Goal: Task Accomplishment & Management: Complete application form

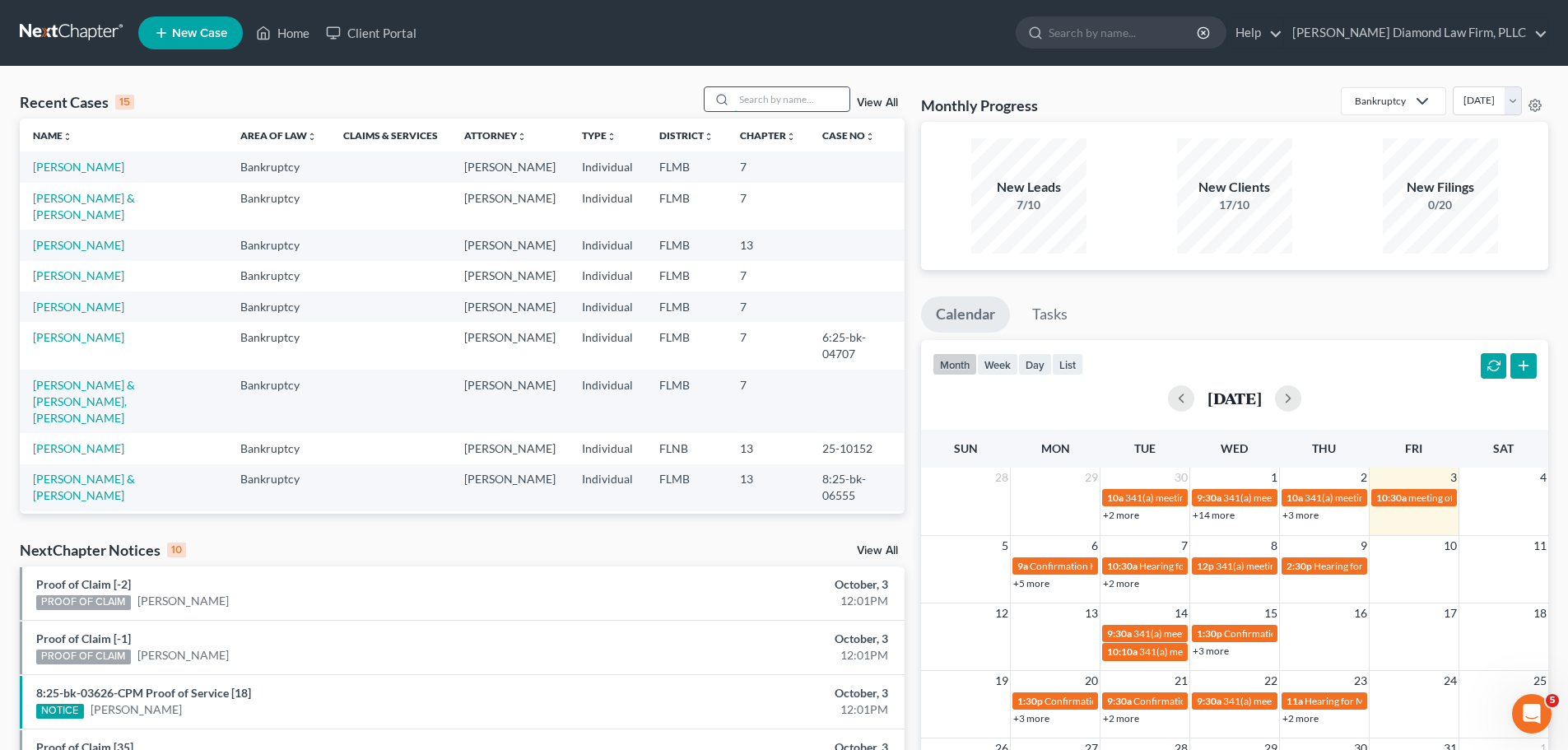
click at [755, 97] on input "search" at bounding box center [791, 99] width 115 height 24
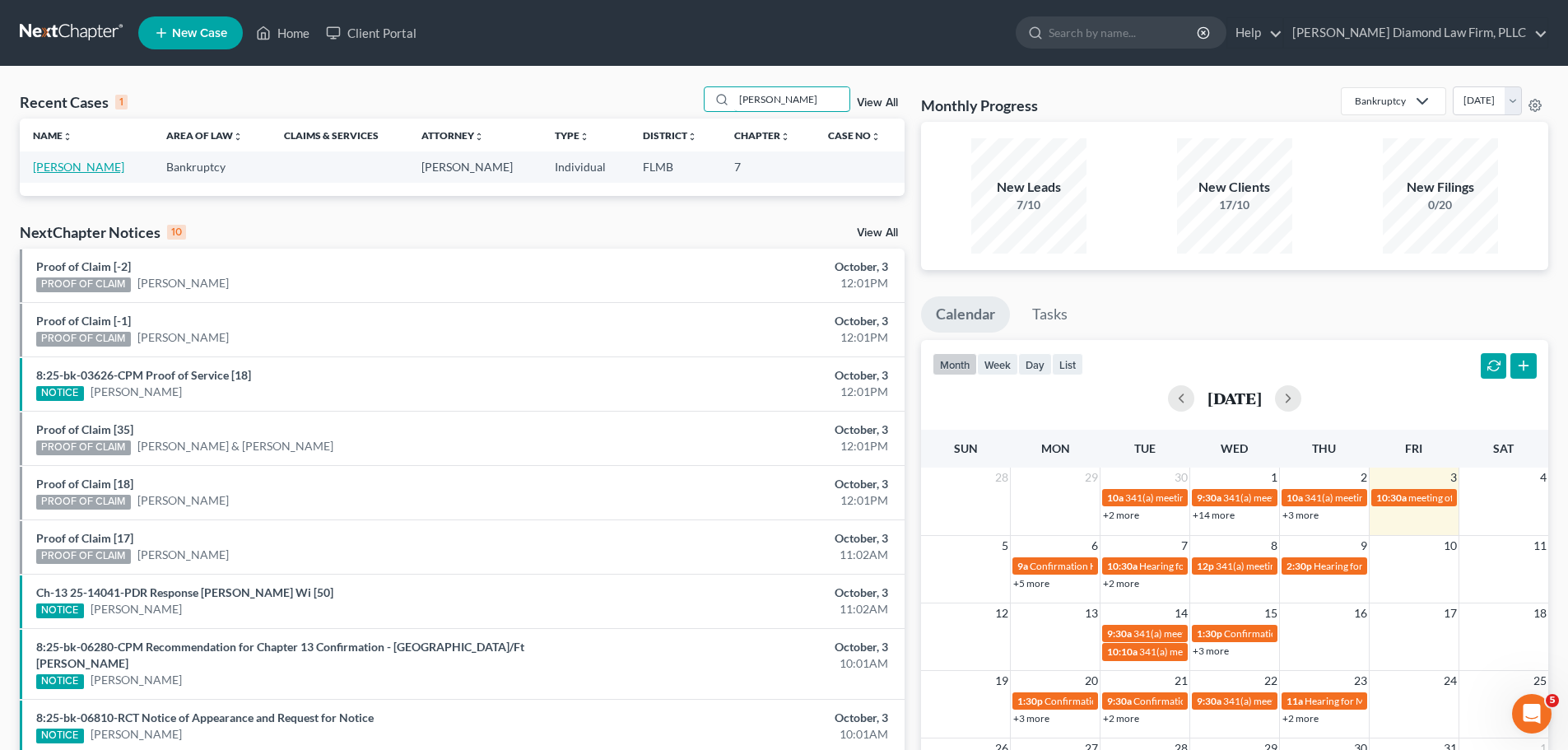
type input "mccurdy"
click at [113, 164] on link "[PERSON_NAME]" at bounding box center [78, 166] width 91 height 14
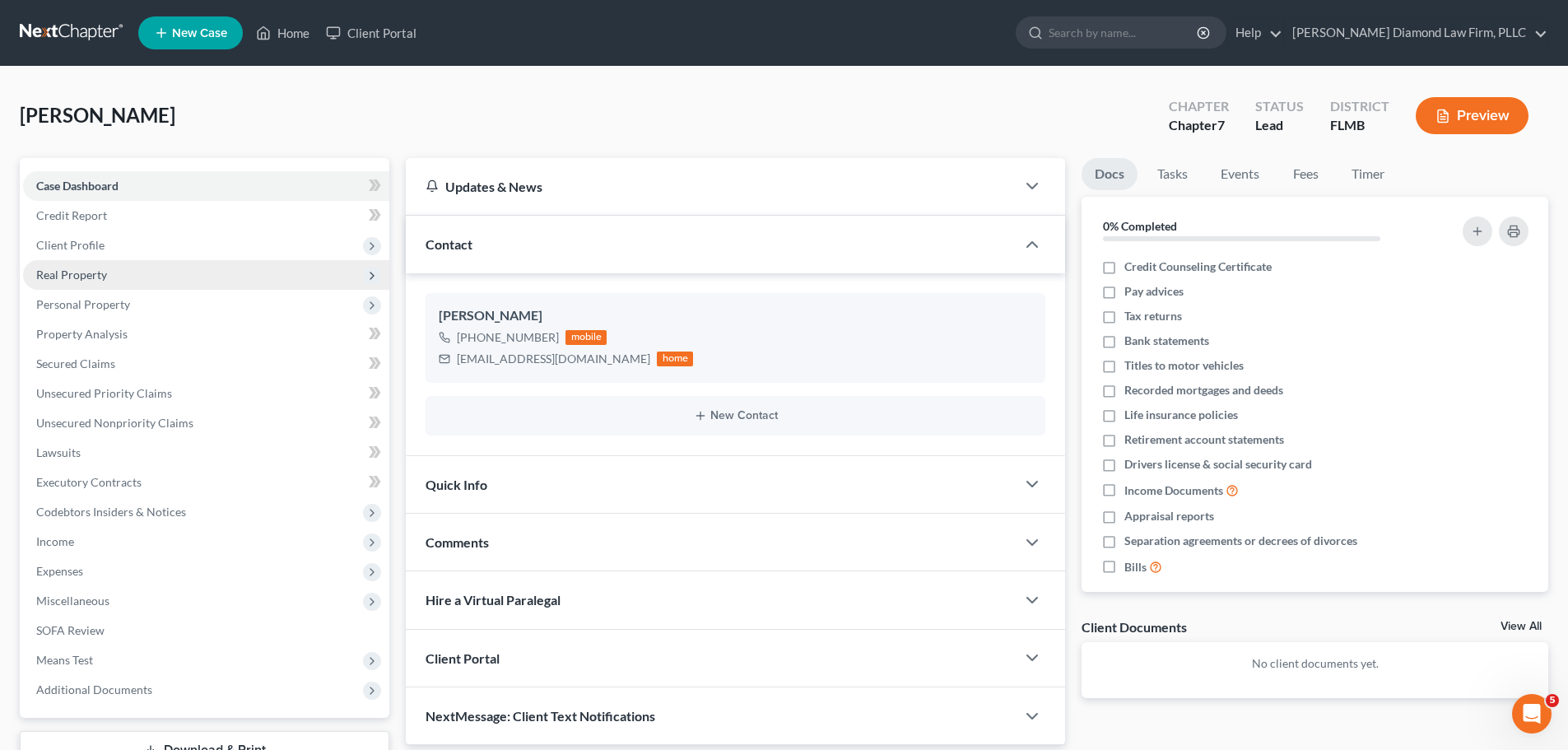
click at [134, 276] on span "Real Property" at bounding box center [206, 275] width 367 height 30
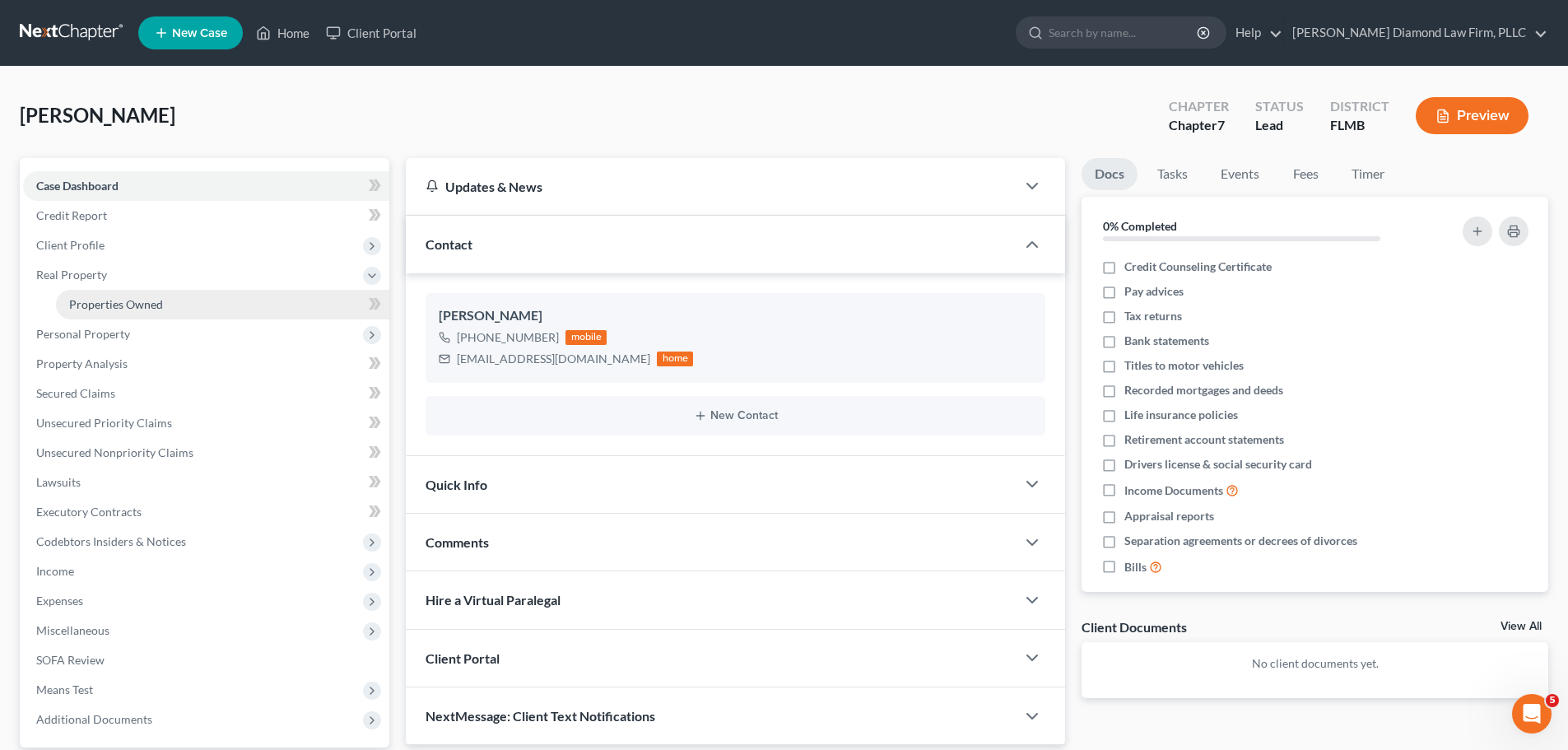
click at [132, 300] on span "Properties Owned" at bounding box center [116, 304] width 94 height 14
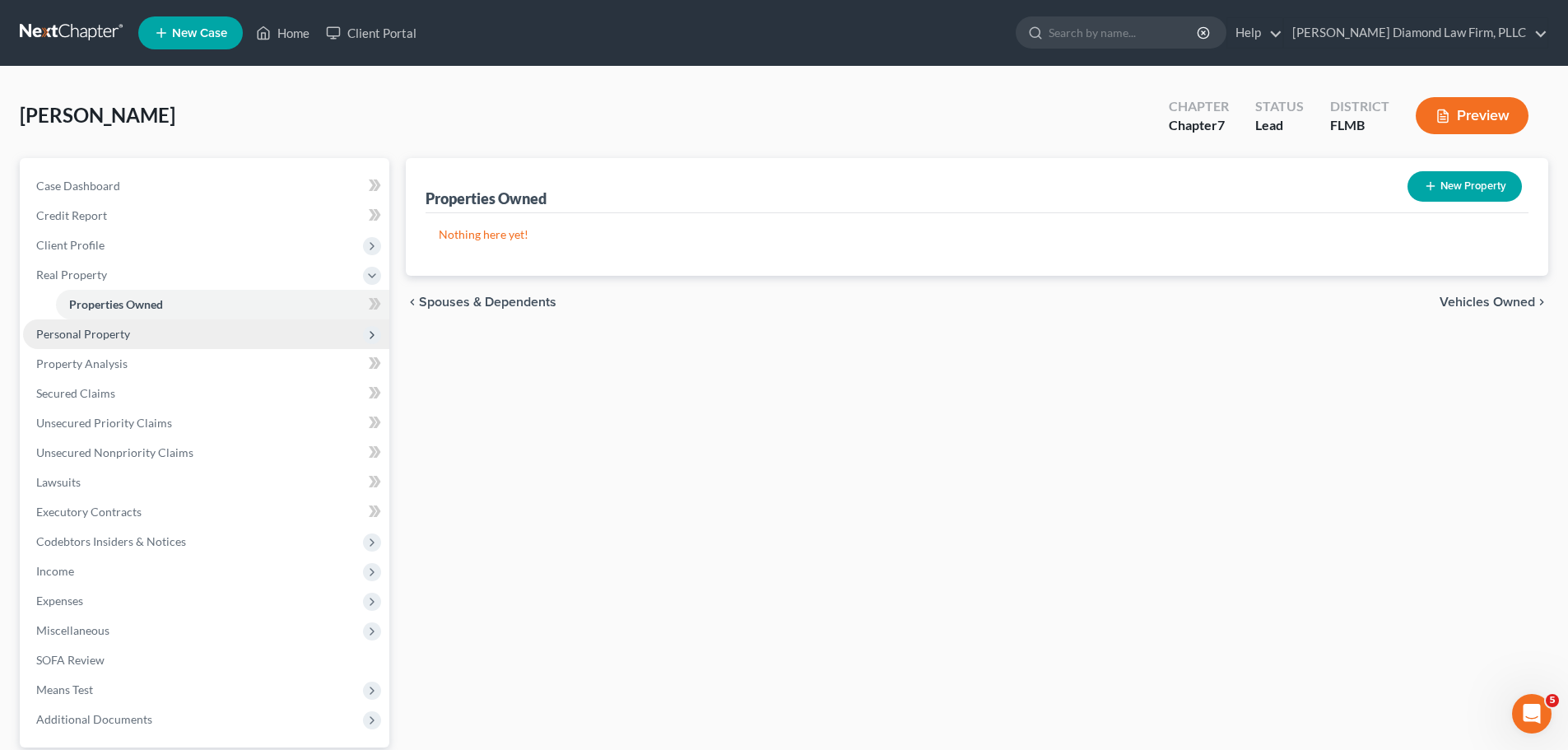
click at [113, 340] on span "Personal Property" at bounding box center [83, 333] width 94 height 14
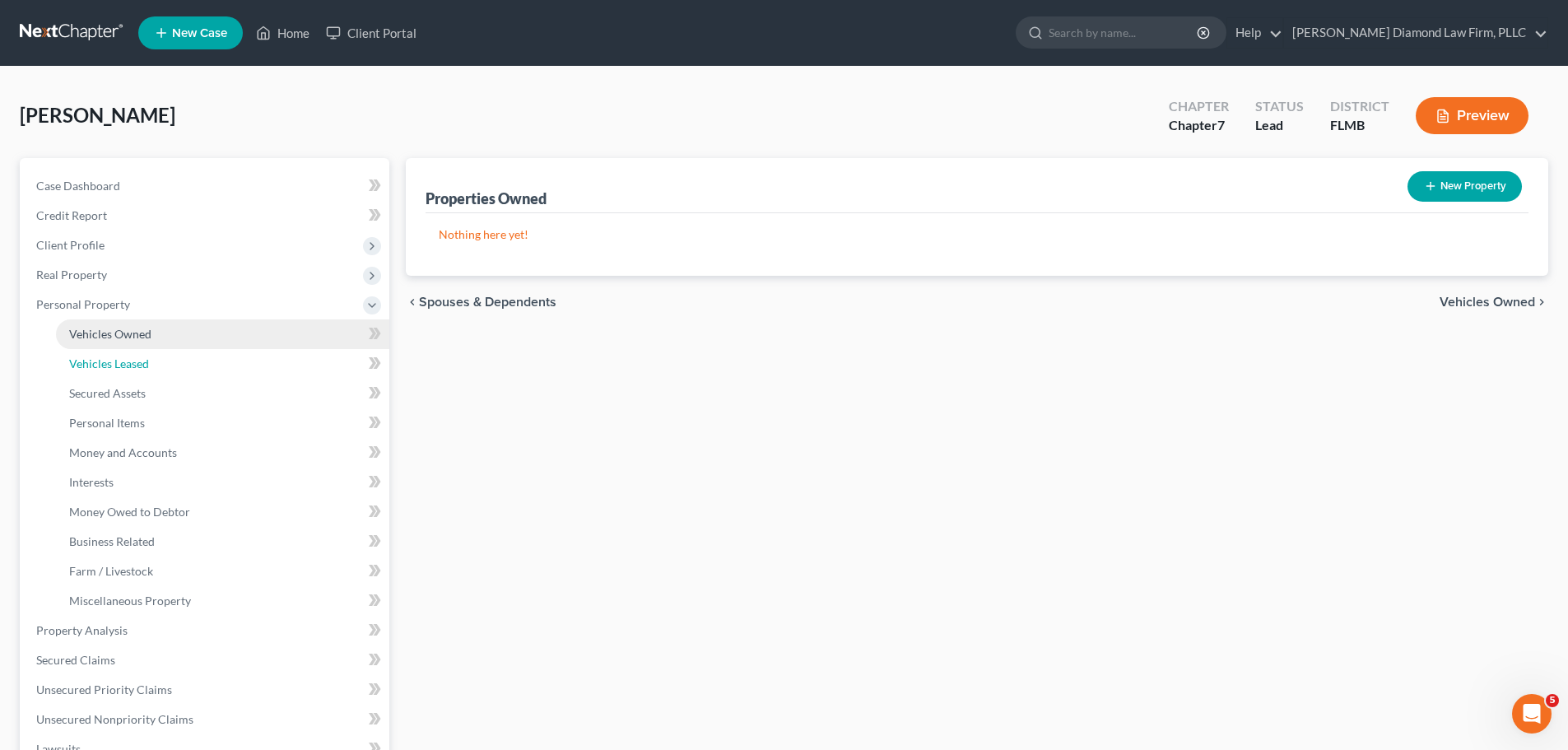
click at [110, 359] on span "Vehicles Leased" at bounding box center [109, 363] width 79 height 14
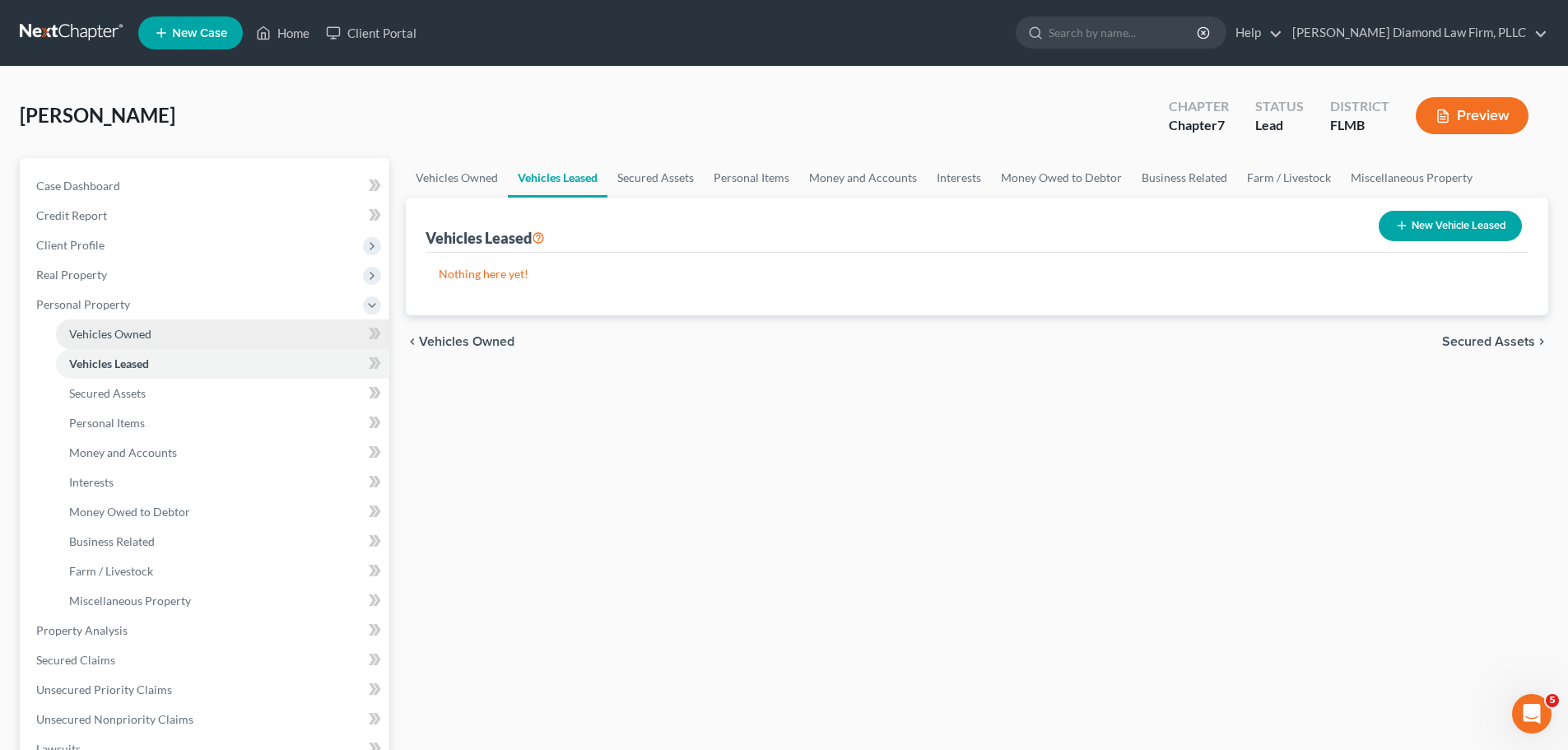
click at [106, 333] on span "Vehicles Owned" at bounding box center [110, 333] width 82 height 14
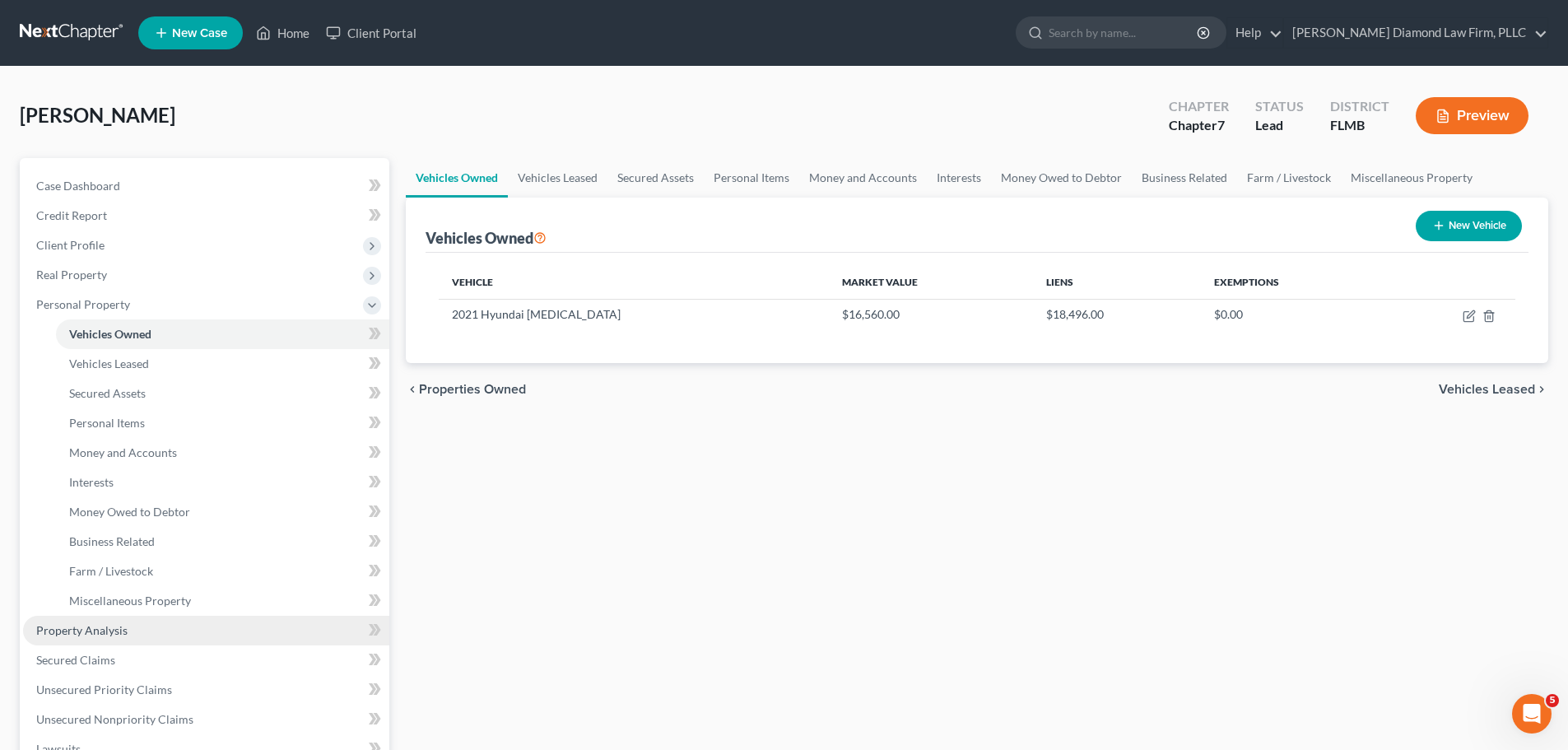
click at [116, 632] on span "Property Analysis" at bounding box center [81, 630] width 91 height 14
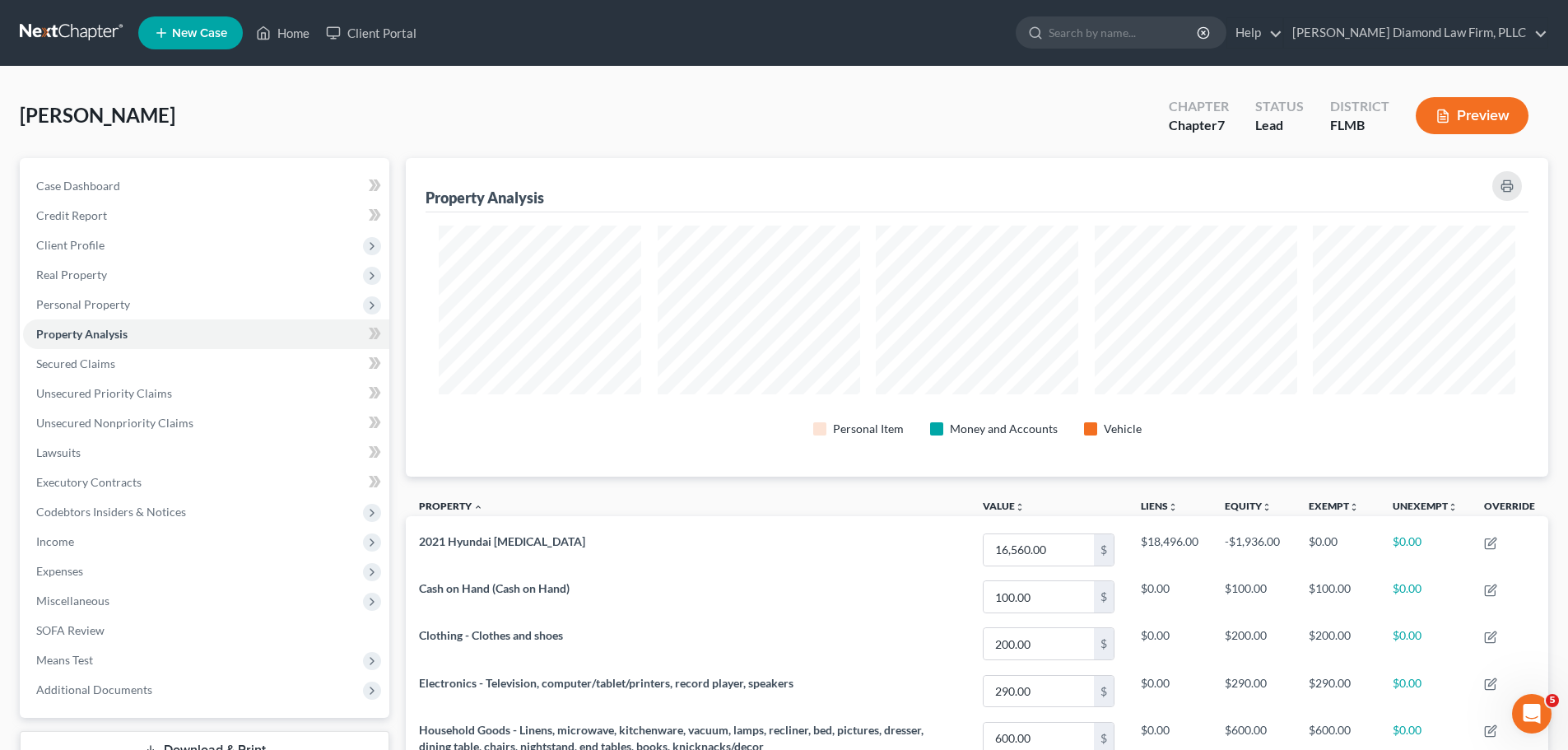
click at [66, 39] on link at bounding box center [72, 33] width 105 height 30
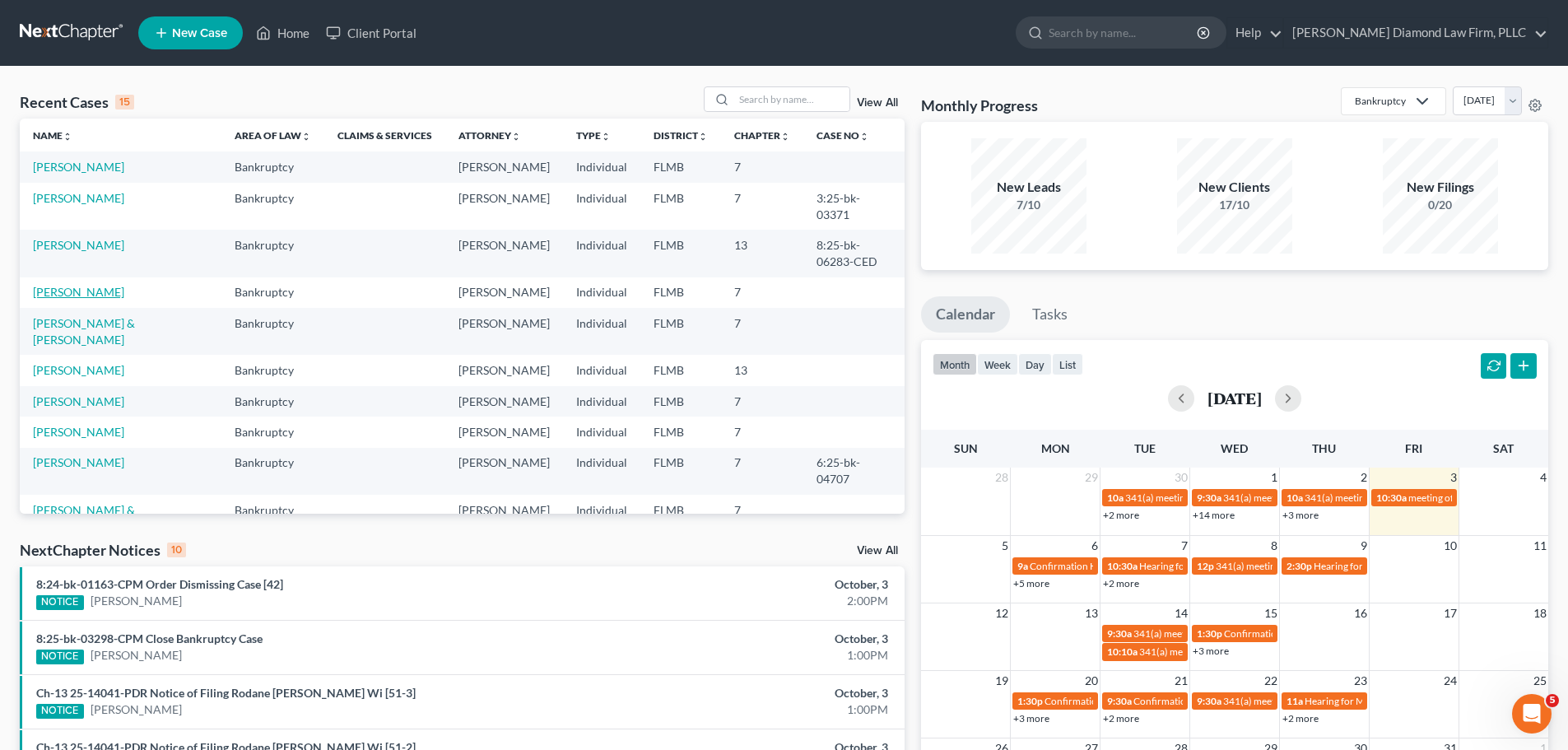
click at [87, 298] on link "[PERSON_NAME]" at bounding box center [78, 291] width 91 height 14
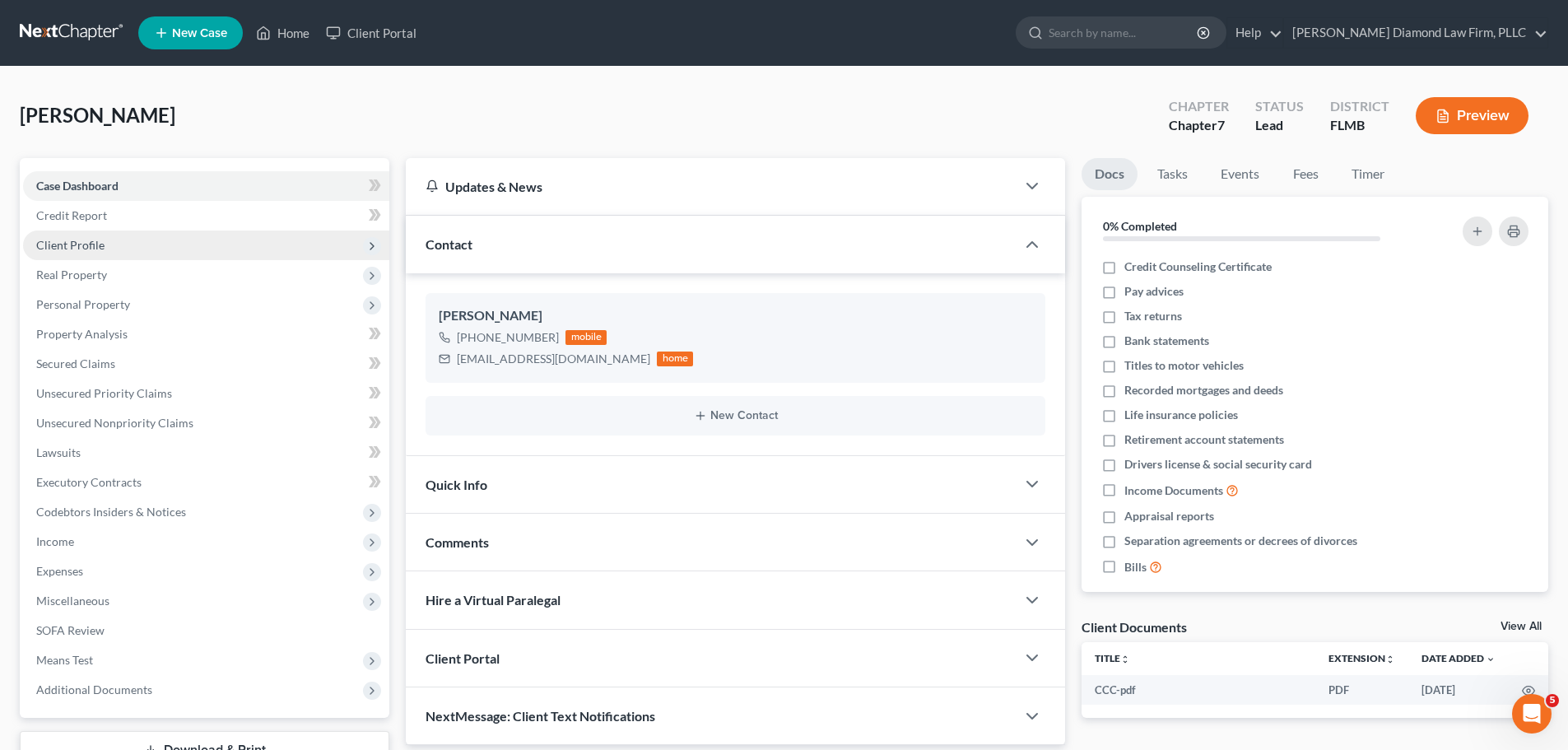
click at [147, 243] on span "Client Profile" at bounding box center [206, 246] width 367 height 30
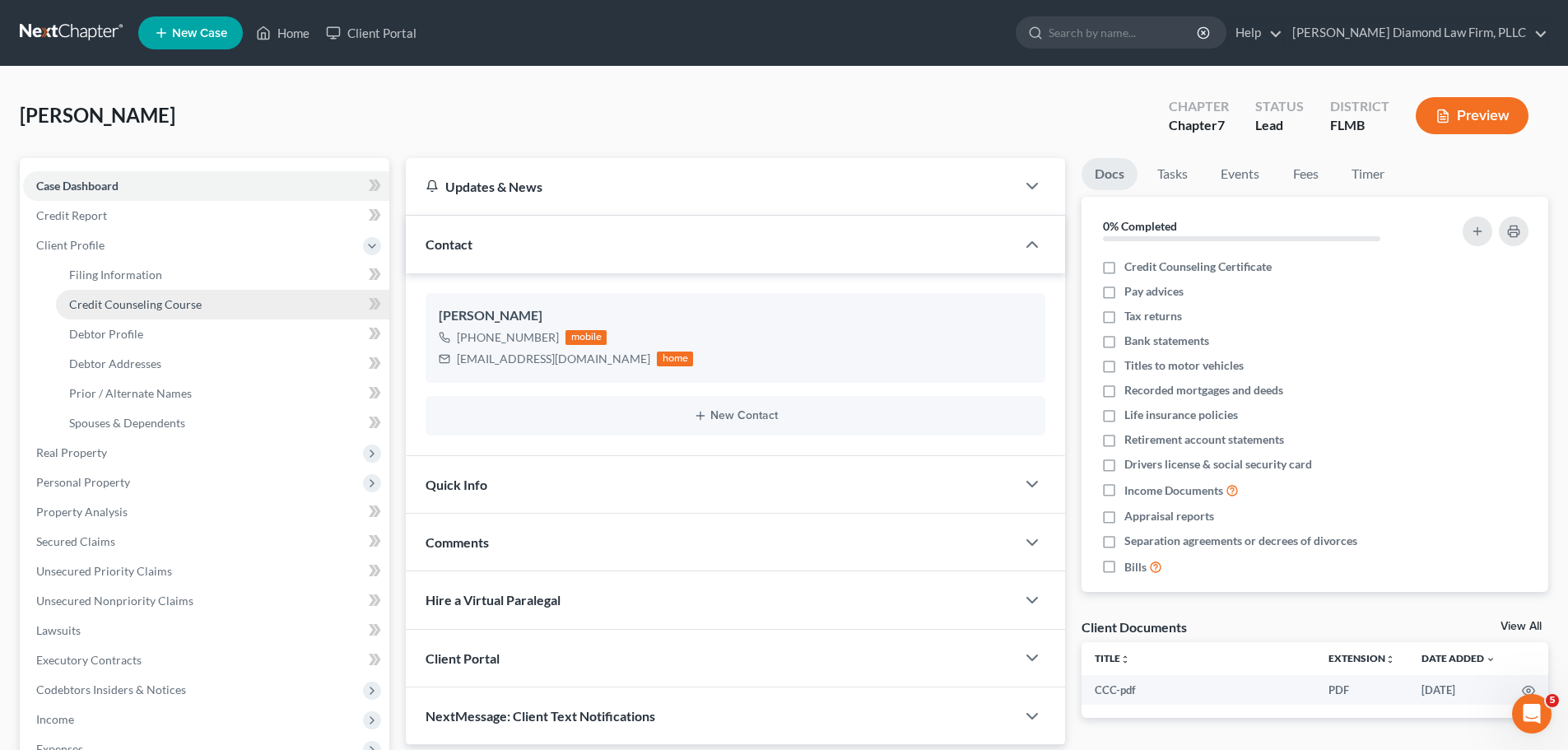
click at [153, 291] on link "Credit Counseling Course" at bounding box center [223, 305] width 333 height 30
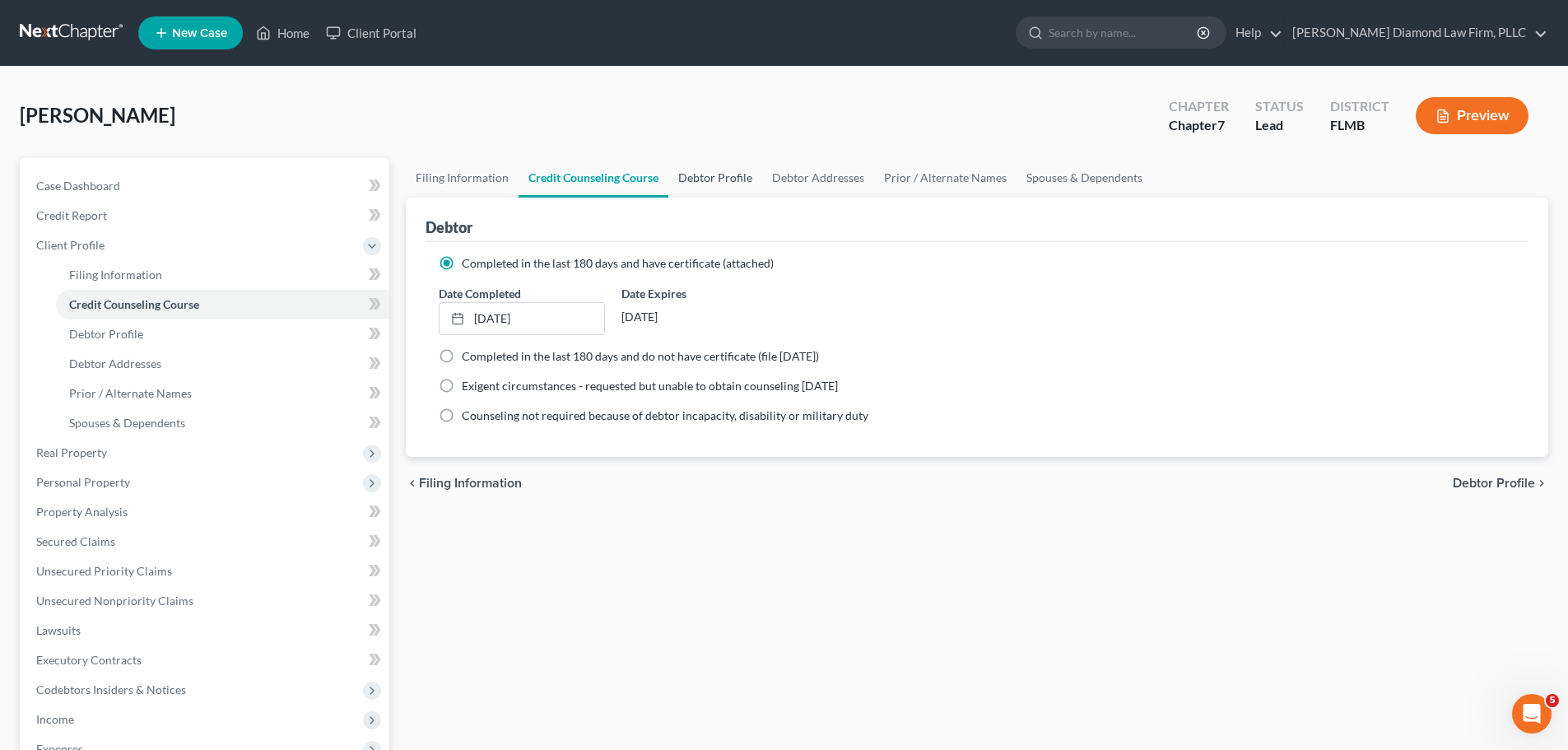
click at [717, 177] on link "Debtor Profile" at bounding box center [716, 177] width 94 height 40
select select "0"
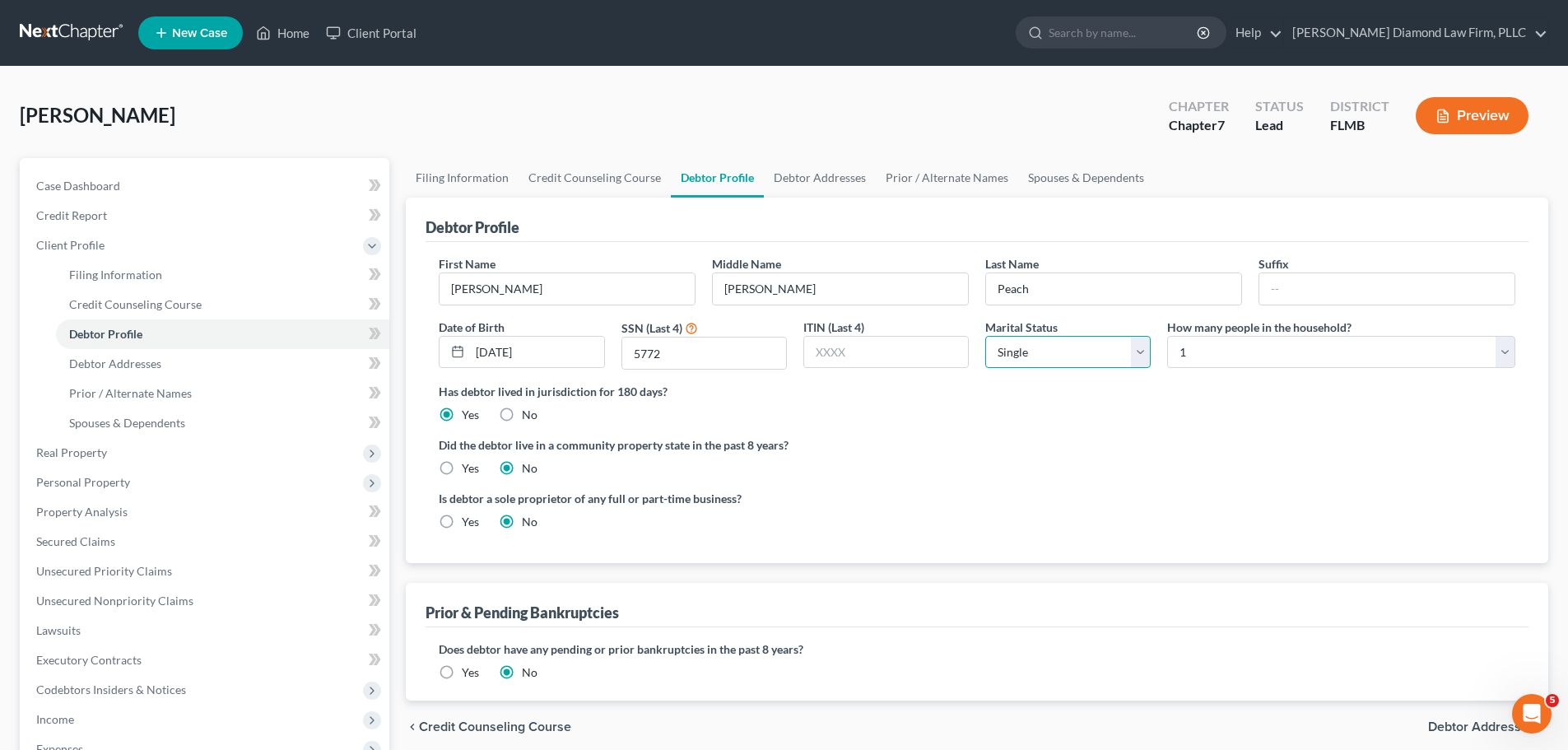
click at [1134, 344] on select "Select Single Married Separated Divorced Widowed" at bounding box center [1067, 353] width 165 height 33
select select "3"
click at [985, 336] on select "Select Single Married Separated Divorced Widowed" at bounding box center [1067, 353] width 165 height 33
click at [765, 179] on link "Debtor Addresses" at bounding box center [819, 177] width 112 height 40
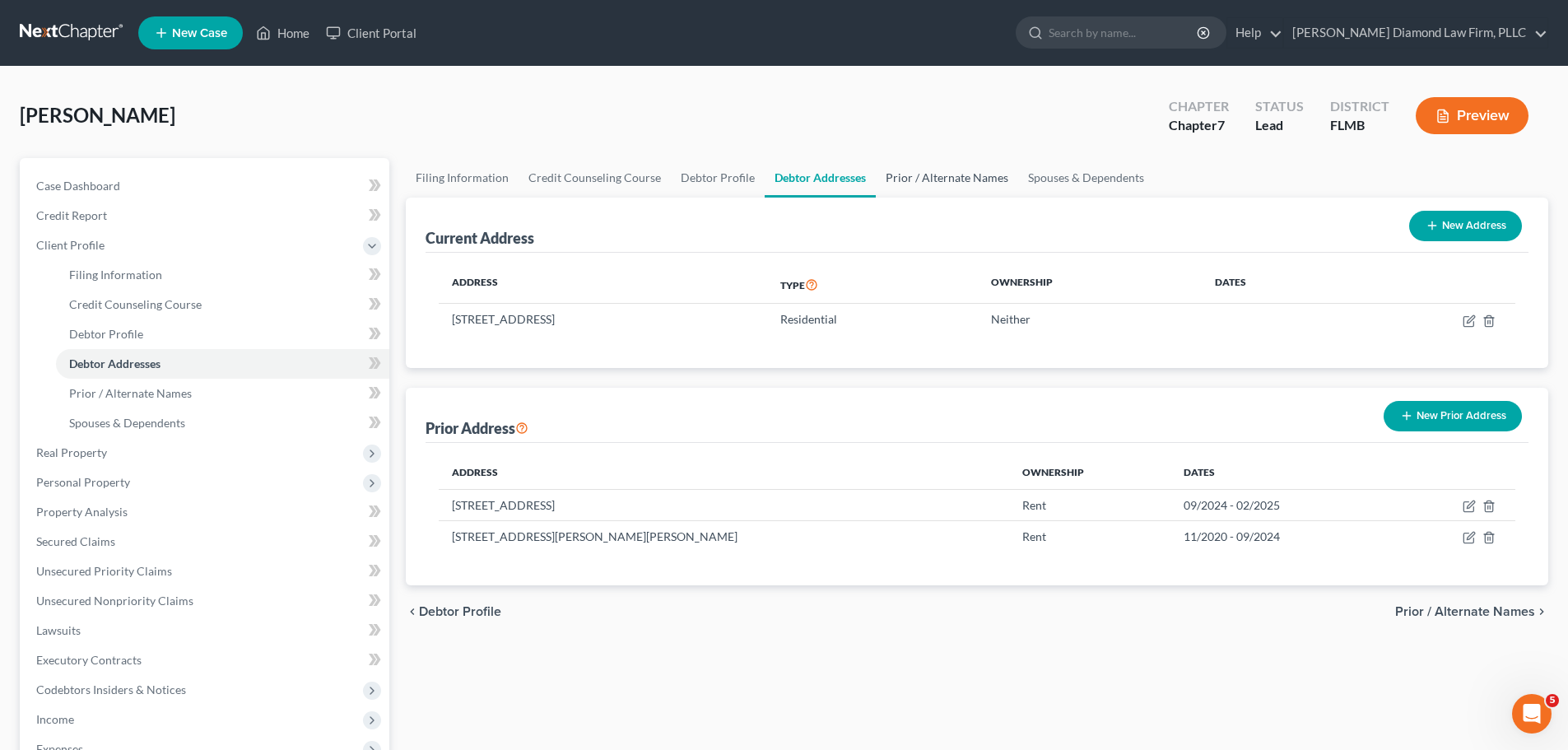
click at [960, 170] on link "Prior / Alternate Names" at bounding box center [947, 177] width 142 height 40
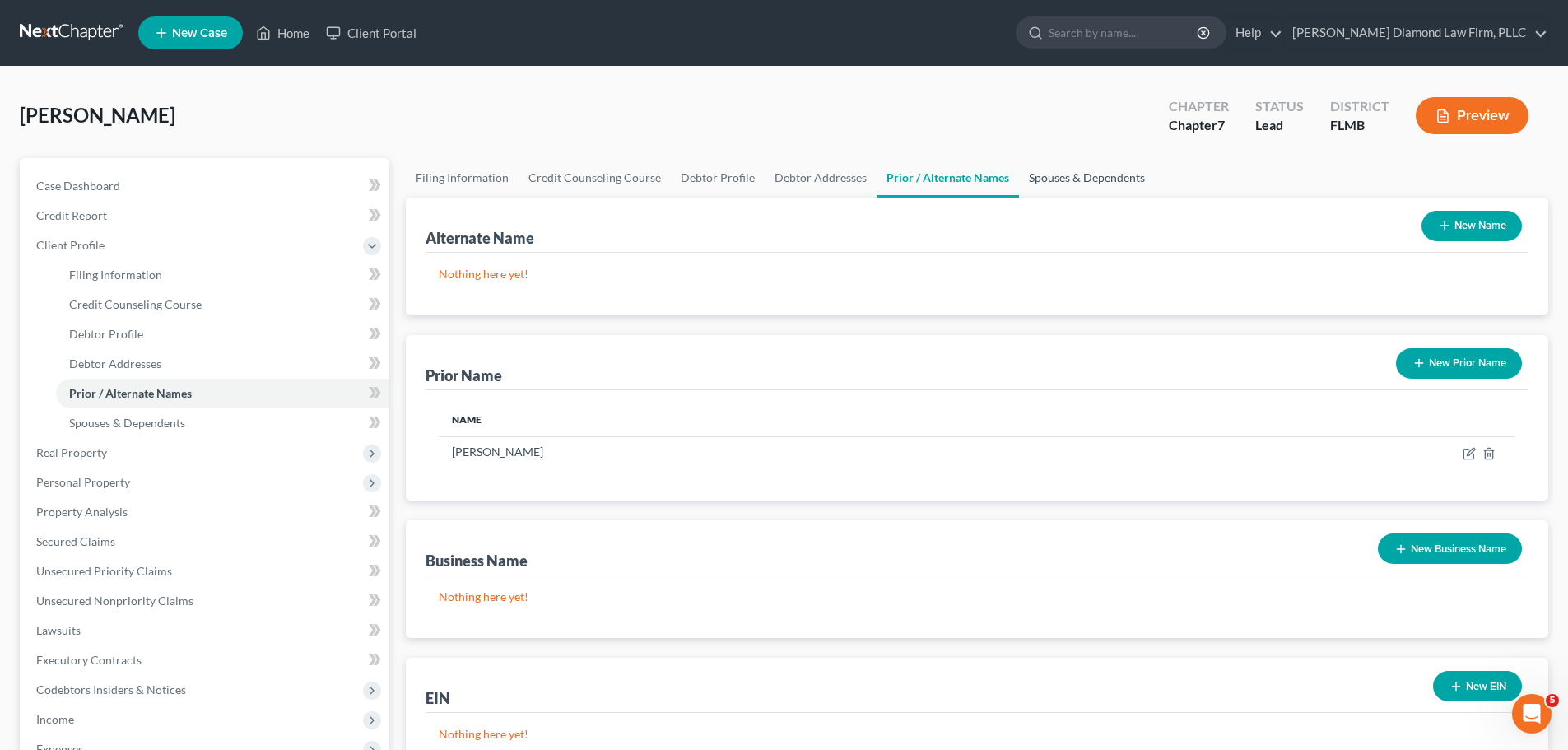
click at [1037, 177] on link "Spouses & Dependents" at bounding box center [1086, 177] width 136 height 40
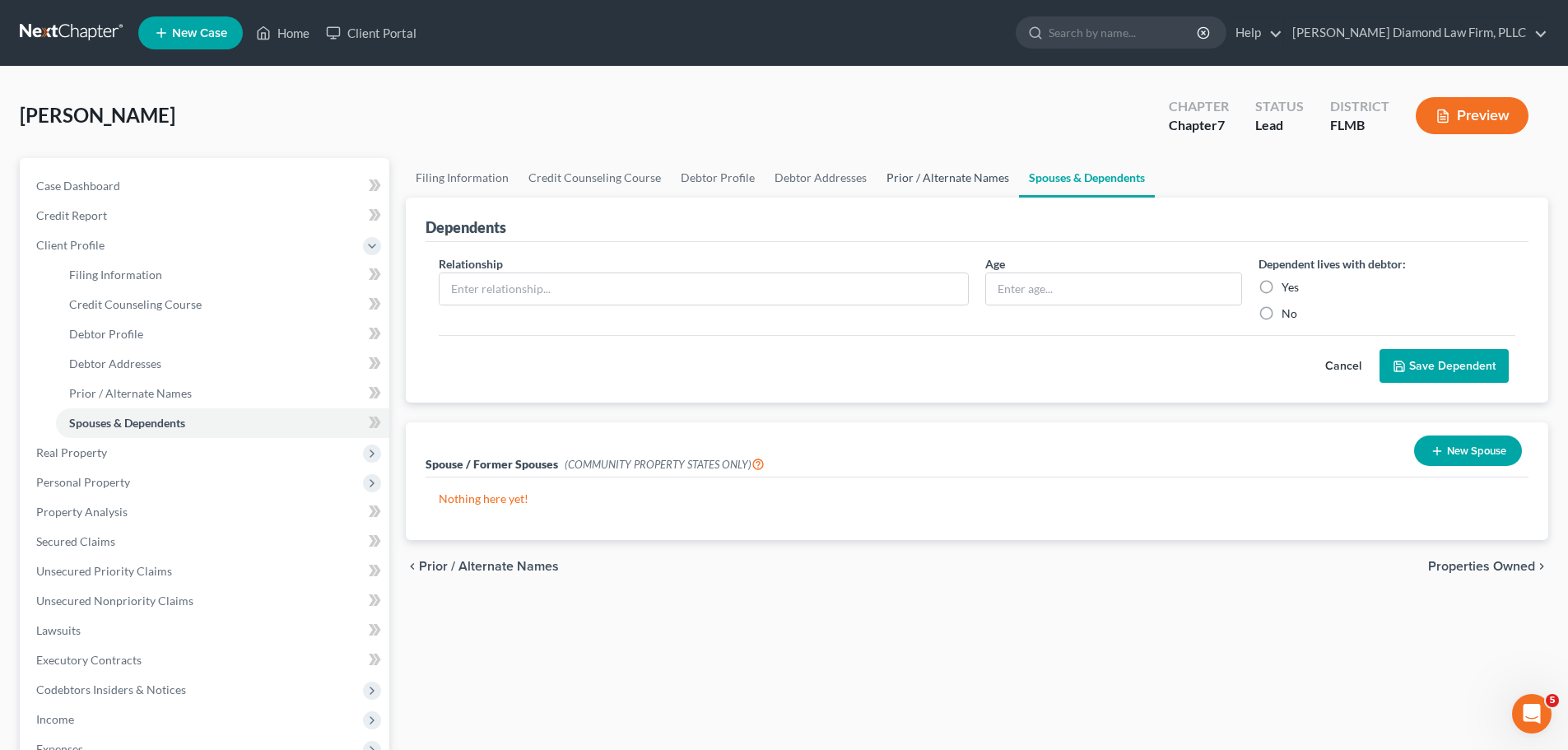
click at [963, 191] on link "Prior / Alternate Names" at bounding box center [947, 177] width 142 height 40
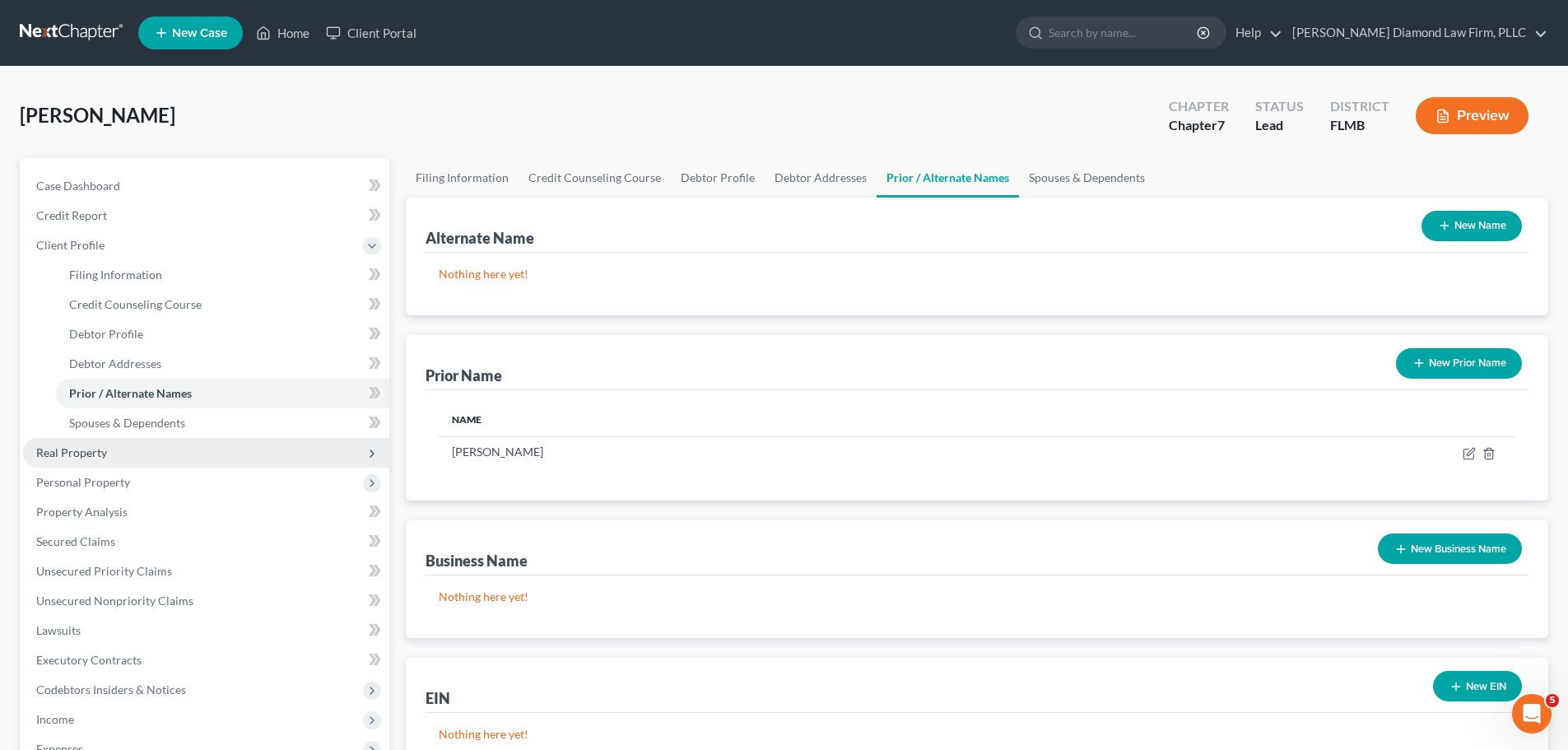
click at [155, 454] on span "Real Property" at bounding box center [206, 453] width 367 height 30
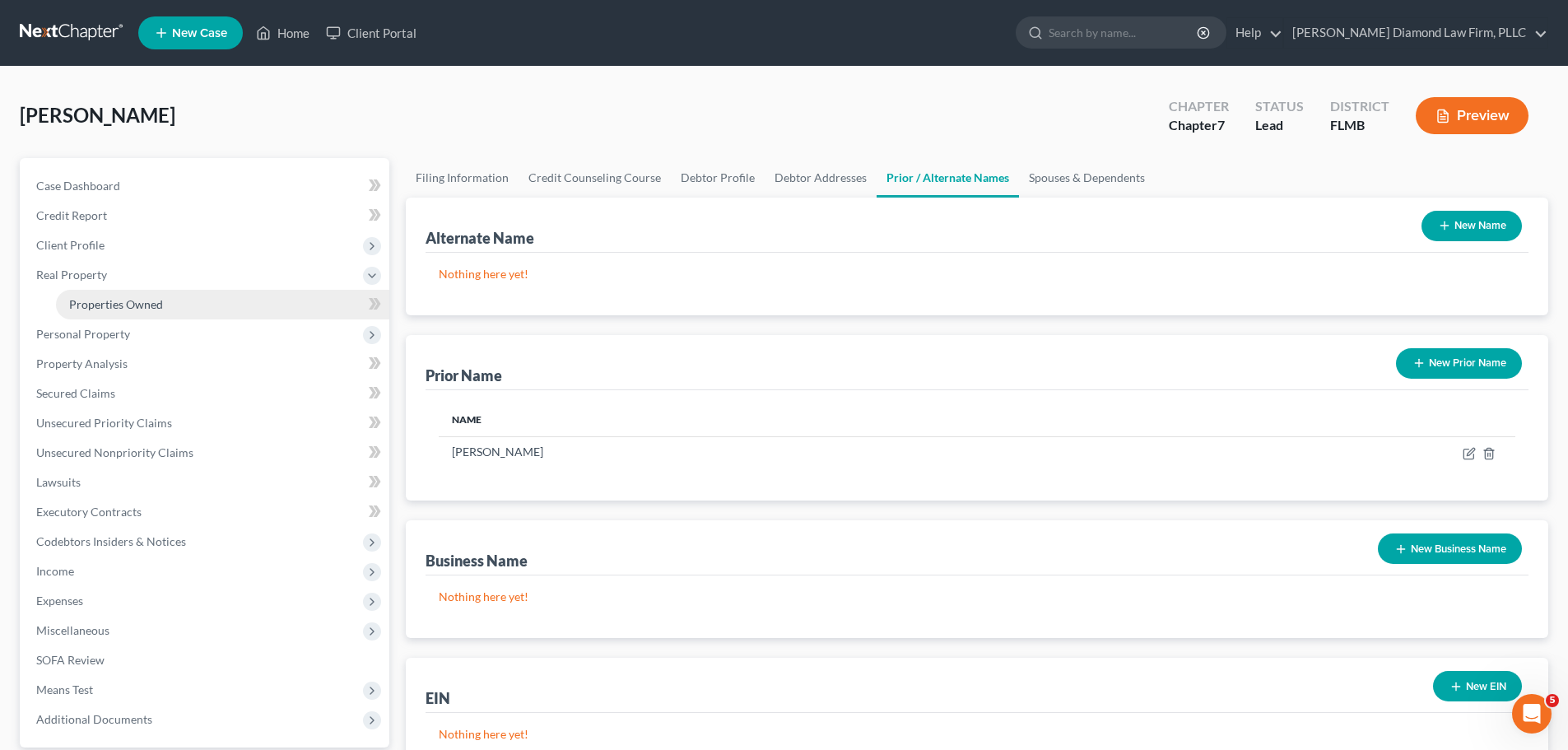
click at [155, 313] on link "Properties Owned" at bounding box center [223, 305] width 333 height 30
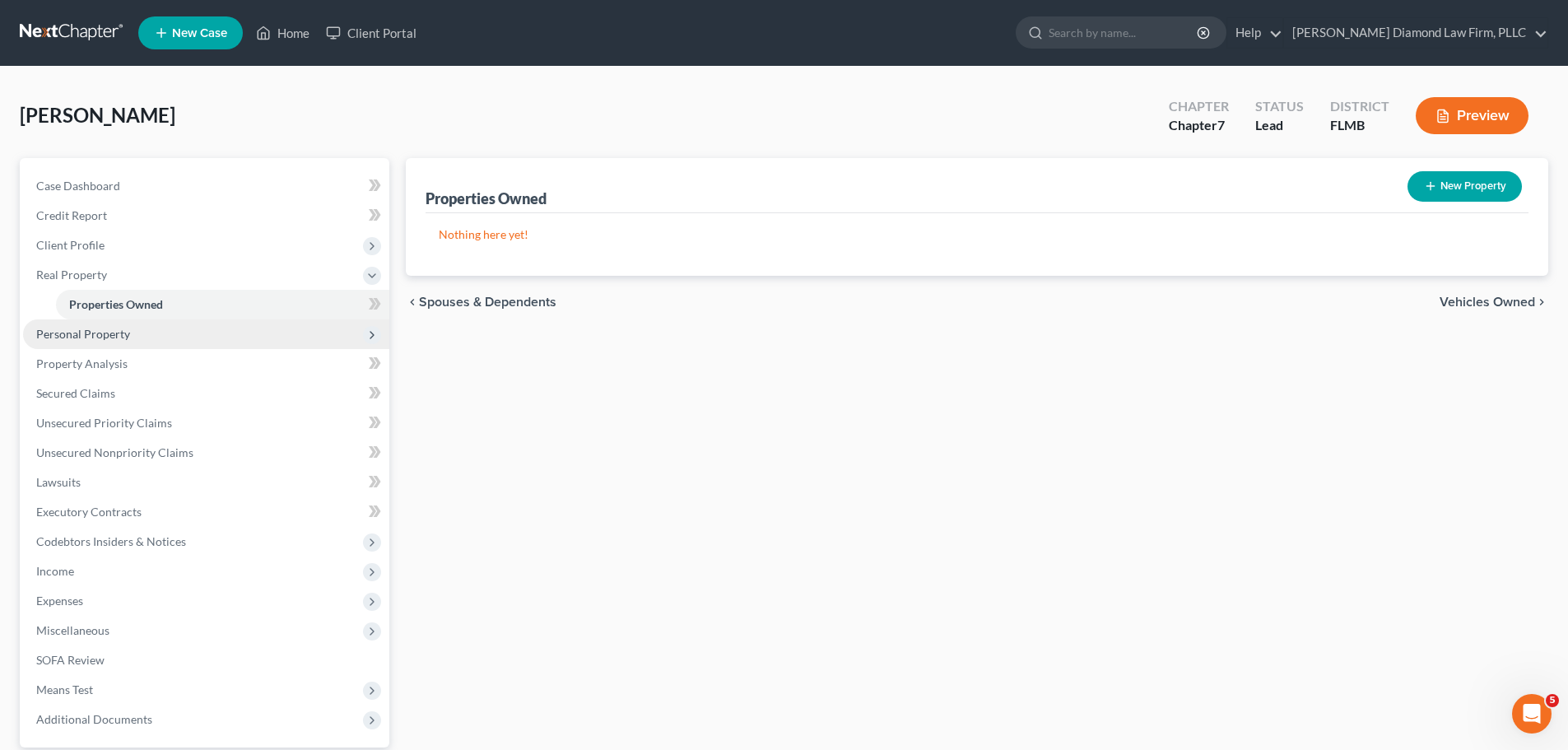
click at [101, 339] on span "Personal Property" at bounding box center [83, 333] width 94 height 14
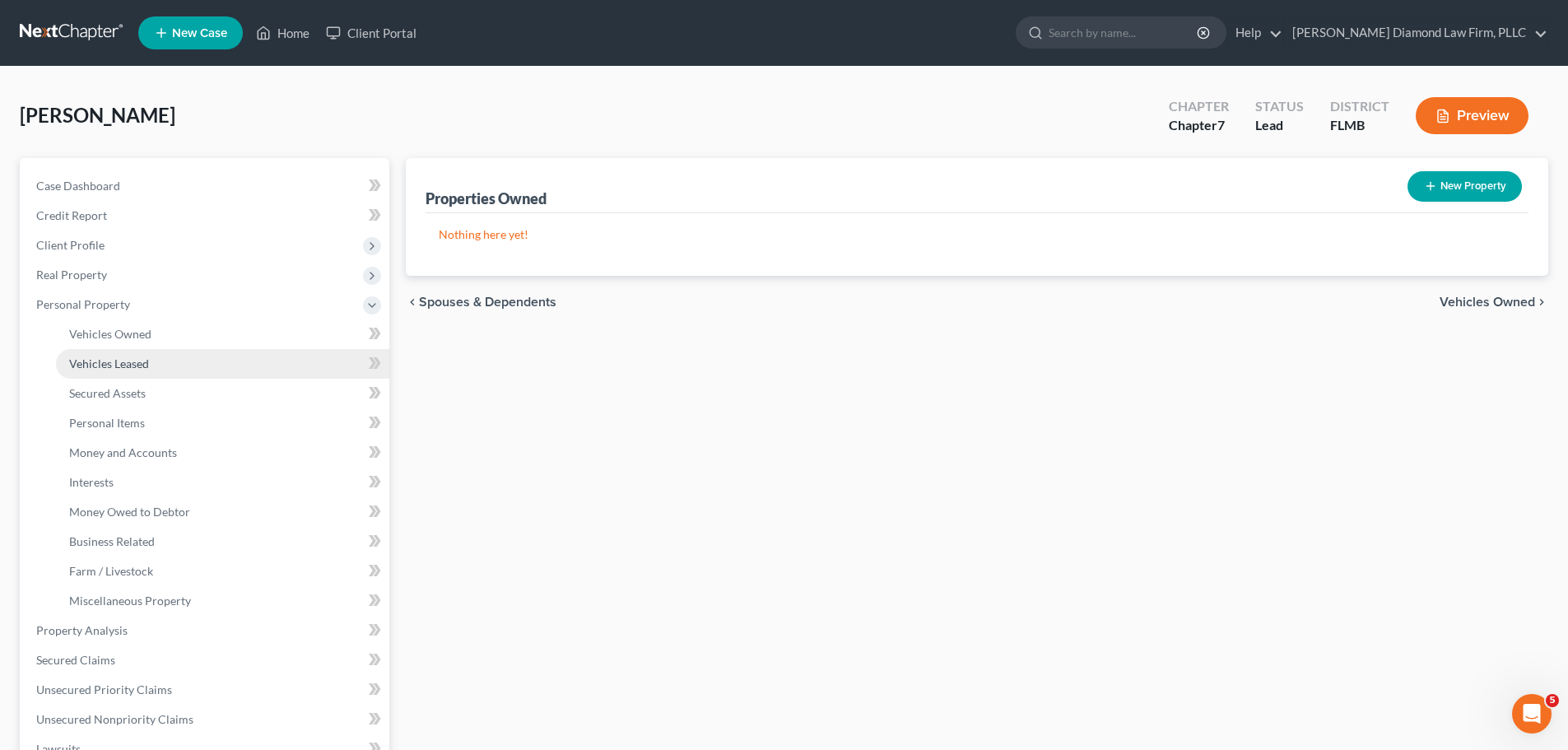
click at [103, 357] on span "Vehicles Leased" at bounding box center [109, 363] width 79 height 14
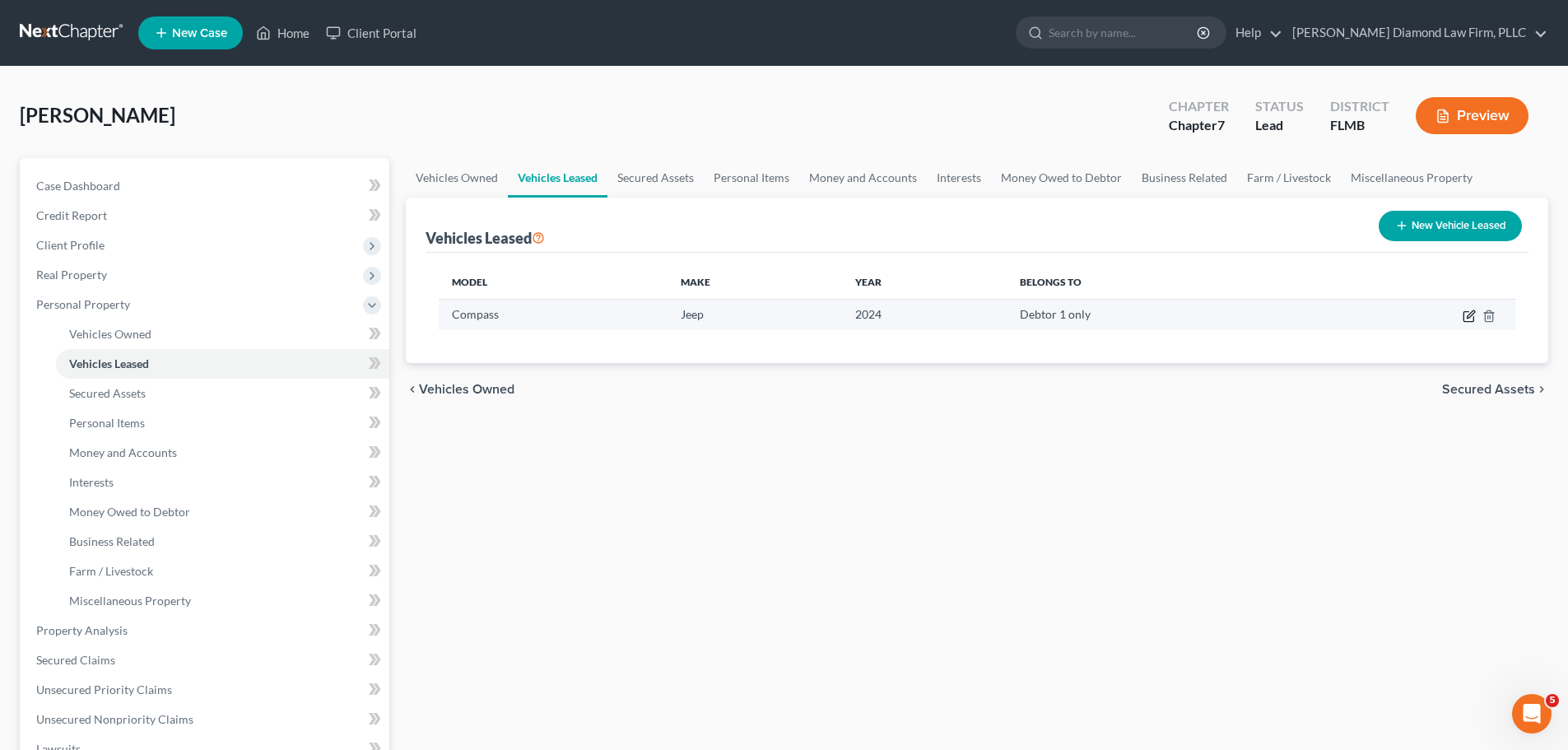
click at [1463, 321] on icon "button" at bounding box center [1469, 316] width 13 height 13
select select "0"
select select "2"
select select "0"
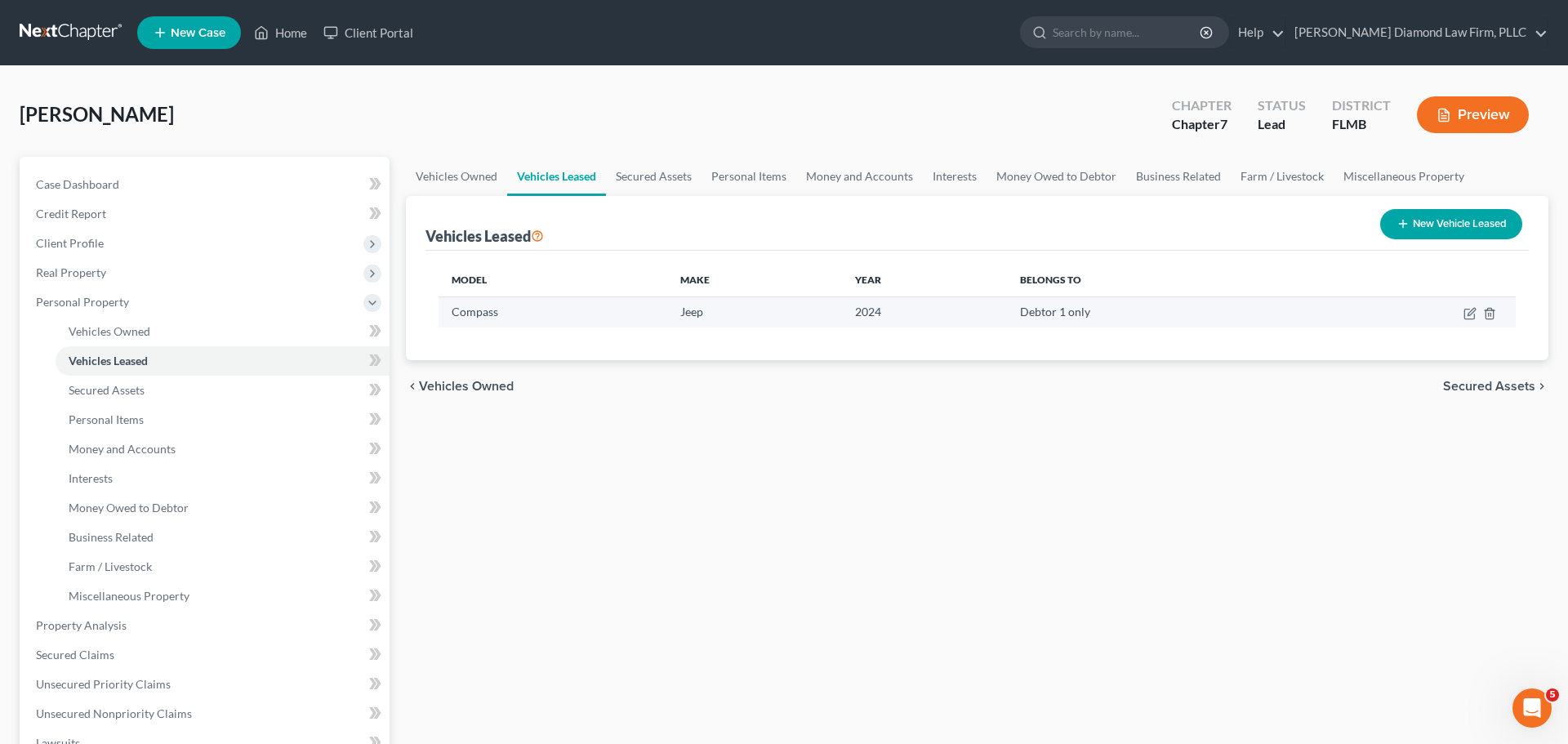
select select "1"
select select "15"
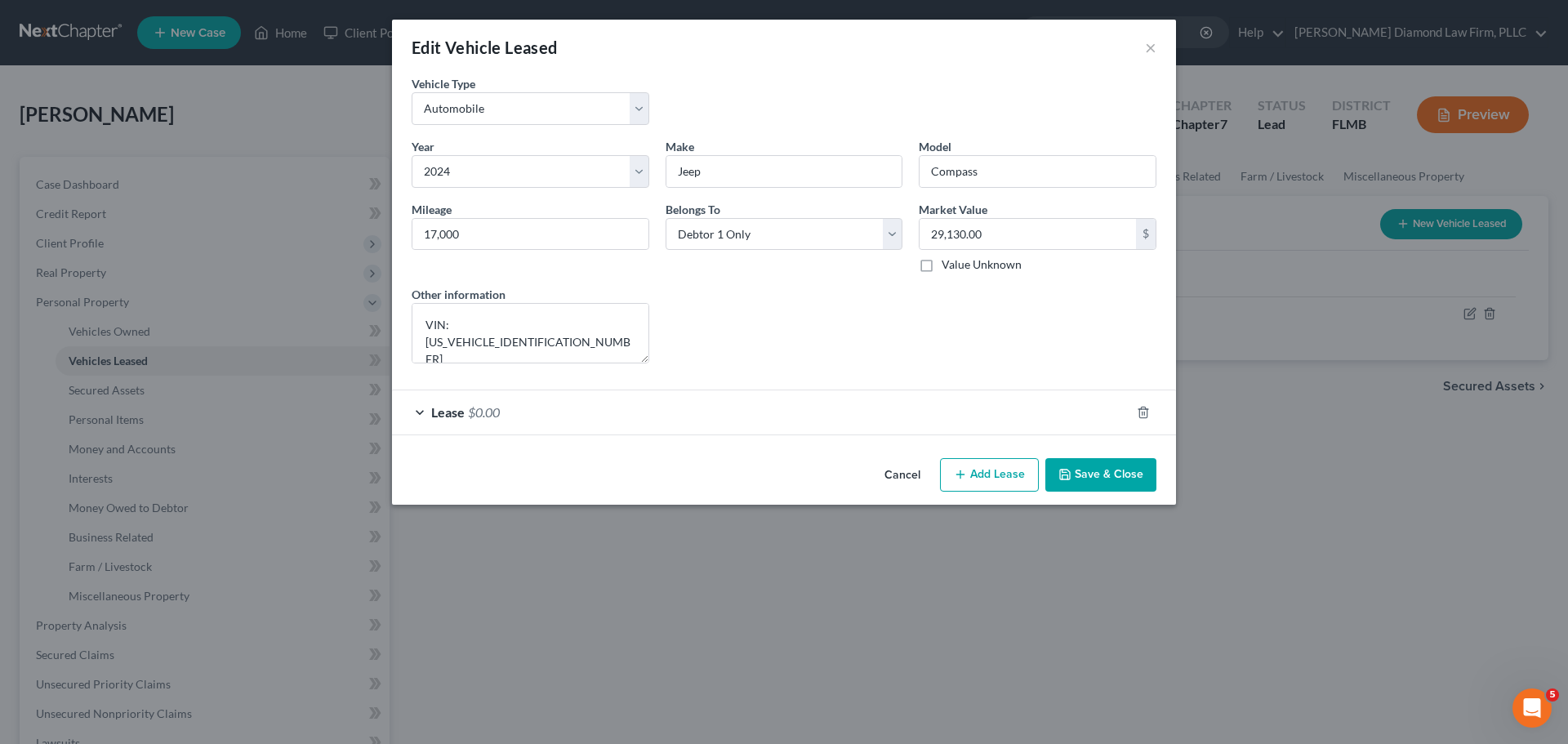
click at [551, 416] on div "Lease $0.00" at bounding box center [762, 411] width 739 height 43
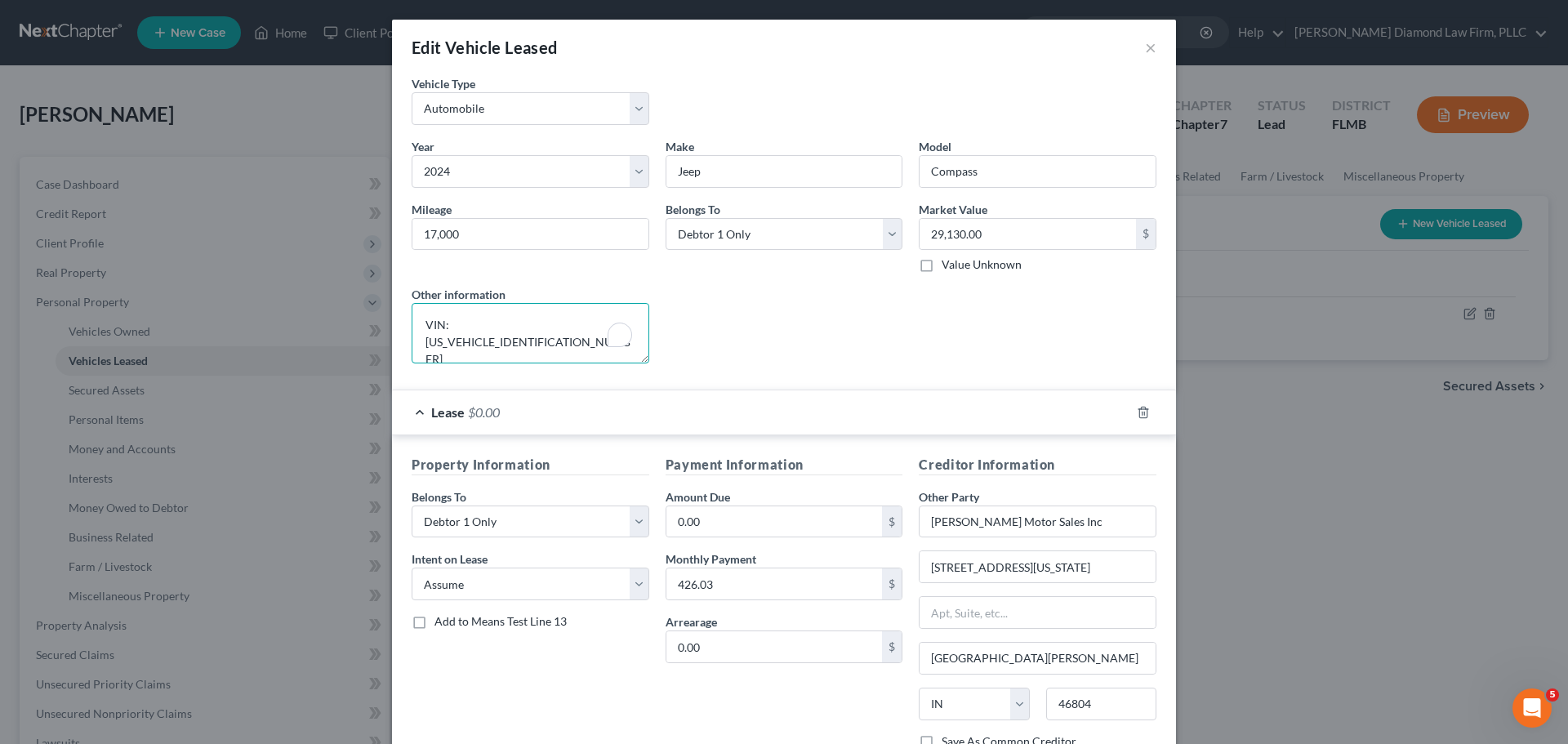
drag, startPoint x: 478, startPoint y: 356, endPoint x: 404, endPoint y: 353, distance: 74.1
click at [404, 353] on div "Other information VIN: [US_VEHICLE_IDENTIFICATION_NUMBER] Leased" at bounding box center [530, 324] width 254 height 78
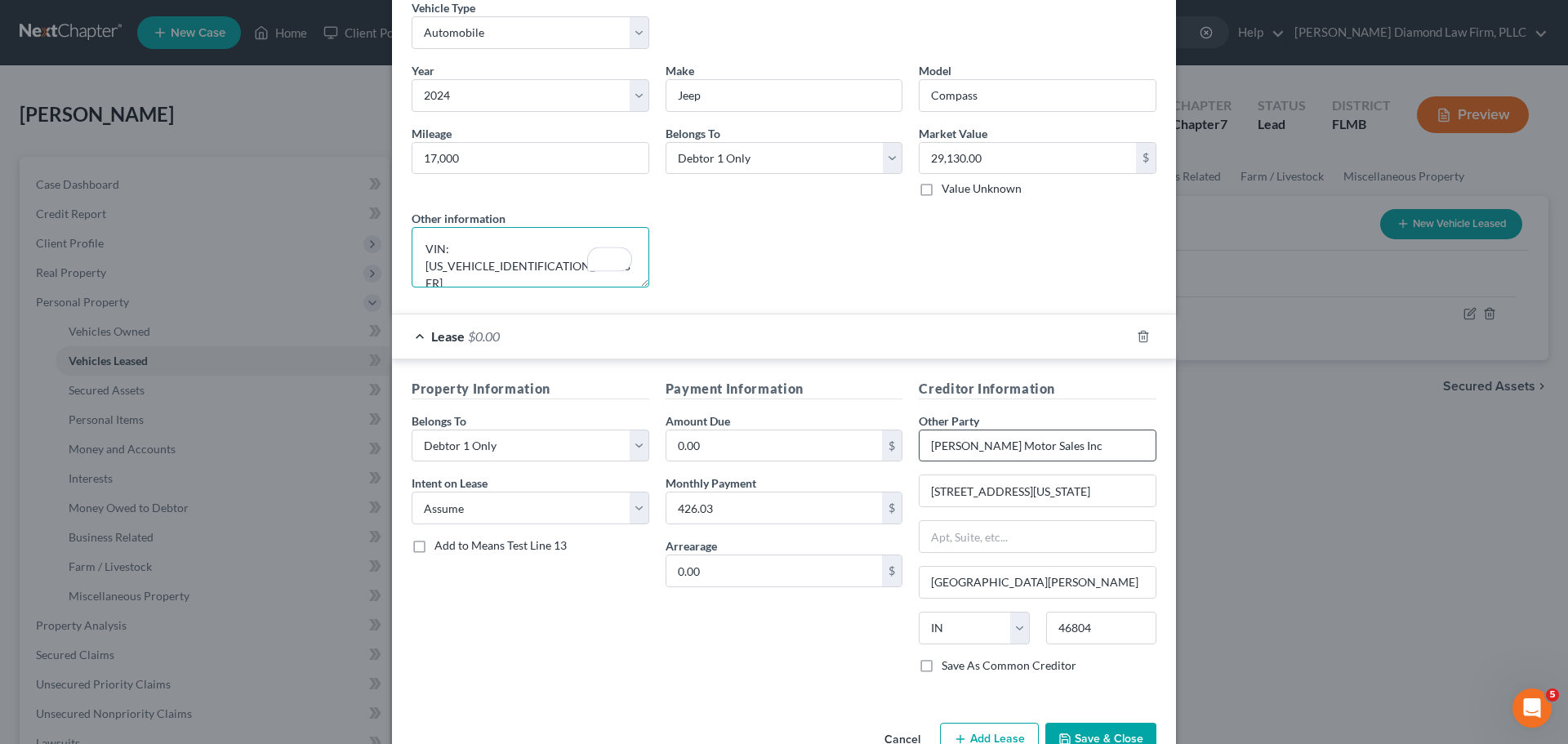
scroll to position [121, 0]
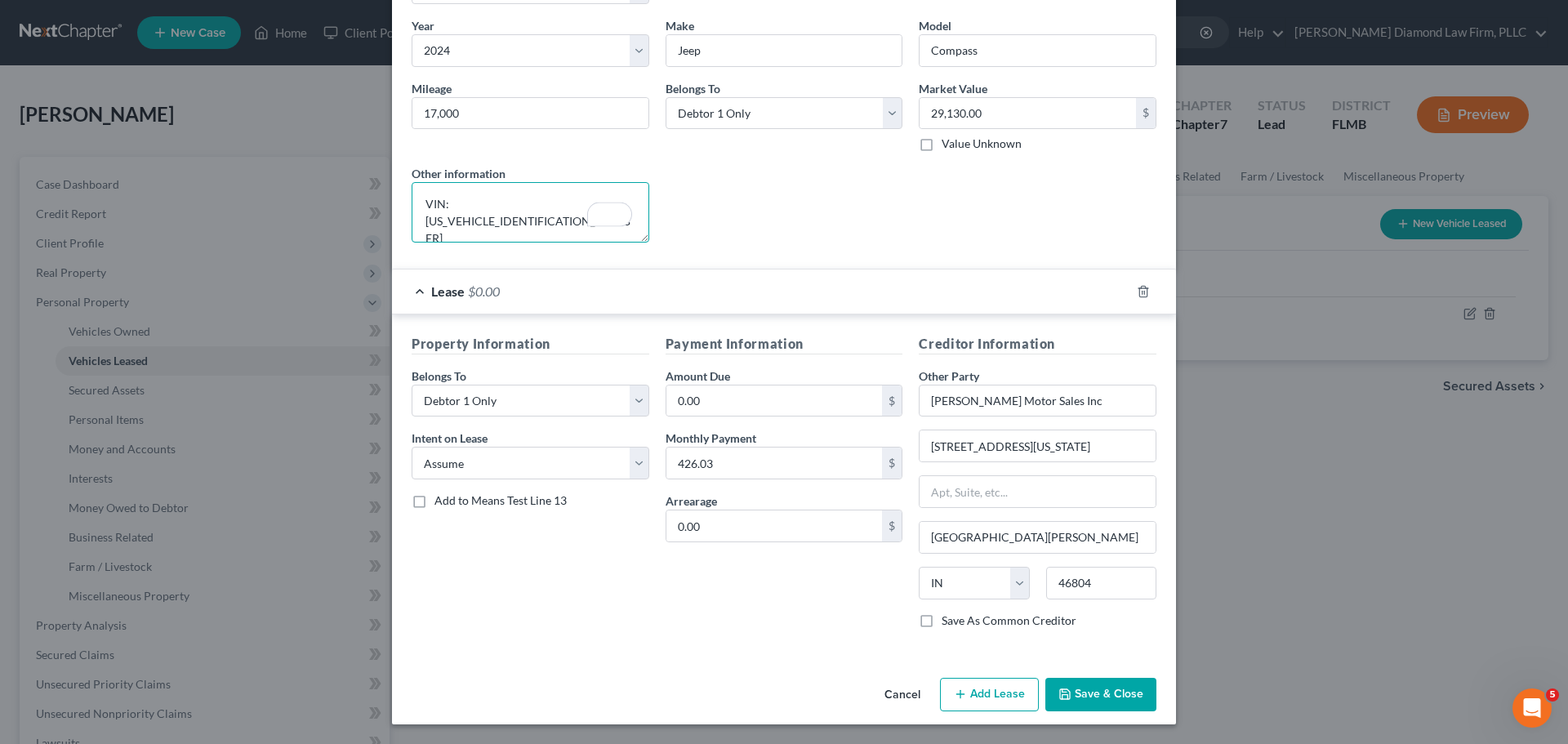
type textarea "VIN: [US_VEHICLE_IDENTIFICATION_NUMBER]"
click at [1069, 692] on button "Save & Close" at bounding box center [1101, 695] width 111 height 34
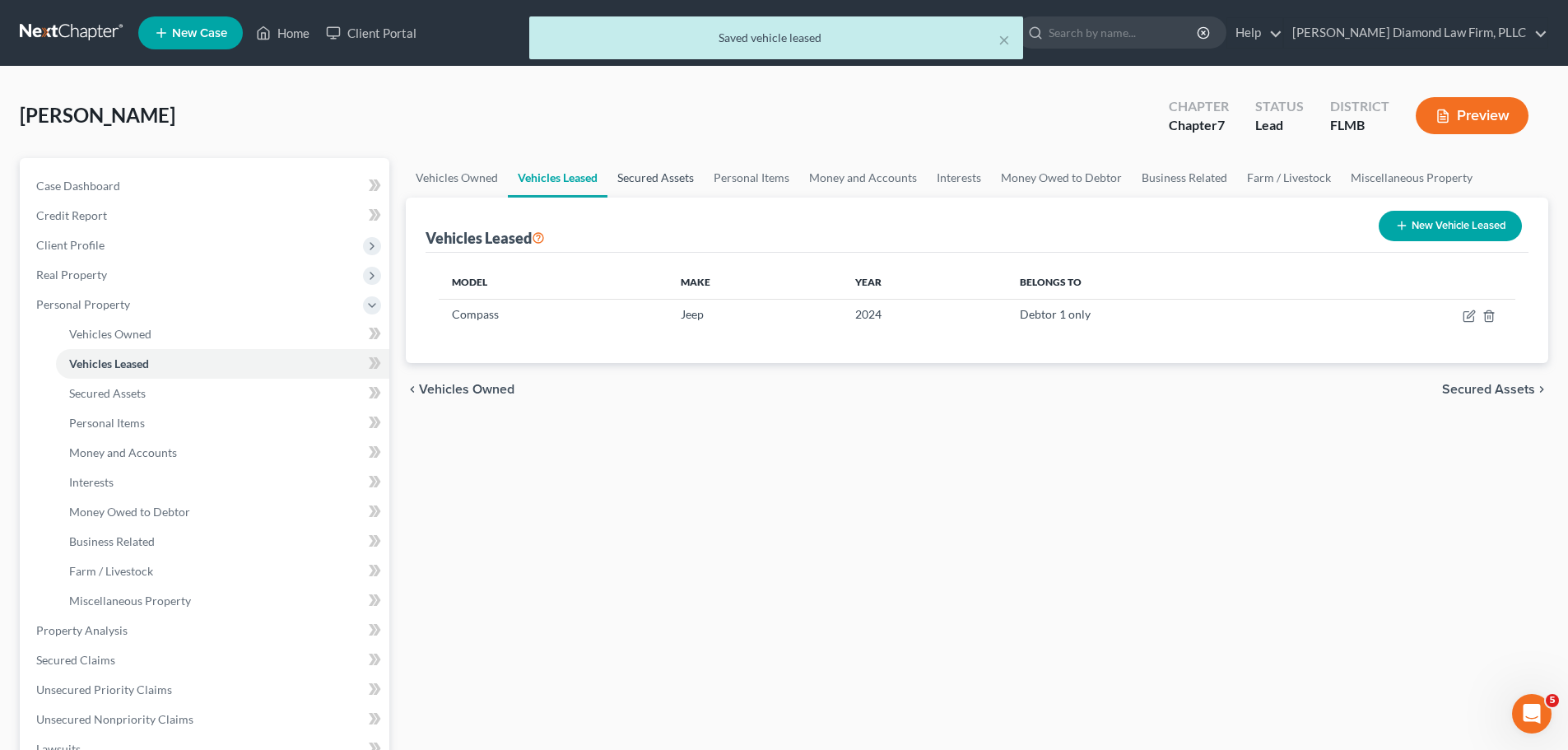
click at [632, 170] on link "Secured Assets" at bounding box center [656, 177] width 96 height 40
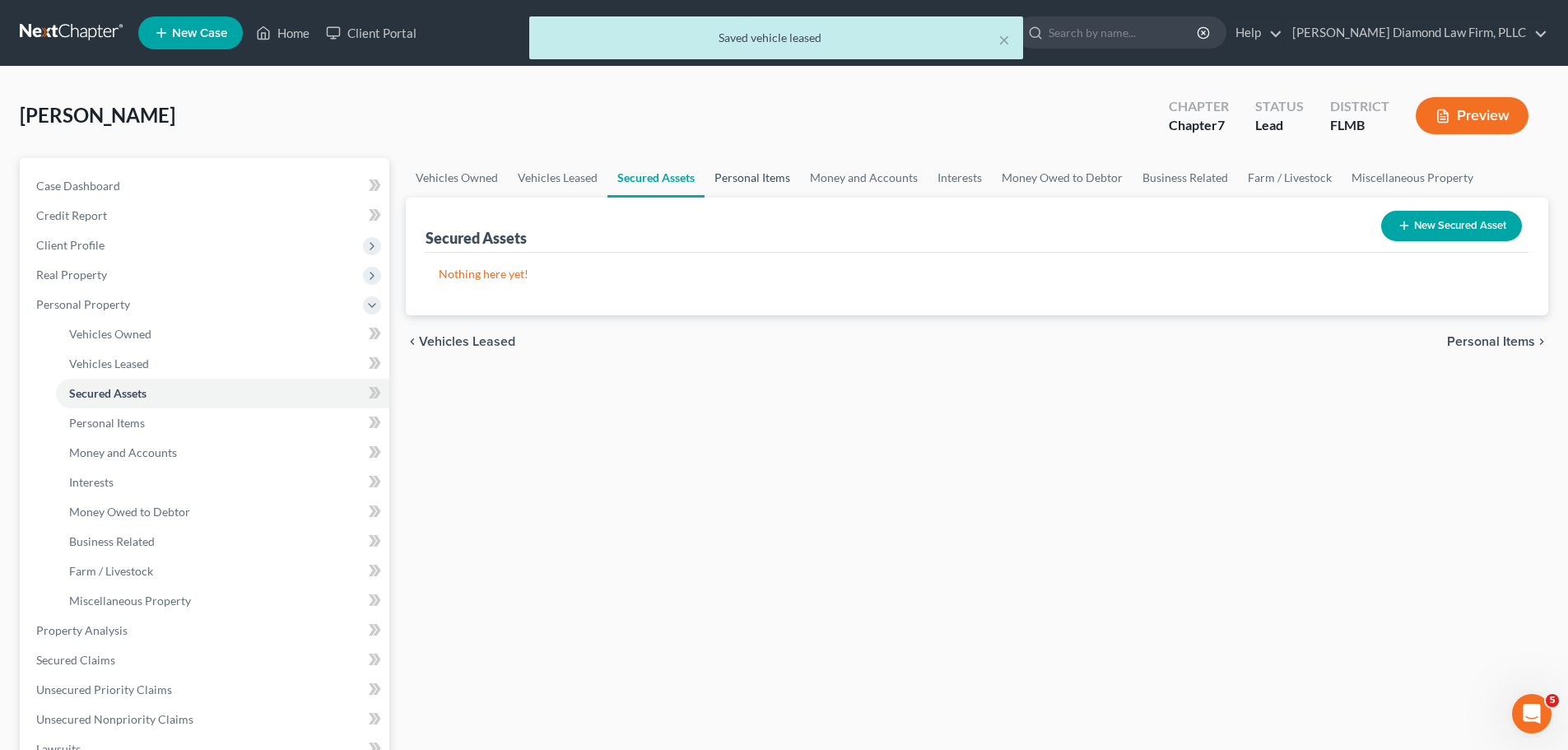
click at [734, 175] on link "Personal Items" at bounding box center [752, 177] width 95 height 40
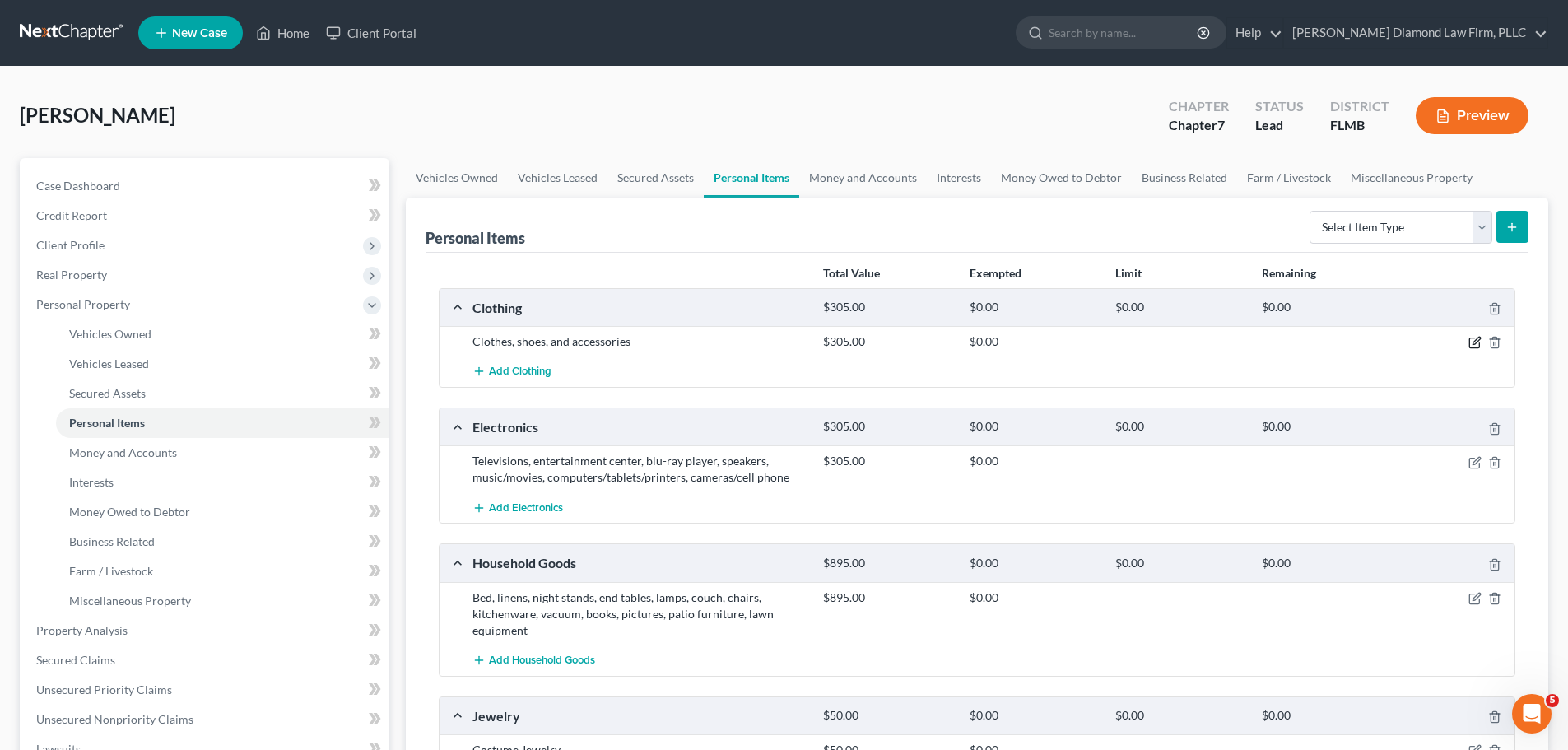
click at [1469, 346] on icon "button" at bounding box center [1474, 343] width 10 height 10
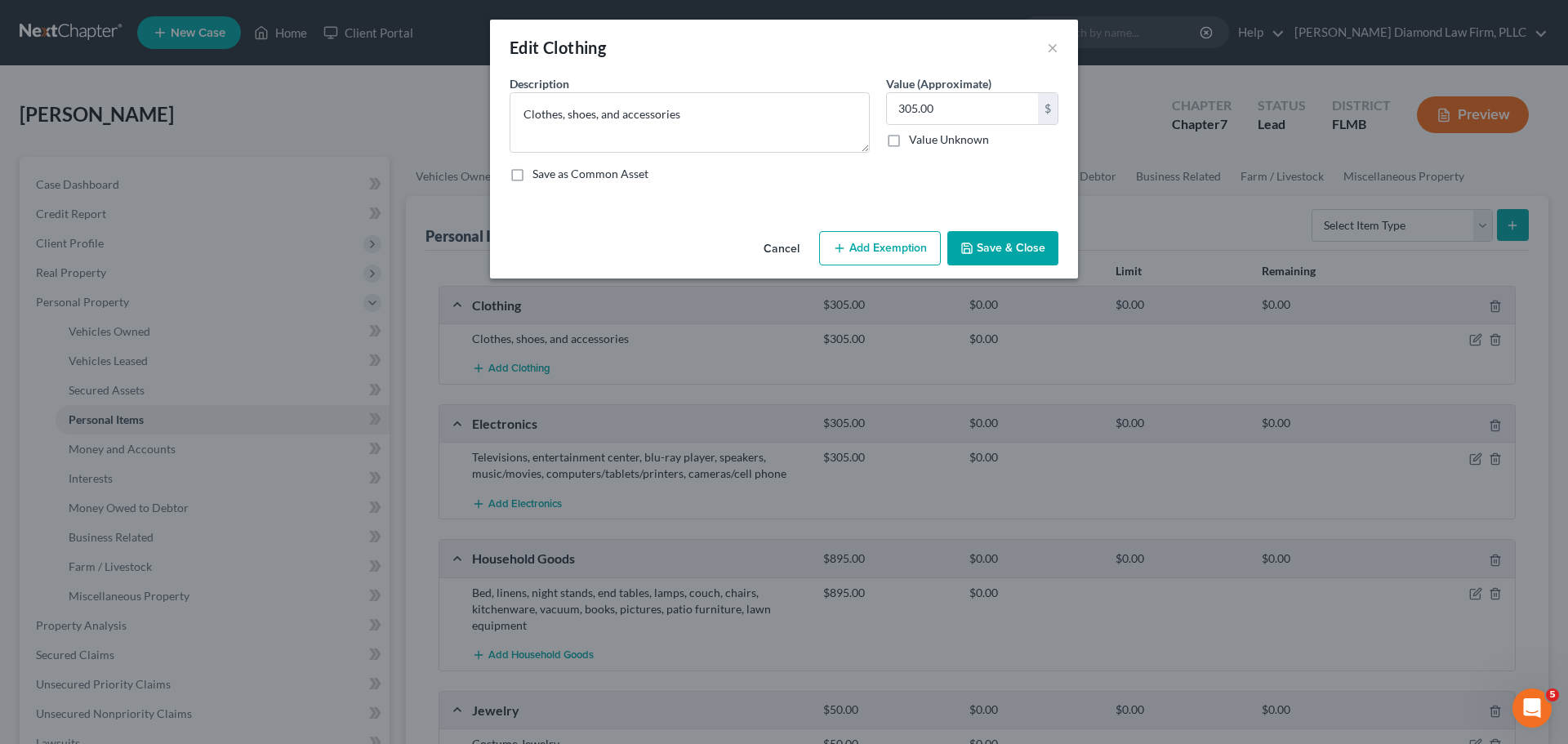
click at [863, 259] on button "Add Exemption" at bounding box center [880, 247] width 122 height 34
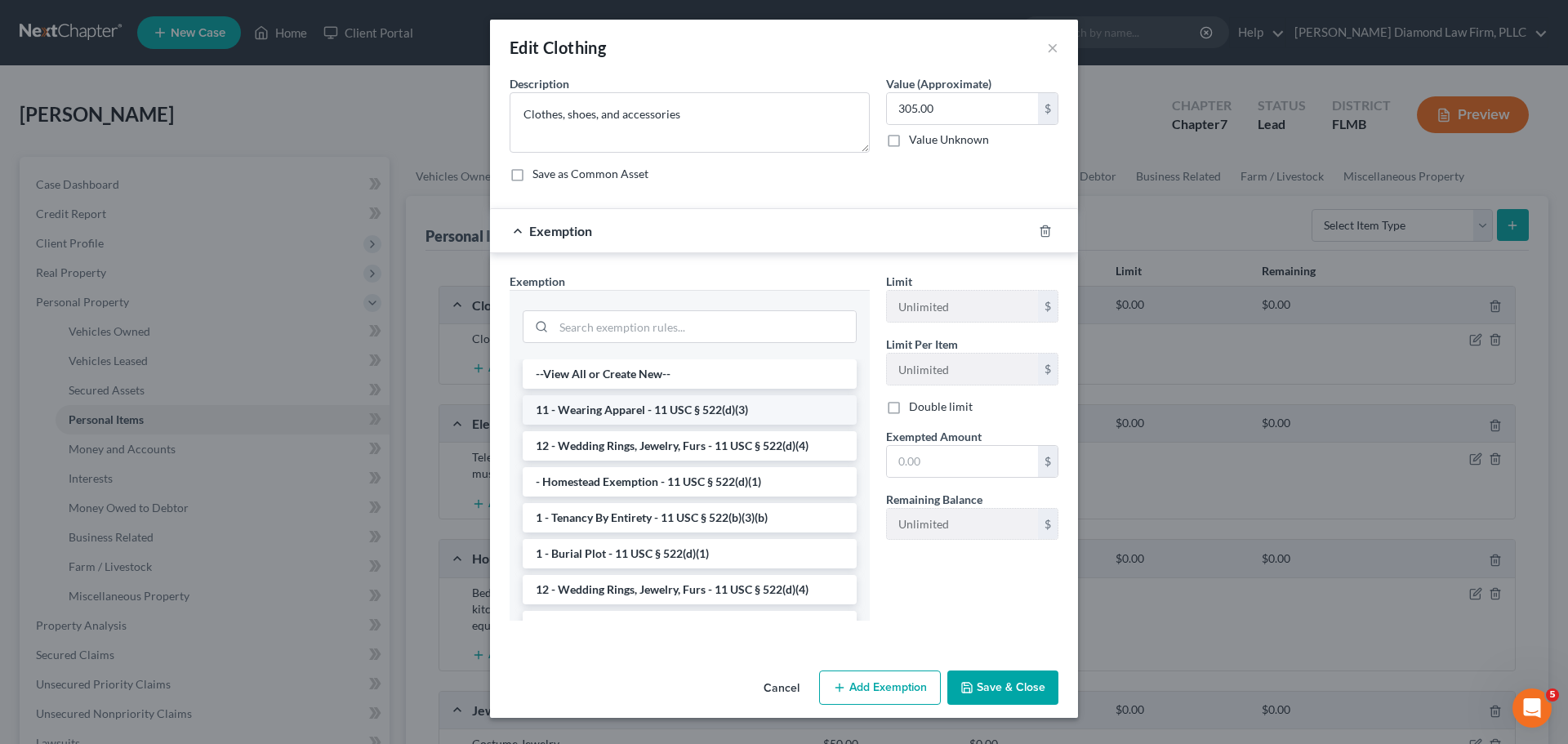
click at [719, 401] on li "11 - Wearing Apparel - 11 USC § 522(d)(3)" at bounding box center [689, 410] width 334 height 29
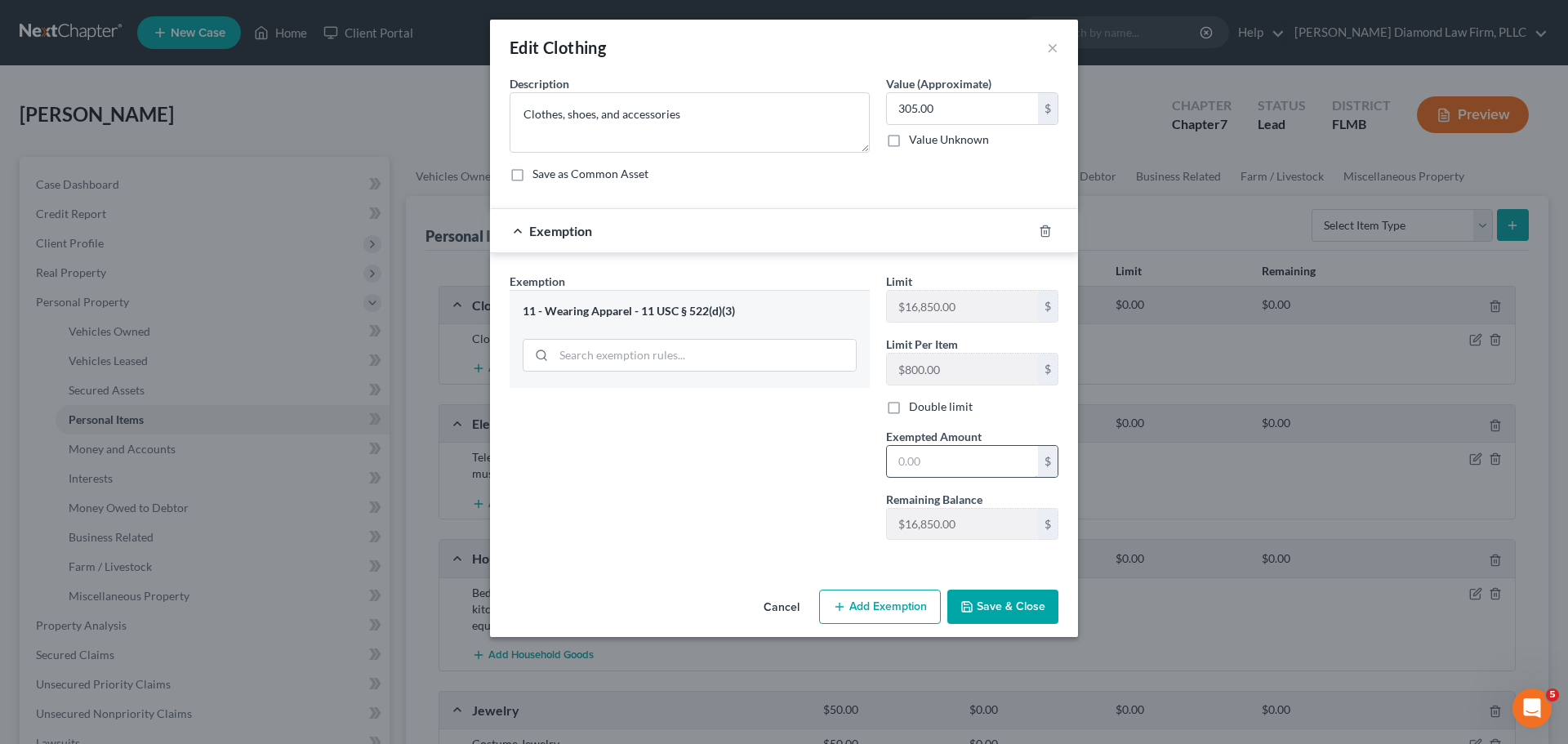
click at [979, 462] on input "text" at bounding box center [962, 462] width 151 height 31
type input "305"
click at [1036, 605] on button "Save & Close" at bounding box center [1003, 606] width 111 height 34
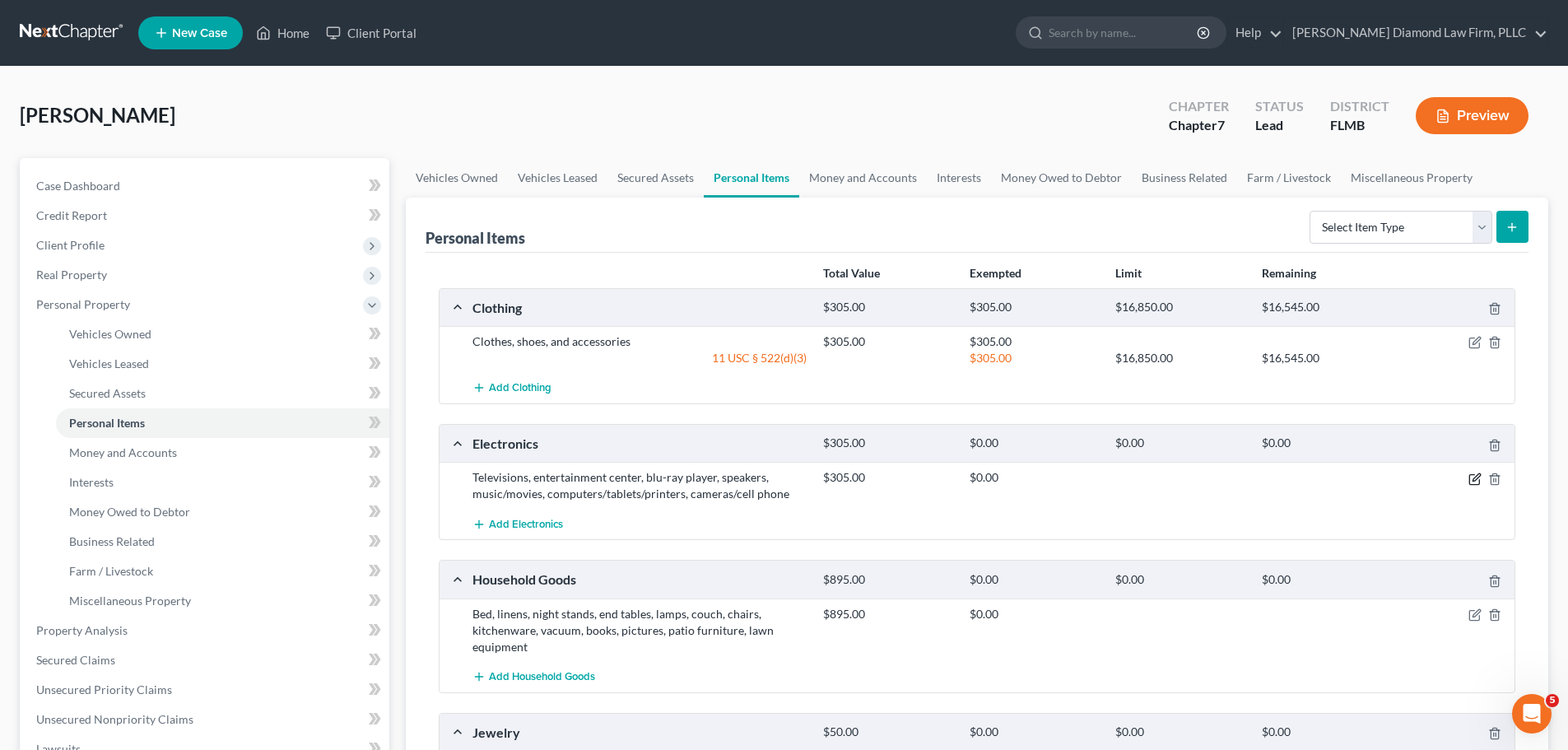
click at [1471, 479] on icon "button" at bounding box center [1475, 478] width 13 height 13
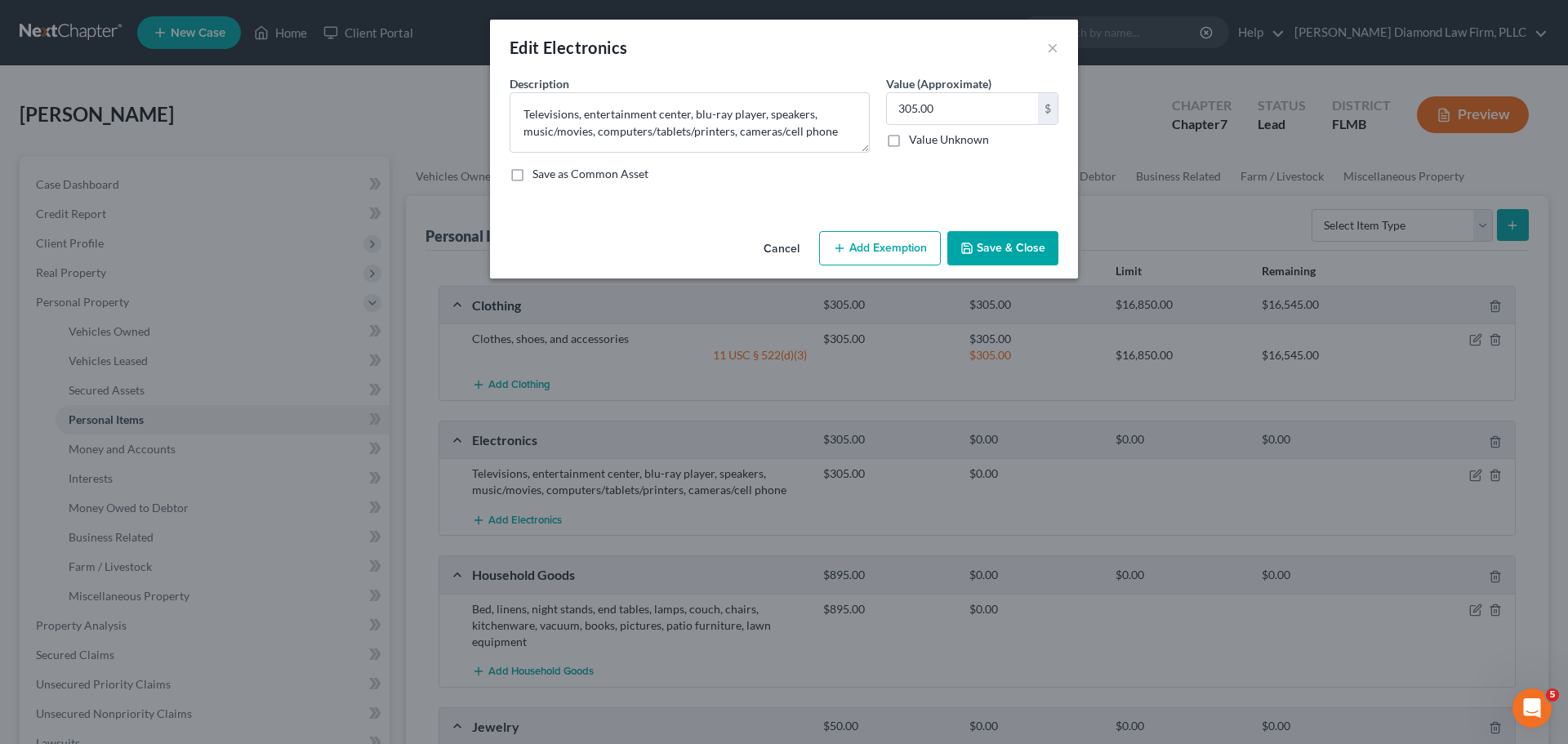
click at [866, 248] on button "Add Exemption" at bounding box center [880, 247] width 122 height 34
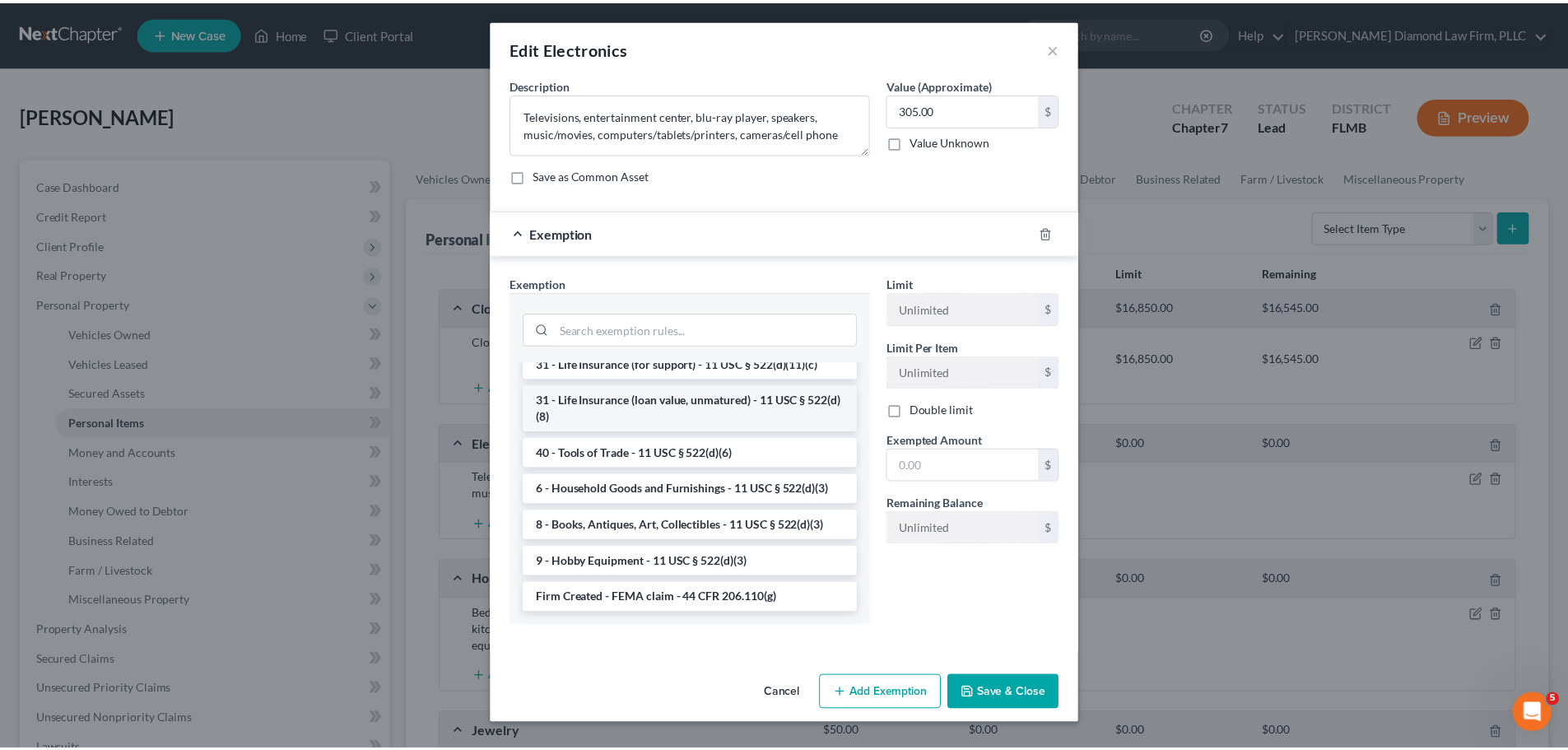
scroll to position [1360, 0]
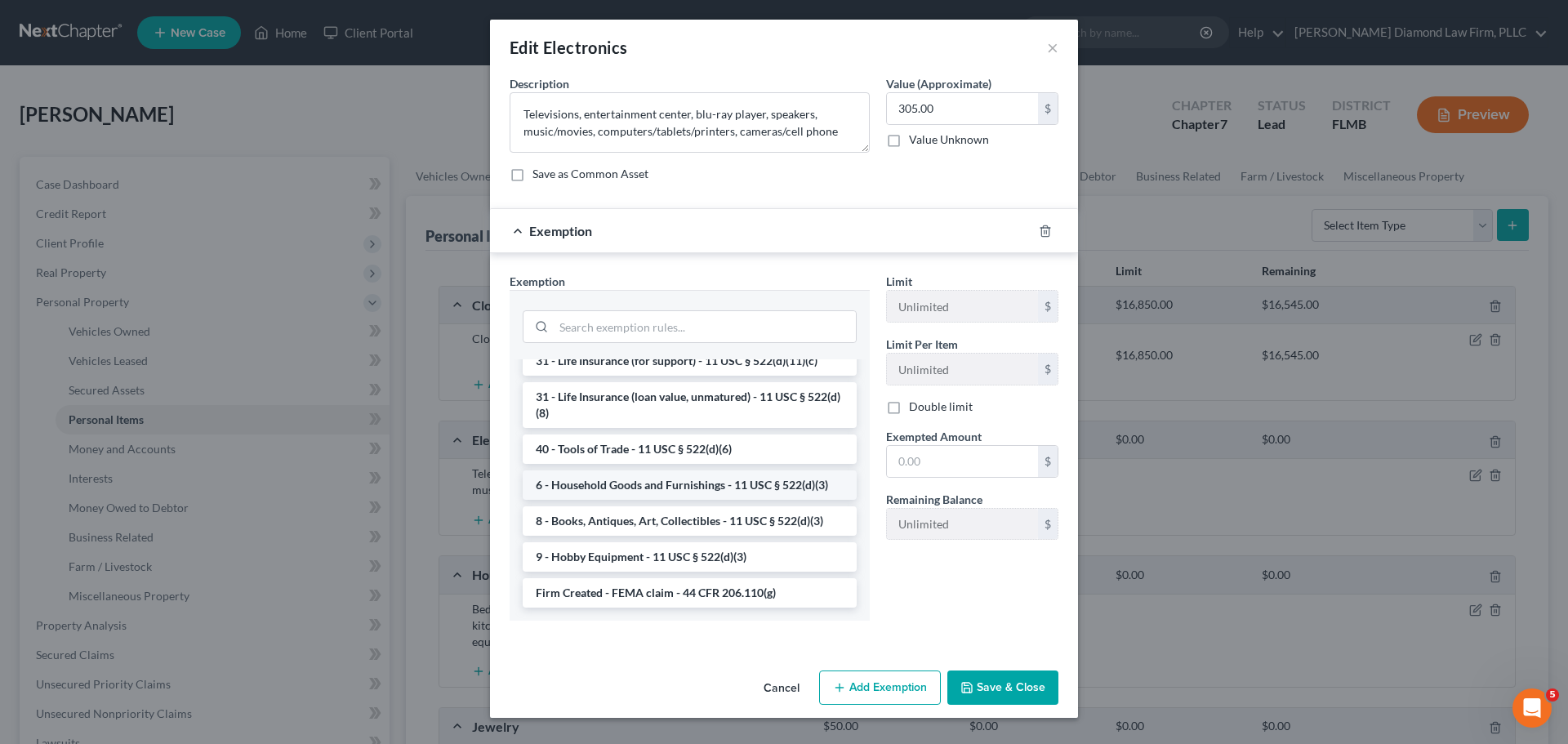
click at [721, 478] on li "6 - Household Goods and Furnishings - 11 USC § 522(d)(3)" at bounding box center [689, 485] width 334 height 29
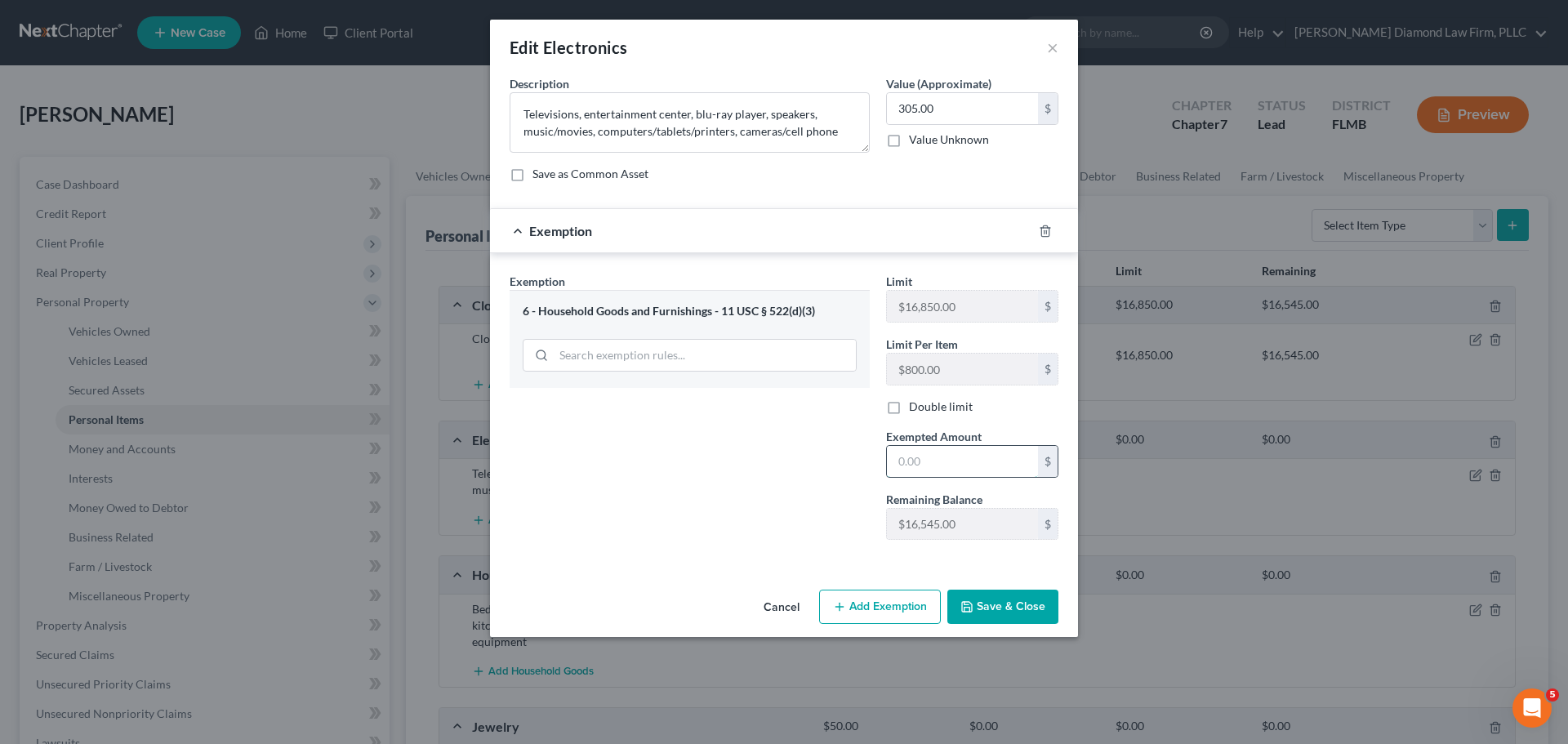
click at [963, 469] on input "text" at bounding box center [962, 462] width 151 height 31
type input "305"
click at [1007, 616] on button "Save & Close" at bounding box center [1003, 606] width 111 height 34
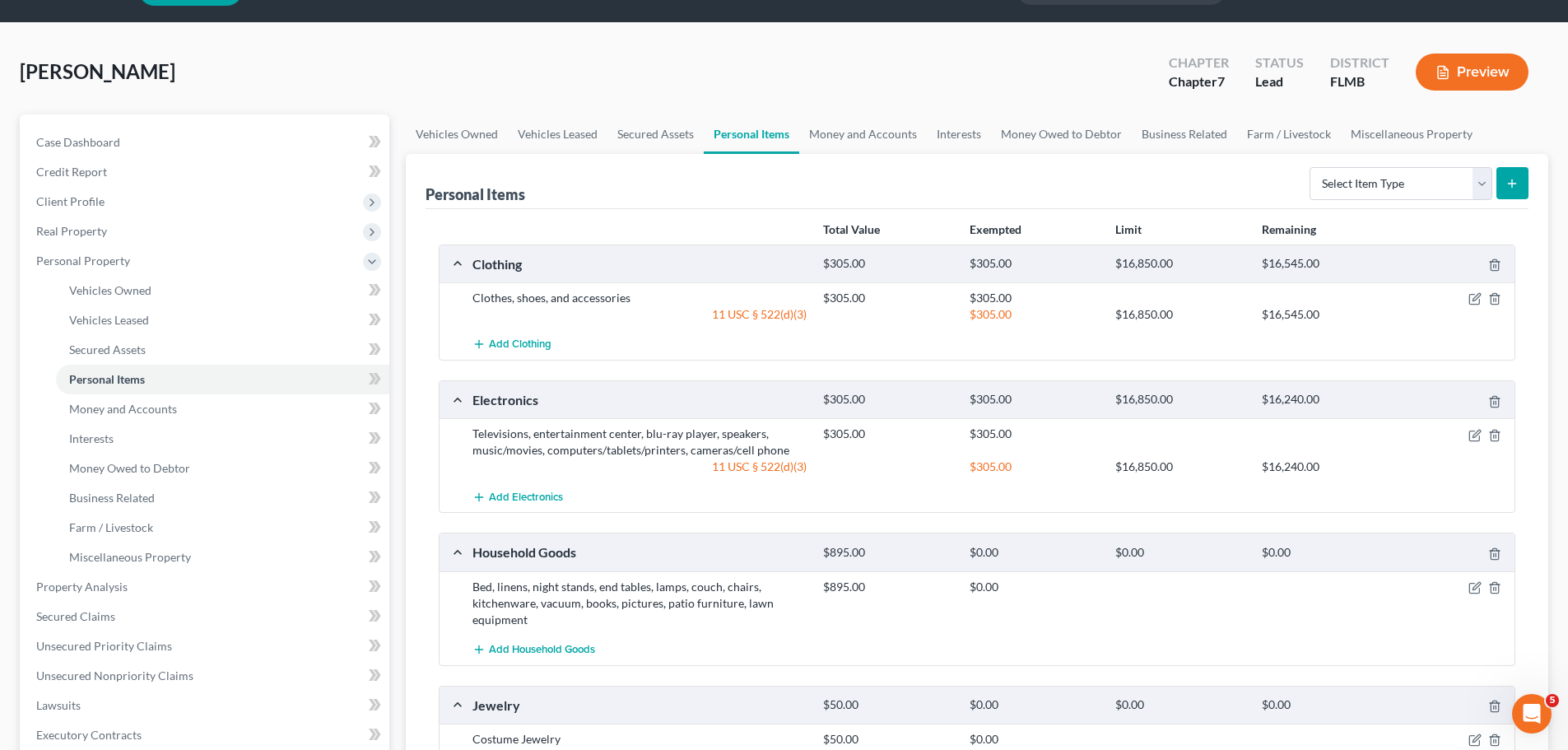
scroll to position [82, 0]
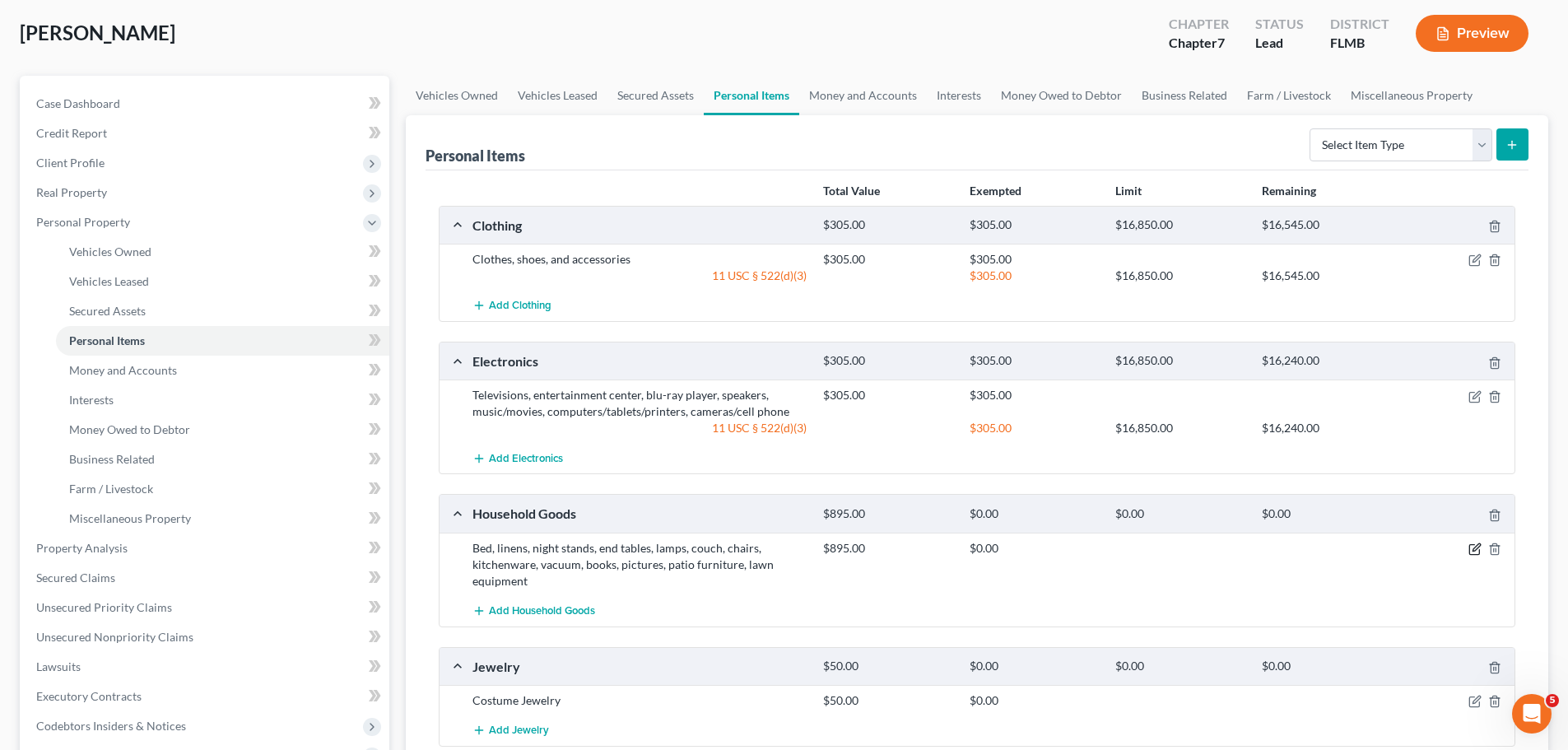
click at [1477, 546] on icon "button" at bounding box center [1476, 547] width 7 height 7
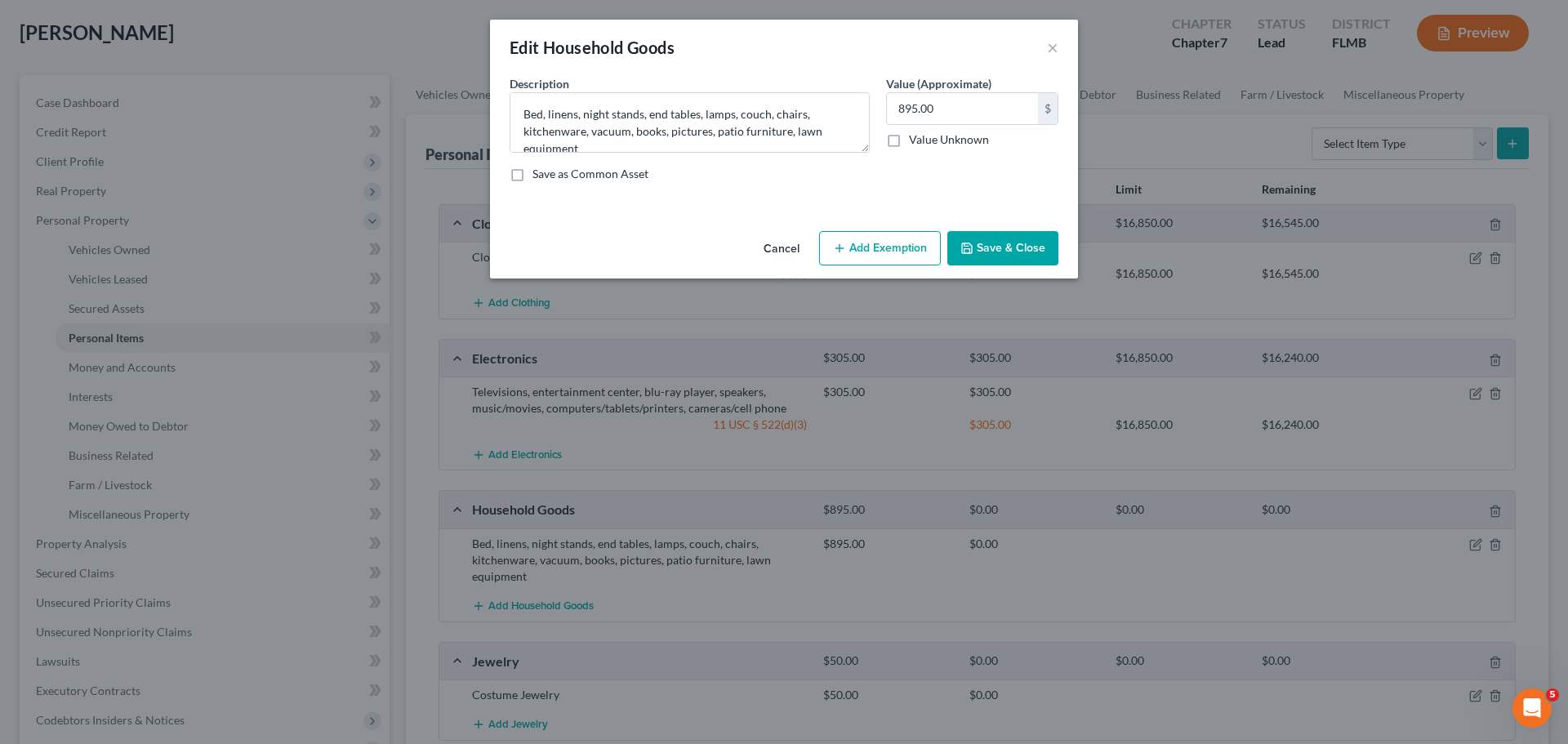
click at [889, 253] on button "Add Exemption" at bounding box center [880, 247] width 122 height 34
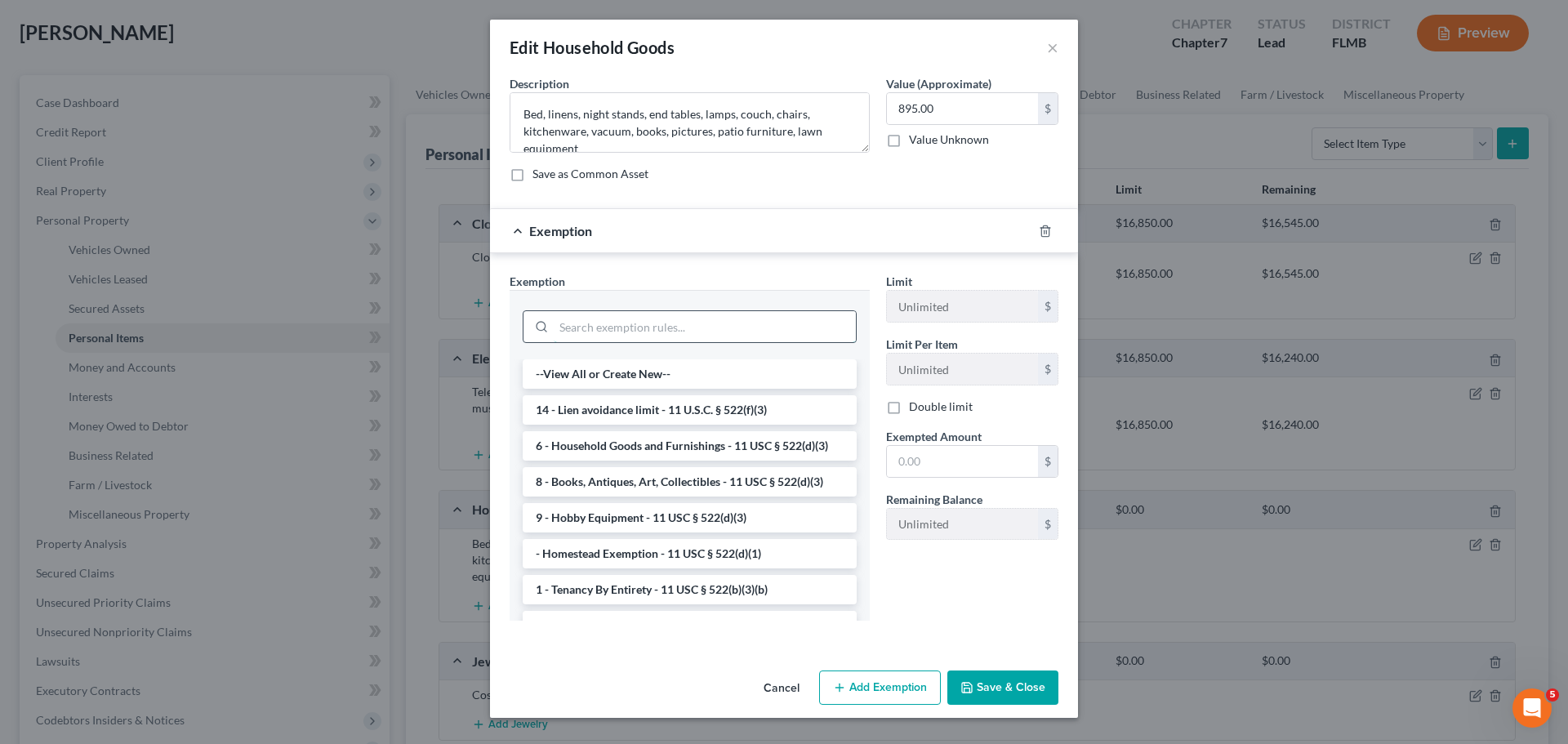
click at [746, 323] on input "search" at bounding box center [705, 327] width 302 height 31
click at [724, 445] on li "6 - Household Goods and Furnishings - 11 USC § 522(d)(3)" at bounding box center [689, 446] width 334 height 29
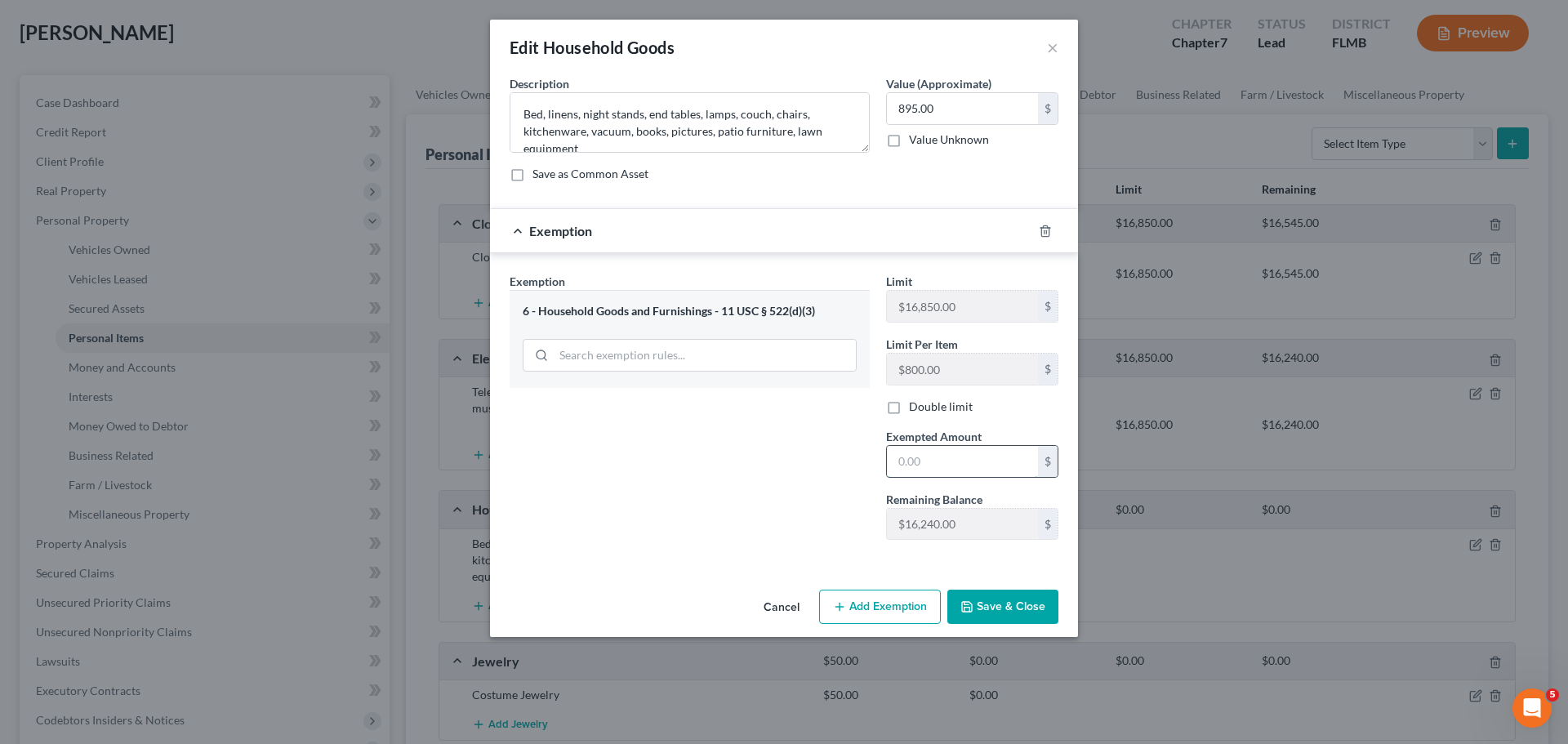
click at [933, 455] on input "text" at bounding box center [962, 462] width 151 height 31
type input "895"
click at [992, 598] on button "Save & Close" at bounding box center [1003, 606] width 111 height 34
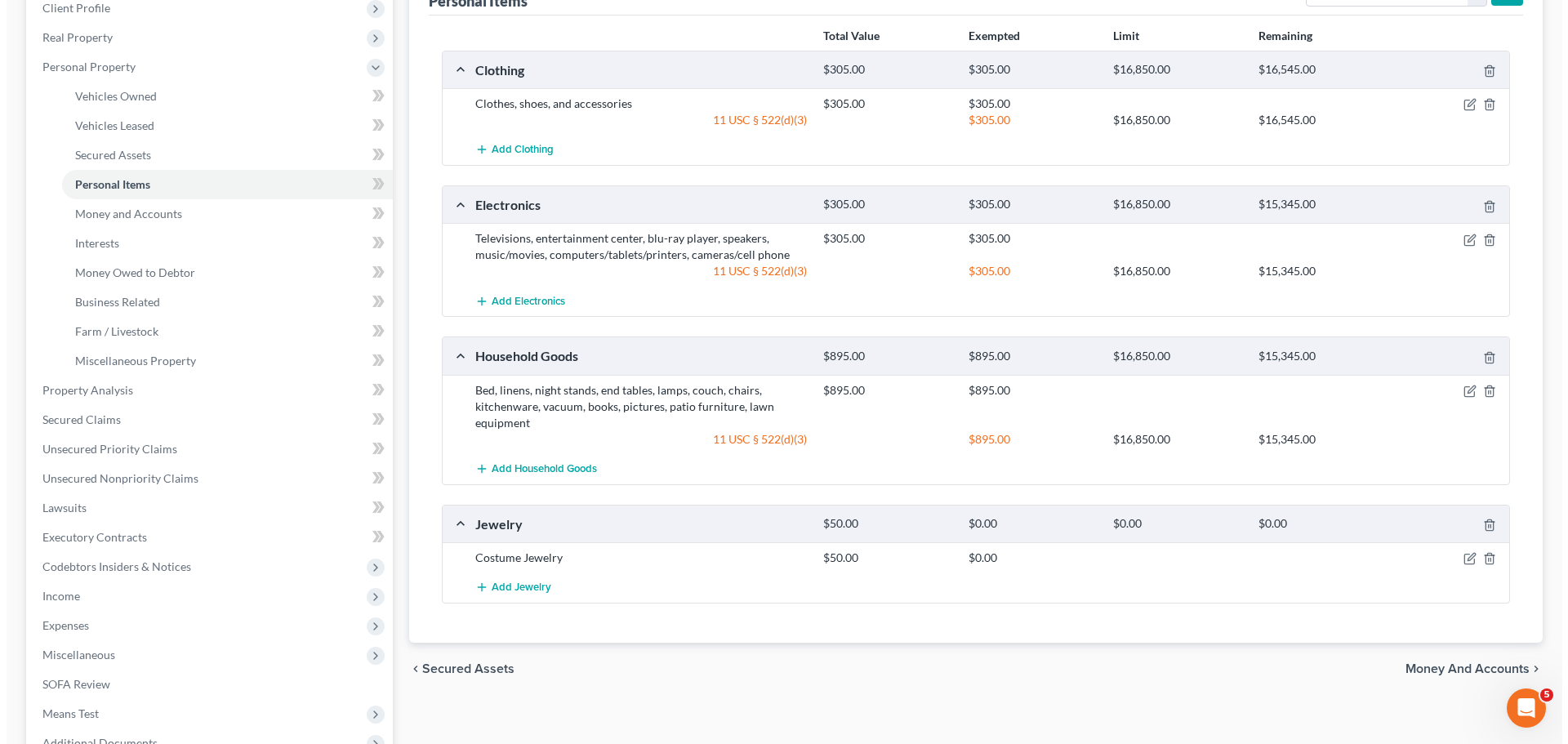
scroll to position [245, 0]
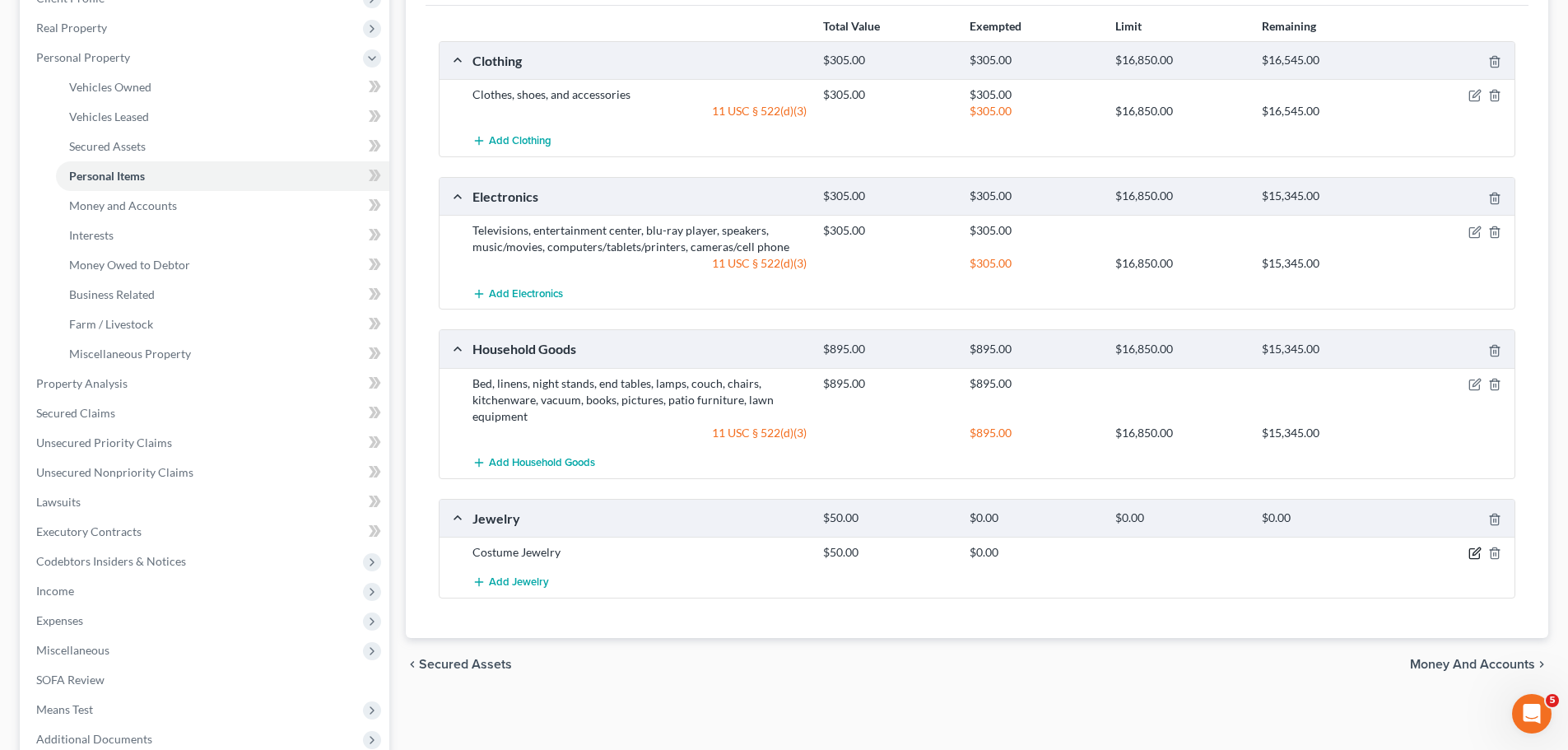
click at [1473, 552] on icon "button" at bounding box center [1475, 553] width 13 height 13
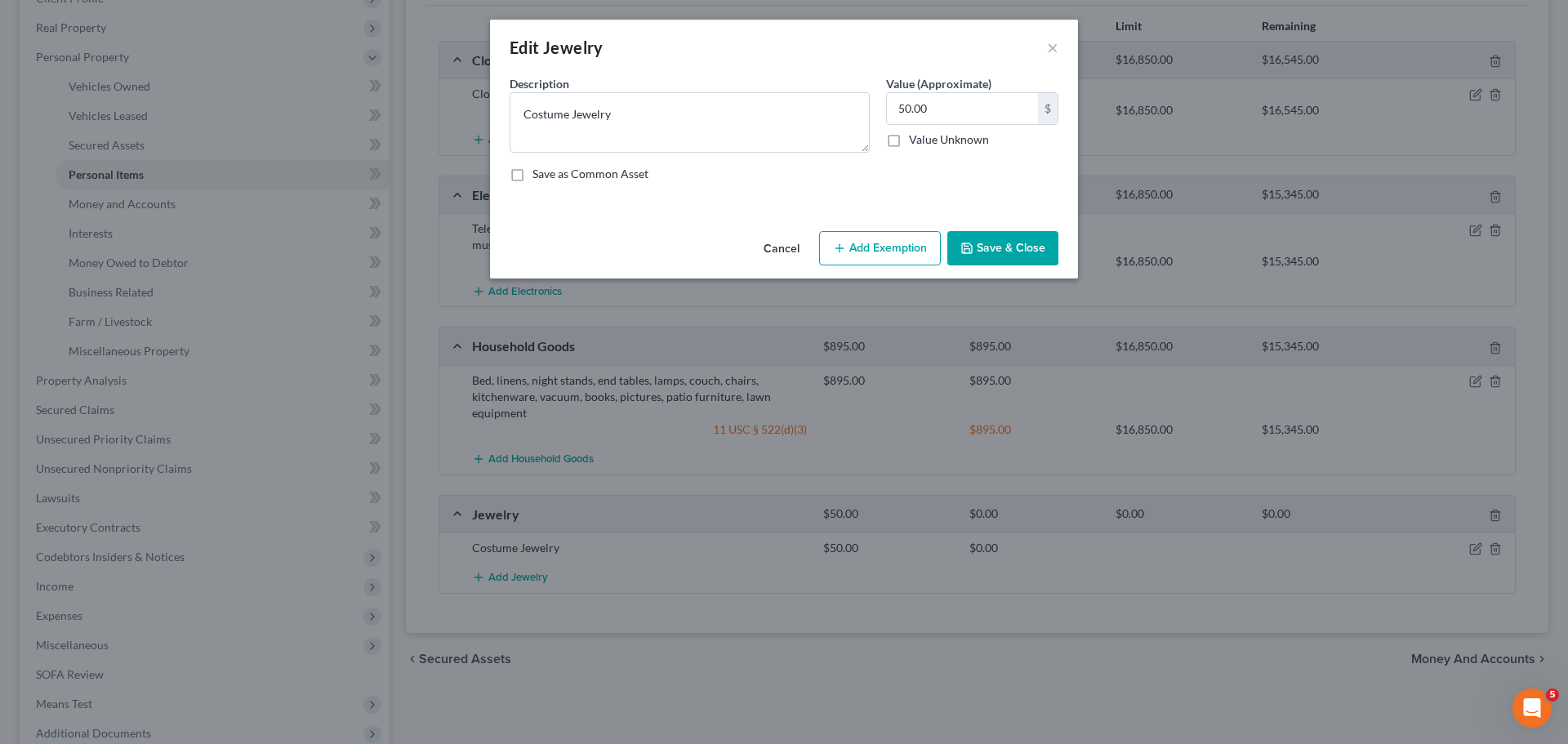
click at [896, 257] on button "Add Exemption" at bounding box center [880, 247] width 122 height 34
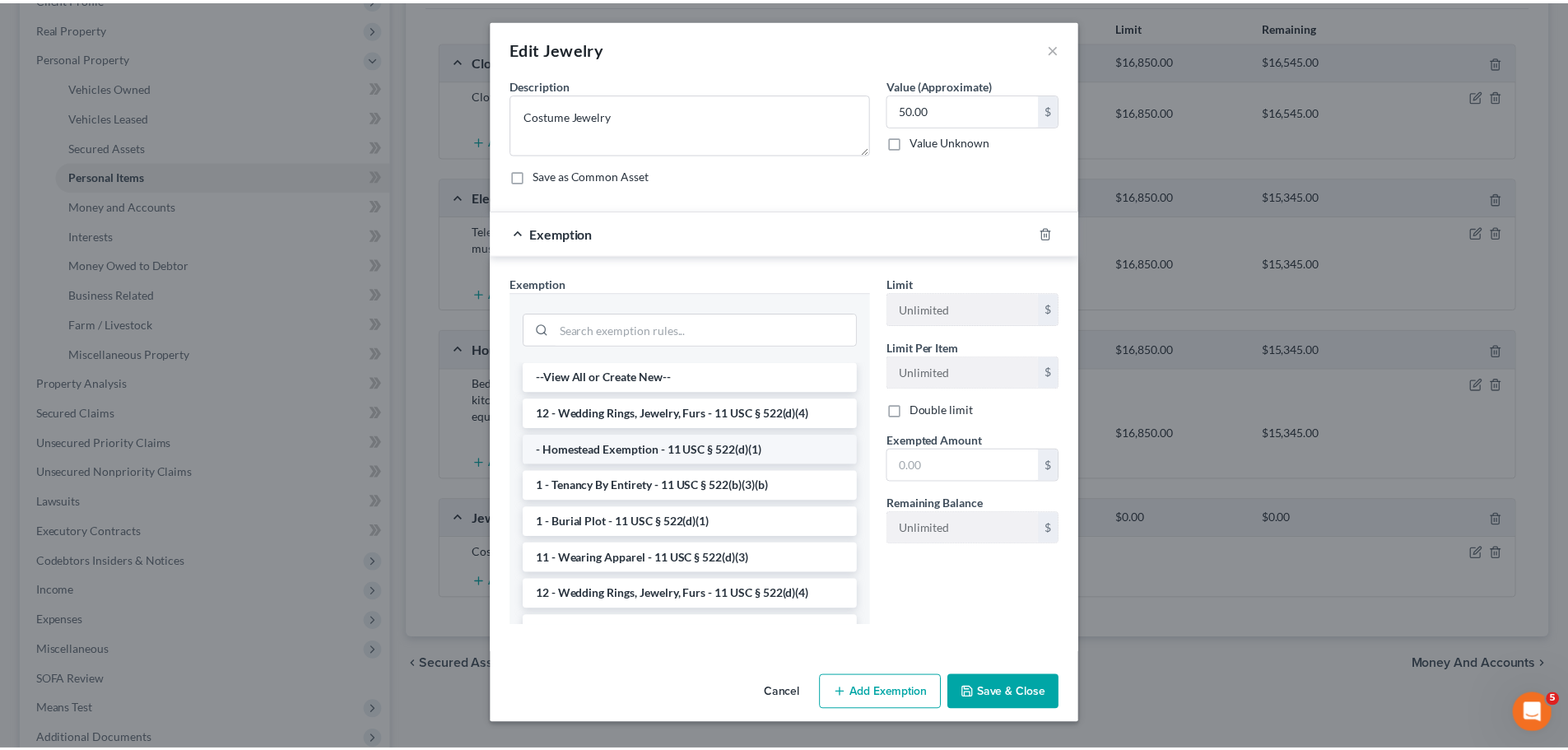
scroll to position [82, 0]
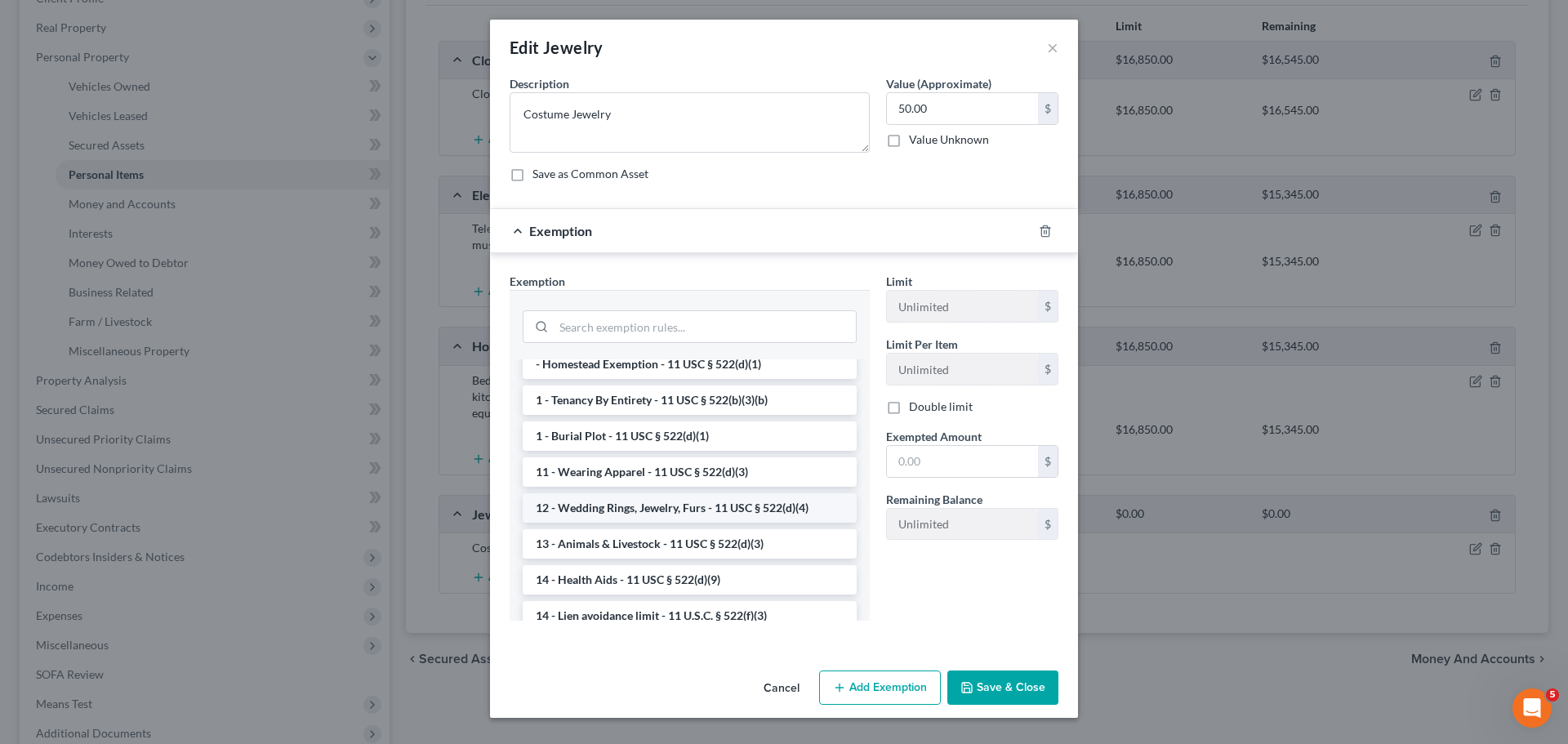
click at [746, 503] on li "12 - Wedding Rings, Jewelry, Furs - 11 USC § 522(d)(4)" at bounding box center [689, 508] width 334 height 29
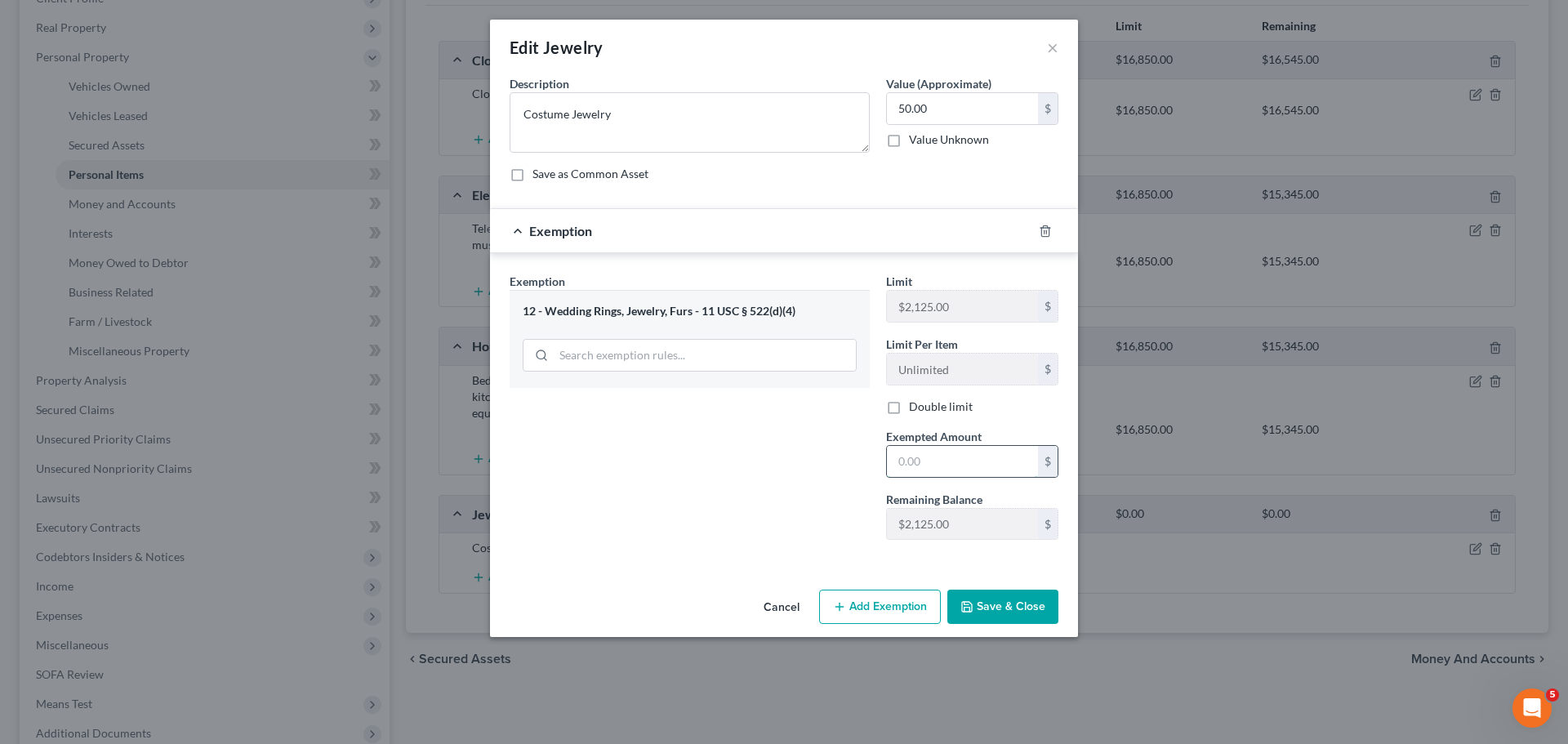
click at [940, 469] on input "text" at bounding box center [962, 462] width 151 height 31
type input "50"
click at [1002, 604] on button "Save & Close" at bounding box center [1003, 606] width 111 height 34
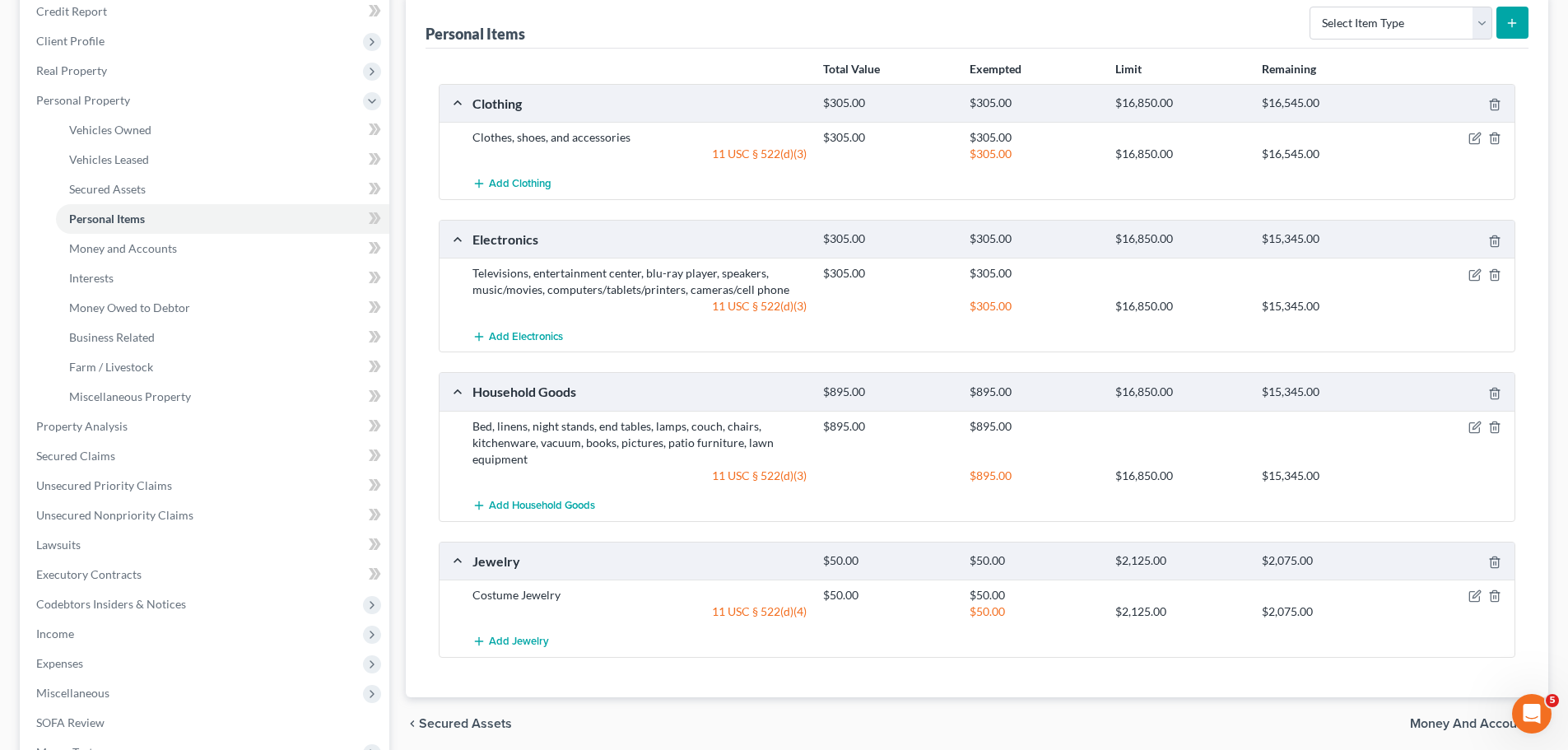
scroll to position [164, 0]
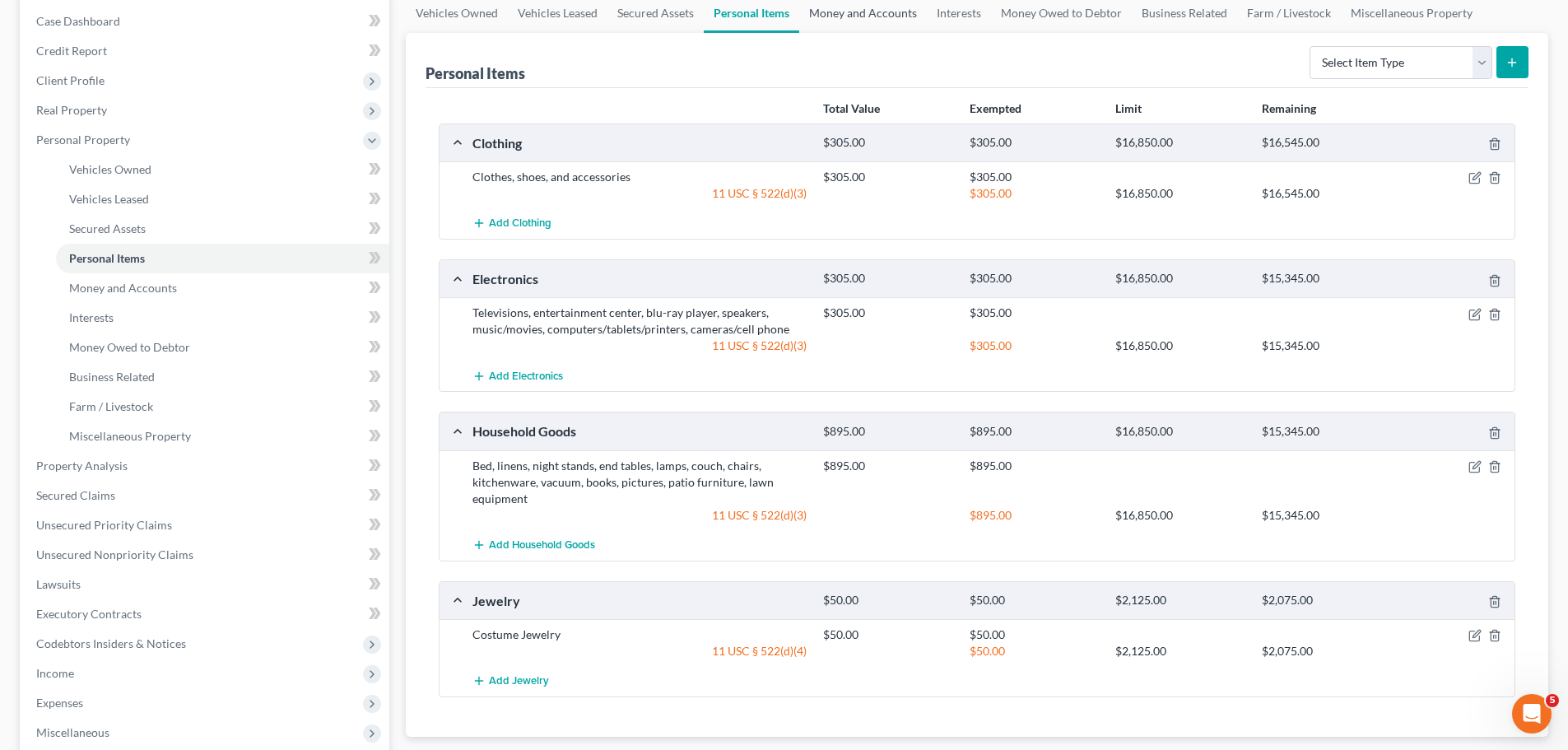
click at [862, 5] on link "Money and Accounts" at bounding box center [862, 13] width 127 height 40
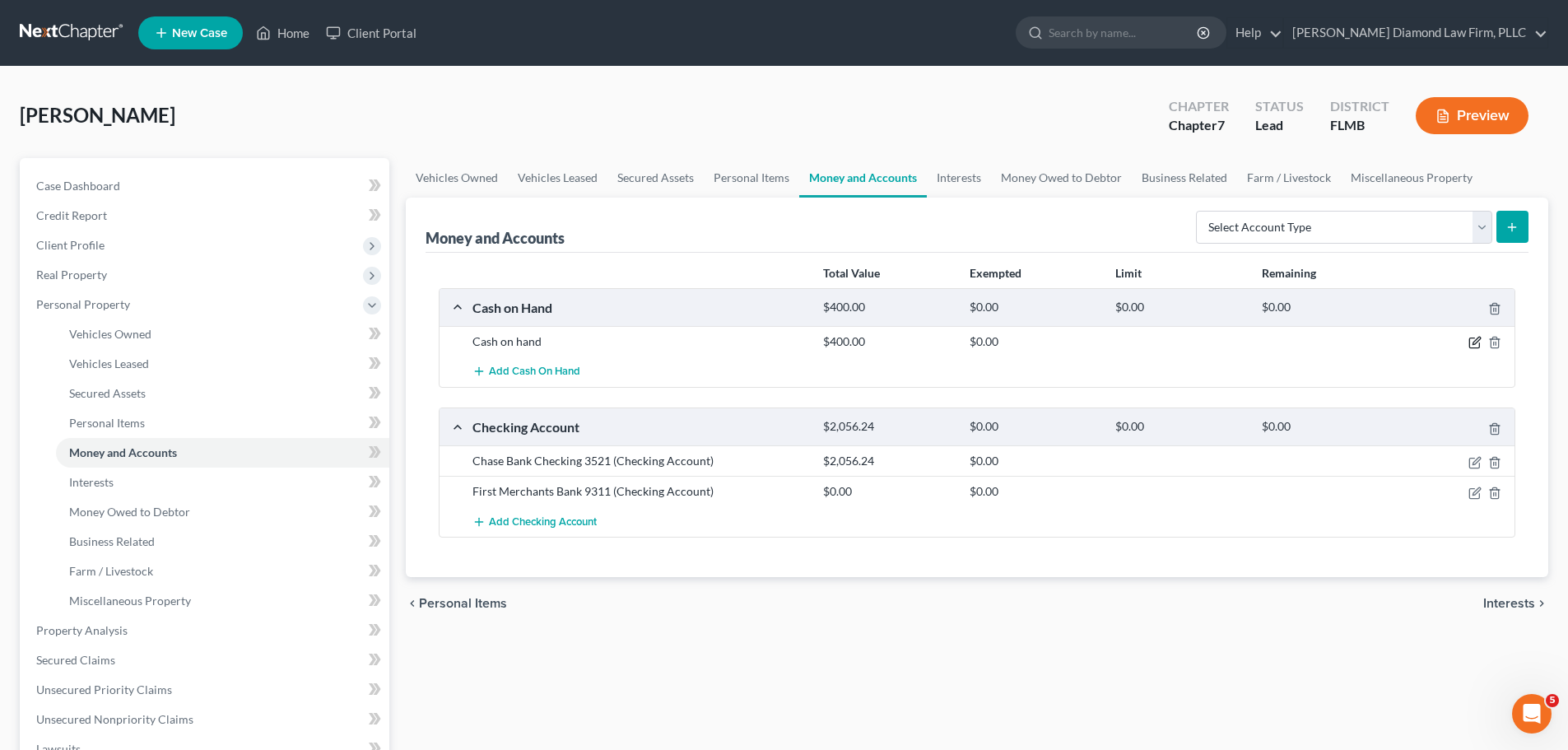
click at [1475, 339] on icon "button" at bounding box center [1475, 343] width 13 height 13
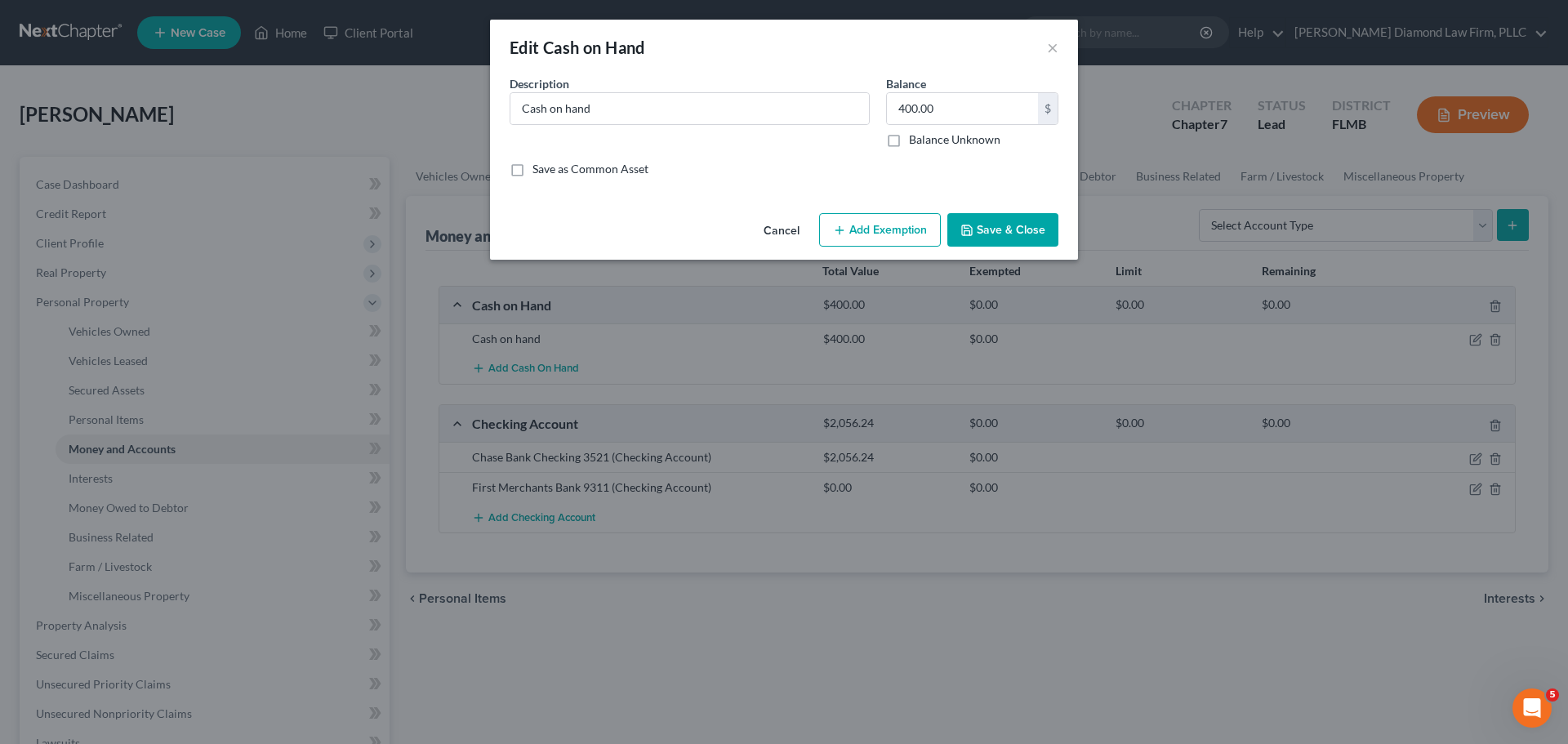
click at [842, 234] on icon "button" at bounding box center [839, 230] width 13 height 13
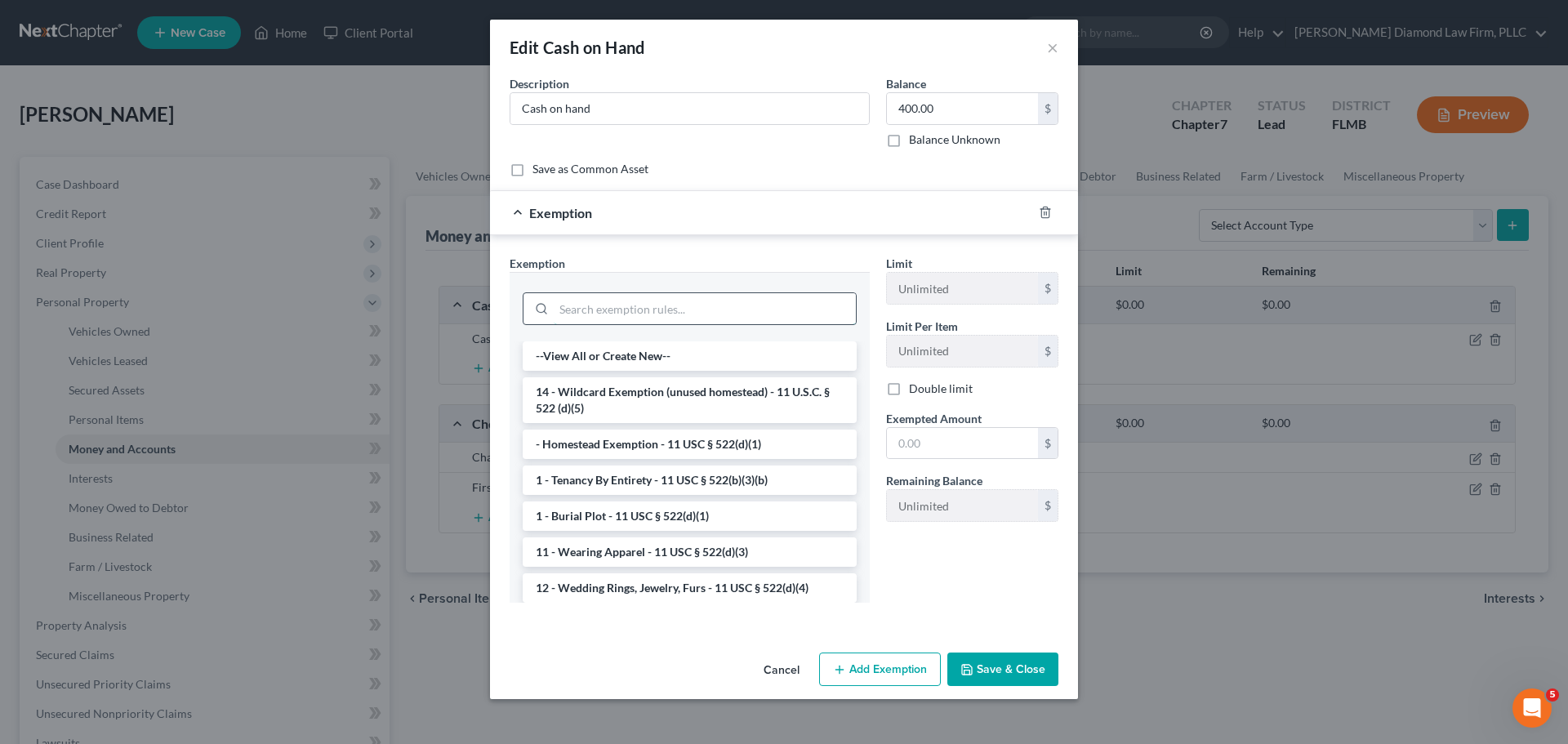
click at [698, 317] on input "search" at bounding box center [705, 309] width 302 height 31
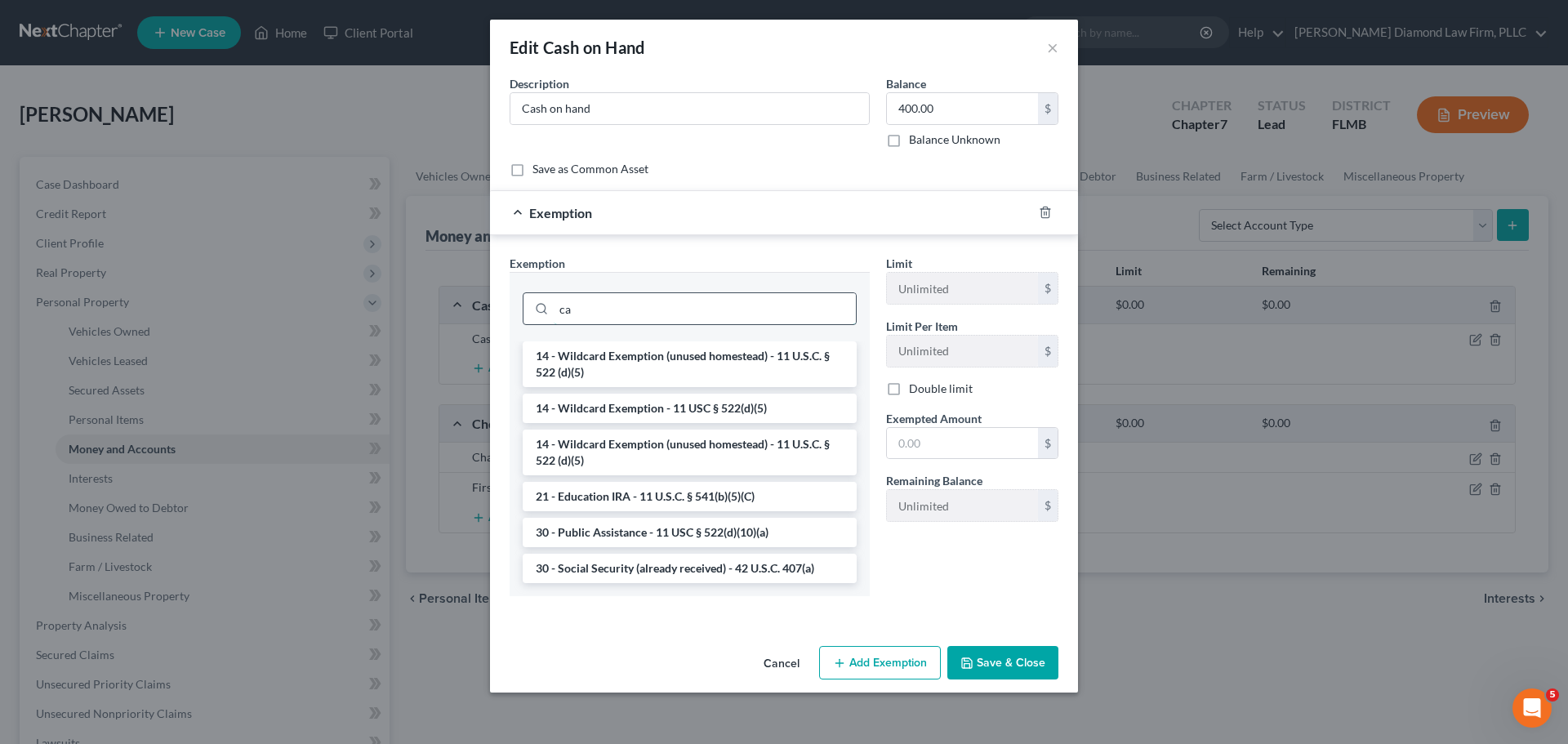
type input "c"
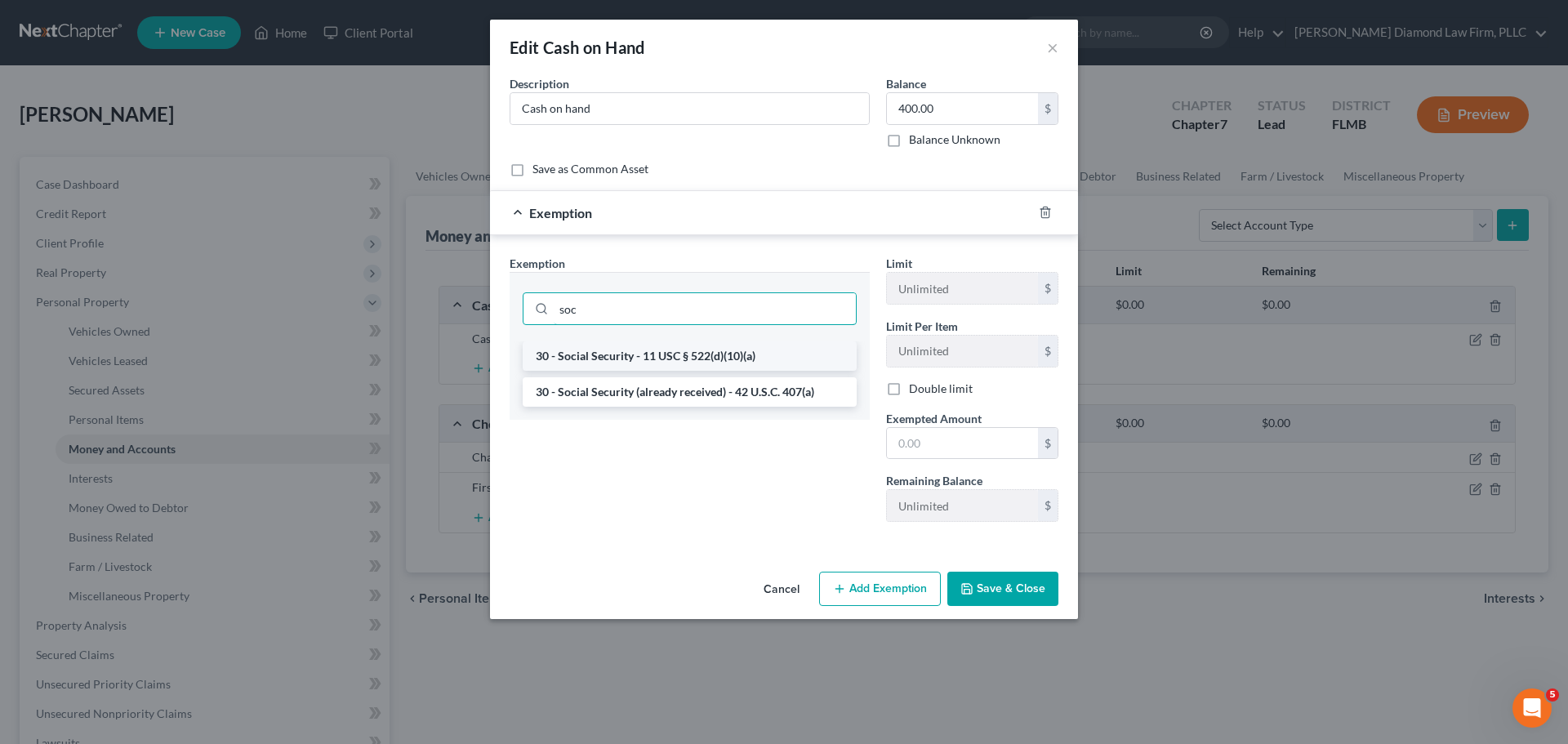
type input "soc"
click at [729, 347] on li "30 - Social Security - 11 USC § 522(d)(10)(a)" at bounding box center [689, 356] width 334 height 29
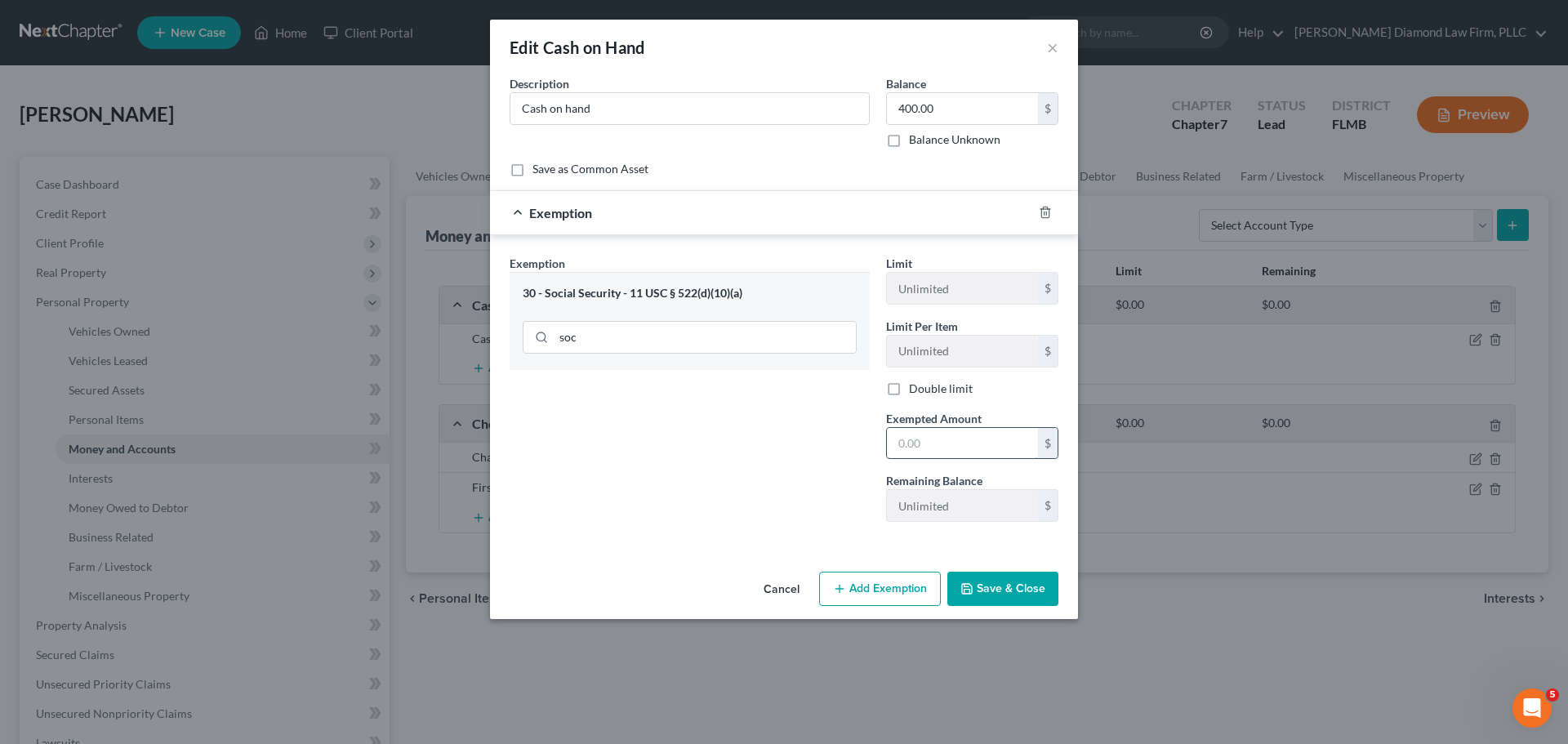
click at [928, 433] on input "text" at bounding box center [962, 443] width 151 height 31
type input "400"
click at [1006, 579] on button "Save & Close" at bounding box center [1003, 588] width 111 height 34
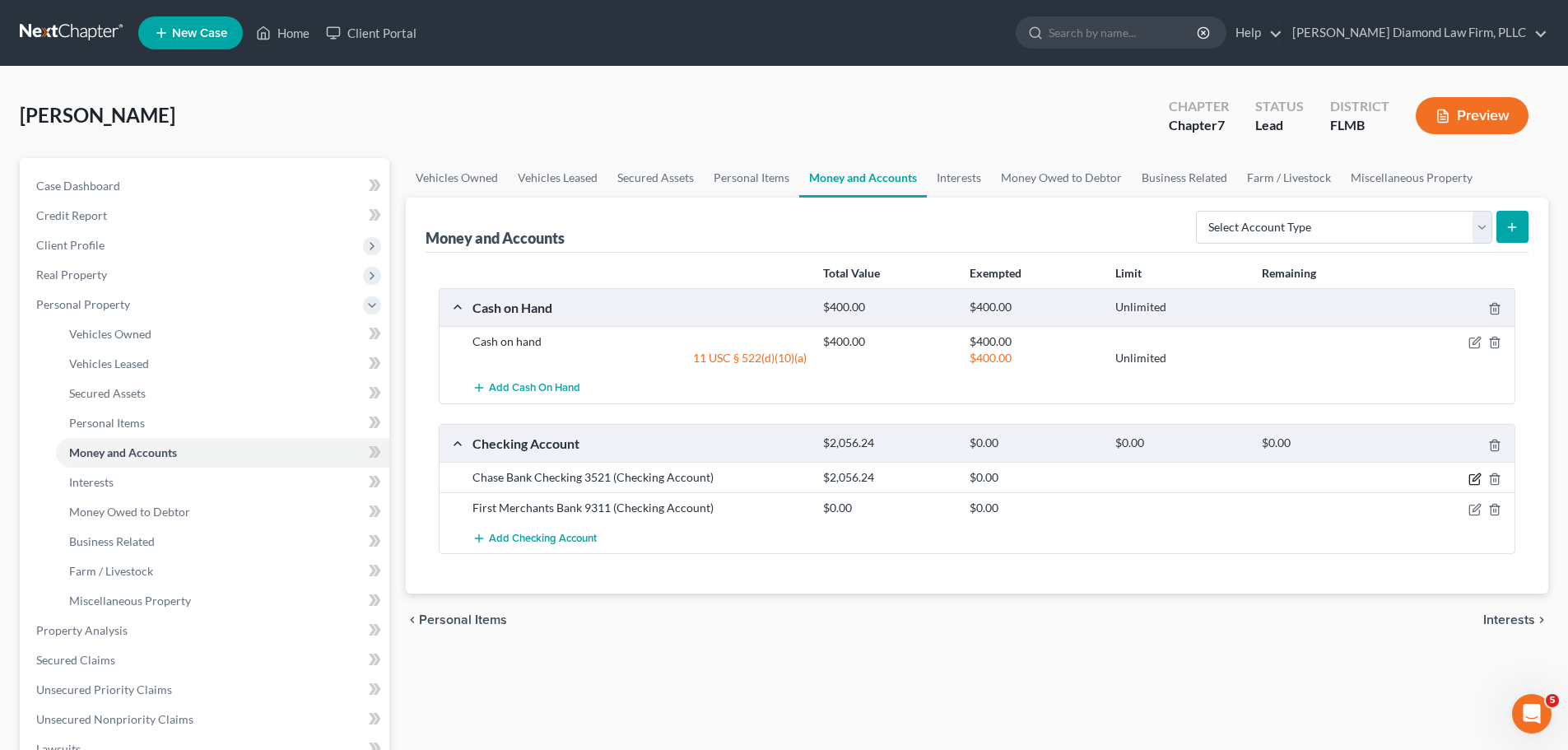
click at [1470, 477] on icon "button" at bounding box center [1475, 478] width 13 height 13
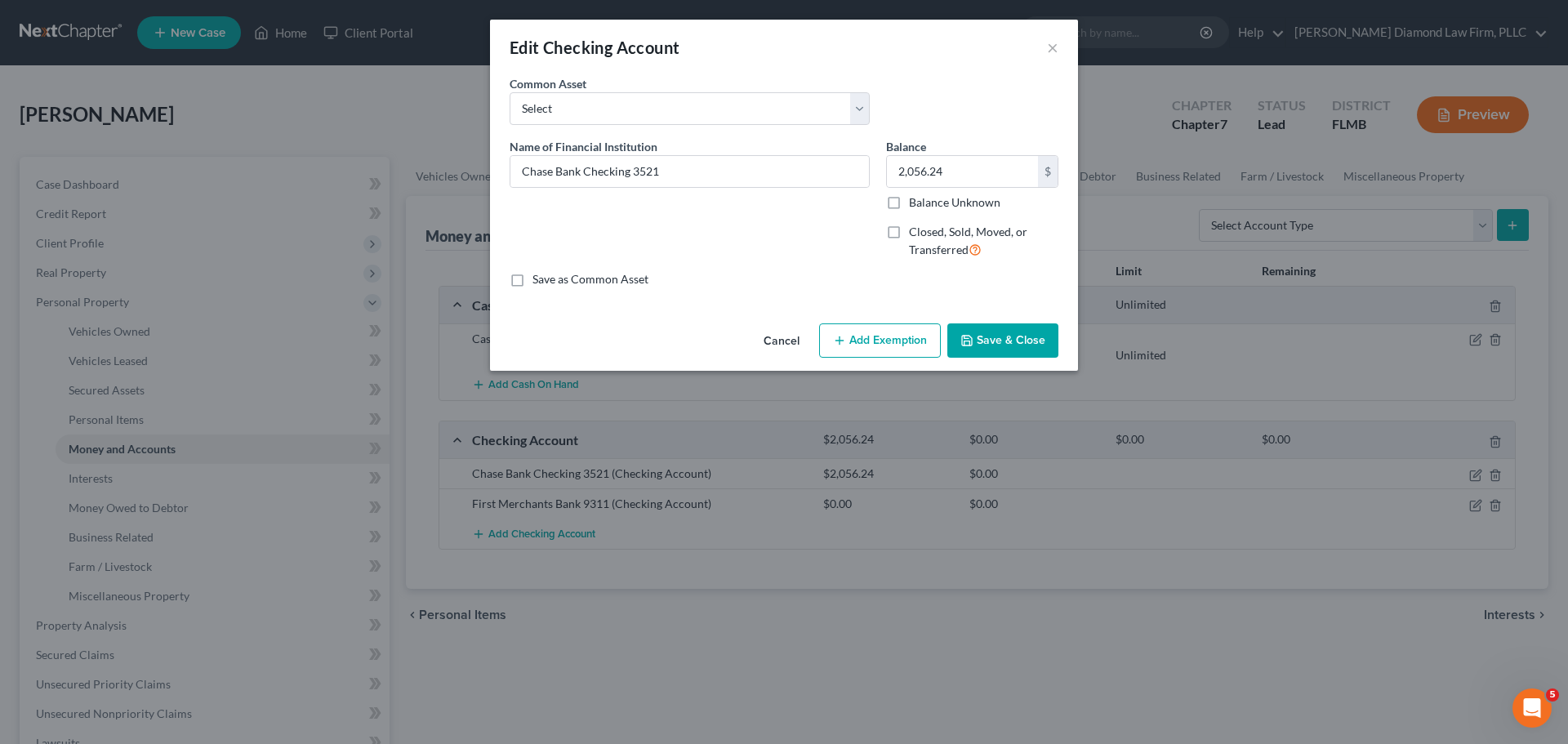
click at [886, 342] on button "Add Exemption" at bounding box center [880, 340] width 122 height 34
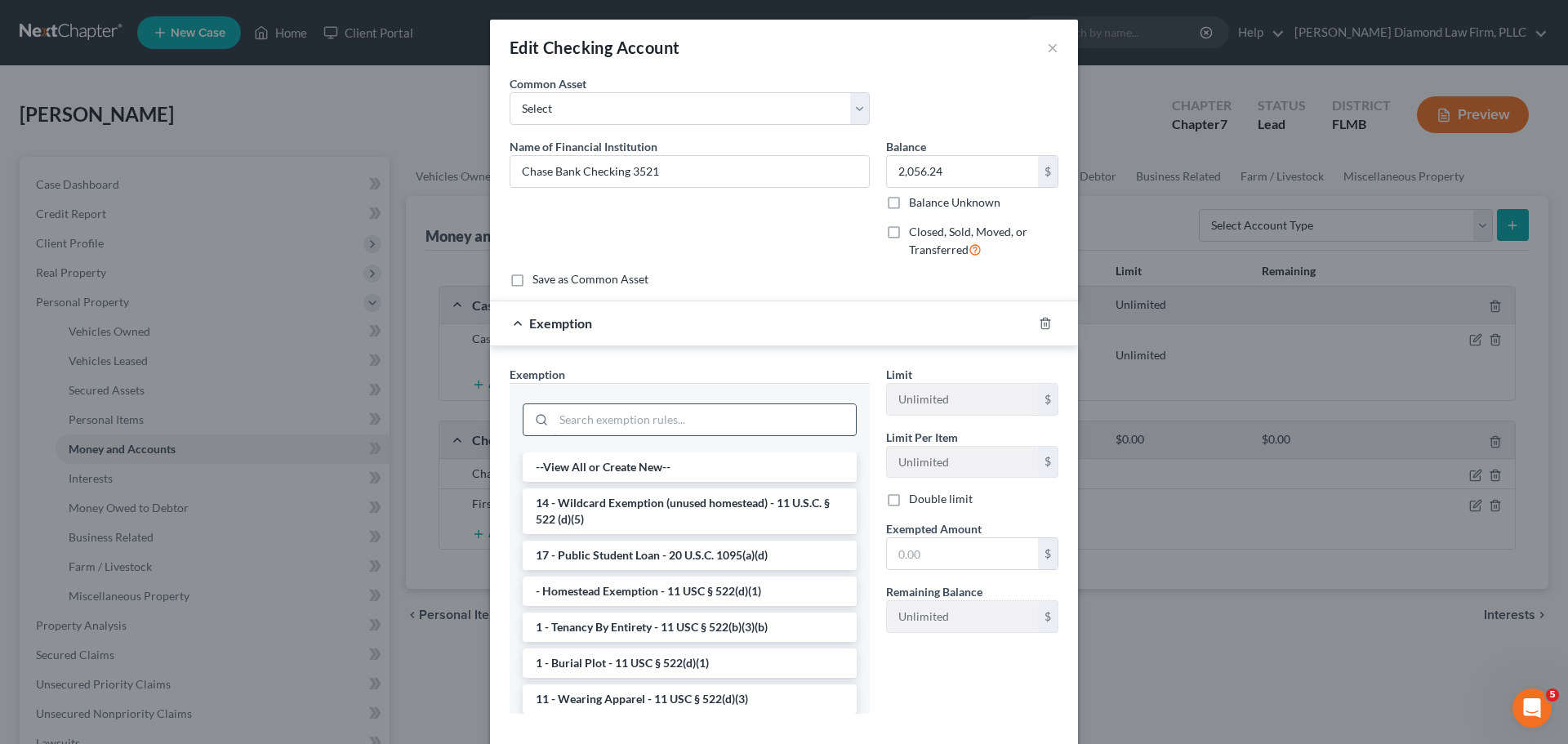
click at [671, 420] on input "search" at bounding box center [705, 420] width 302 height 31
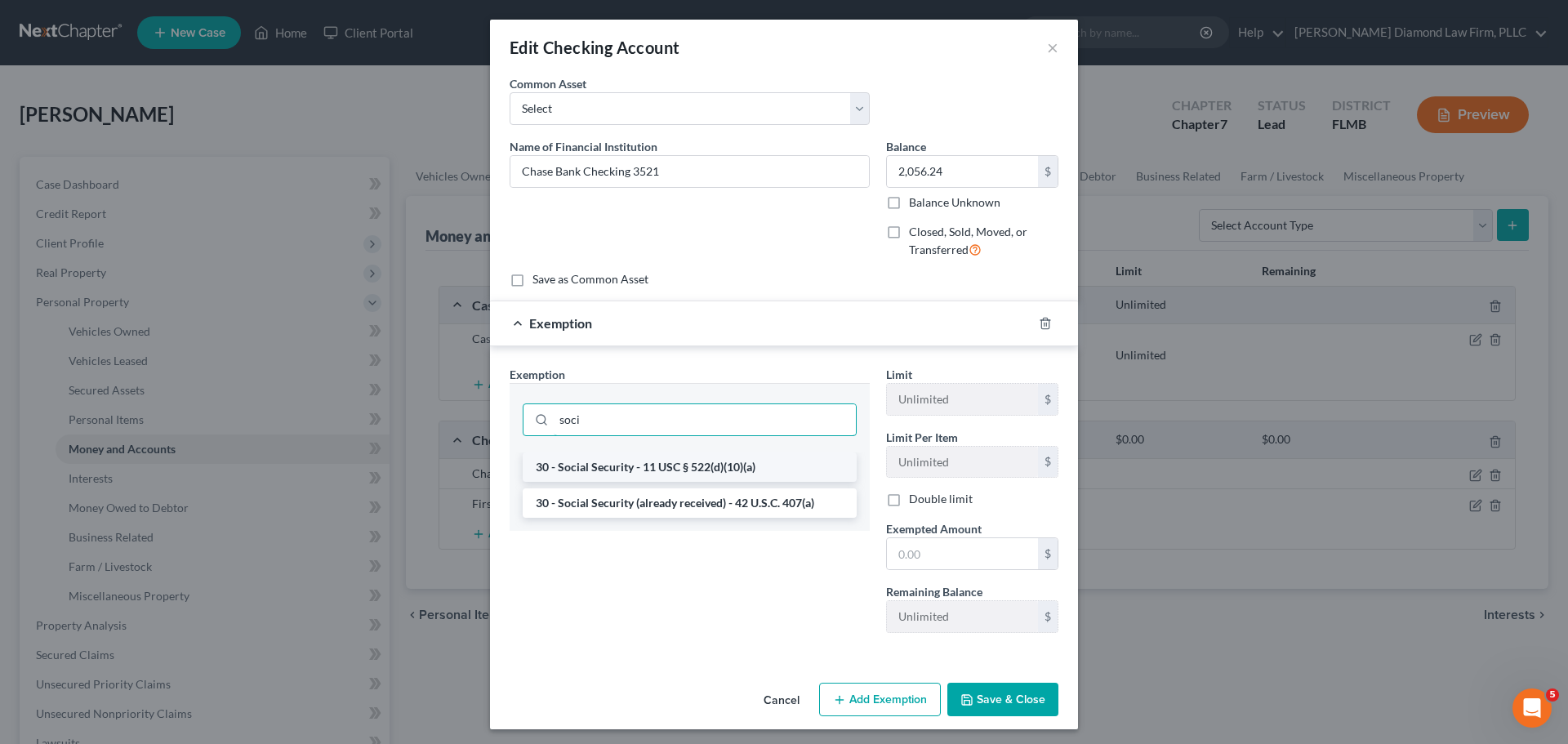
type input "soci"
click at [668, 465] on li "30 - Social Security - 11 USC § 522(d)(10)(a)" at bounding box center [689, 467] width 334 height 29
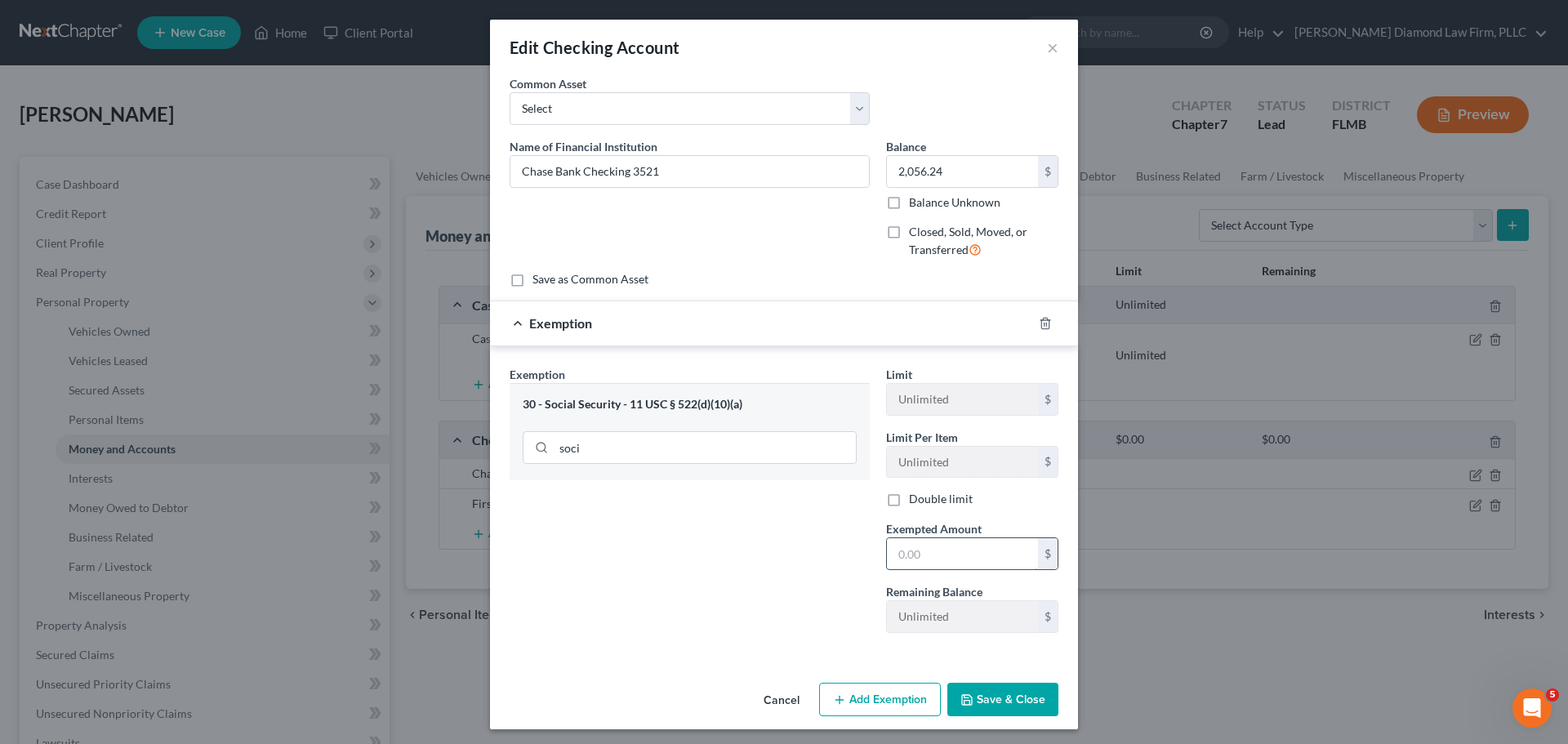
click at [914, 555] on input "text" at bounding box center [962, 553] width 151 height 31
type input "2,056.24"
click at [988, 693] on button "Save & Close" at bounding box center [1003, 699] width 111 height 34
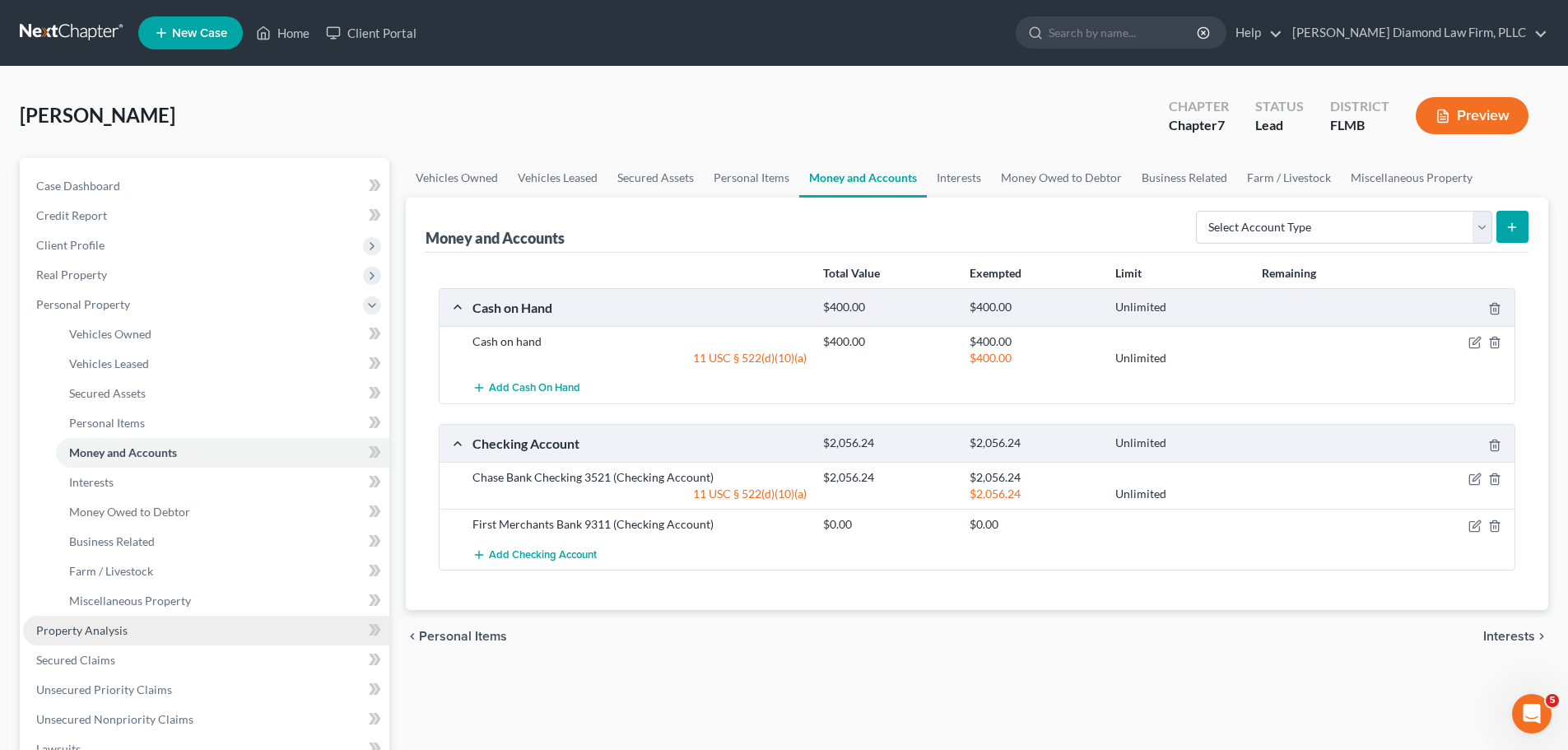
click at [110, 631] on span "Property Analysis" at bounding box center [81, 630] width 91 height 14
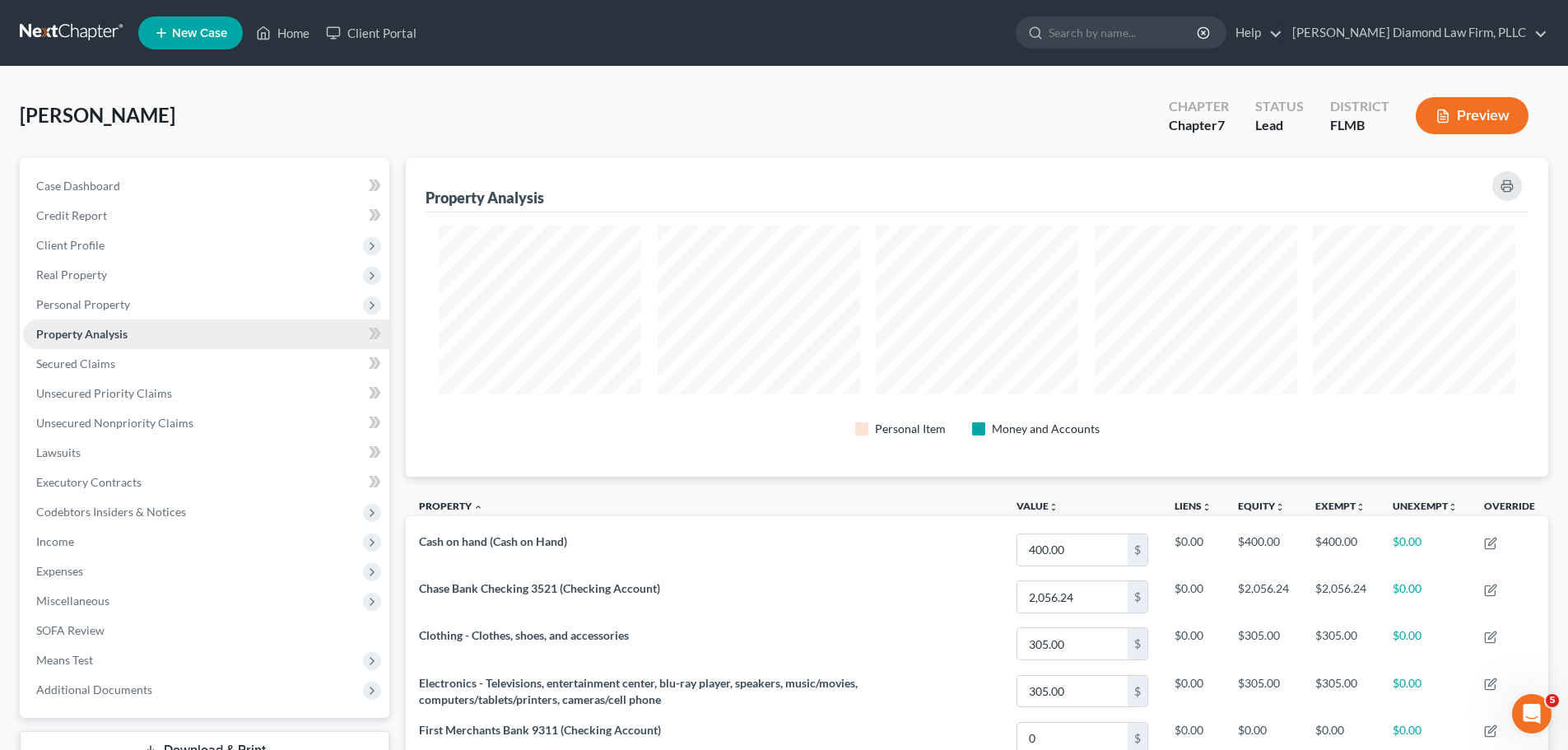
scroll to position [82, 0]
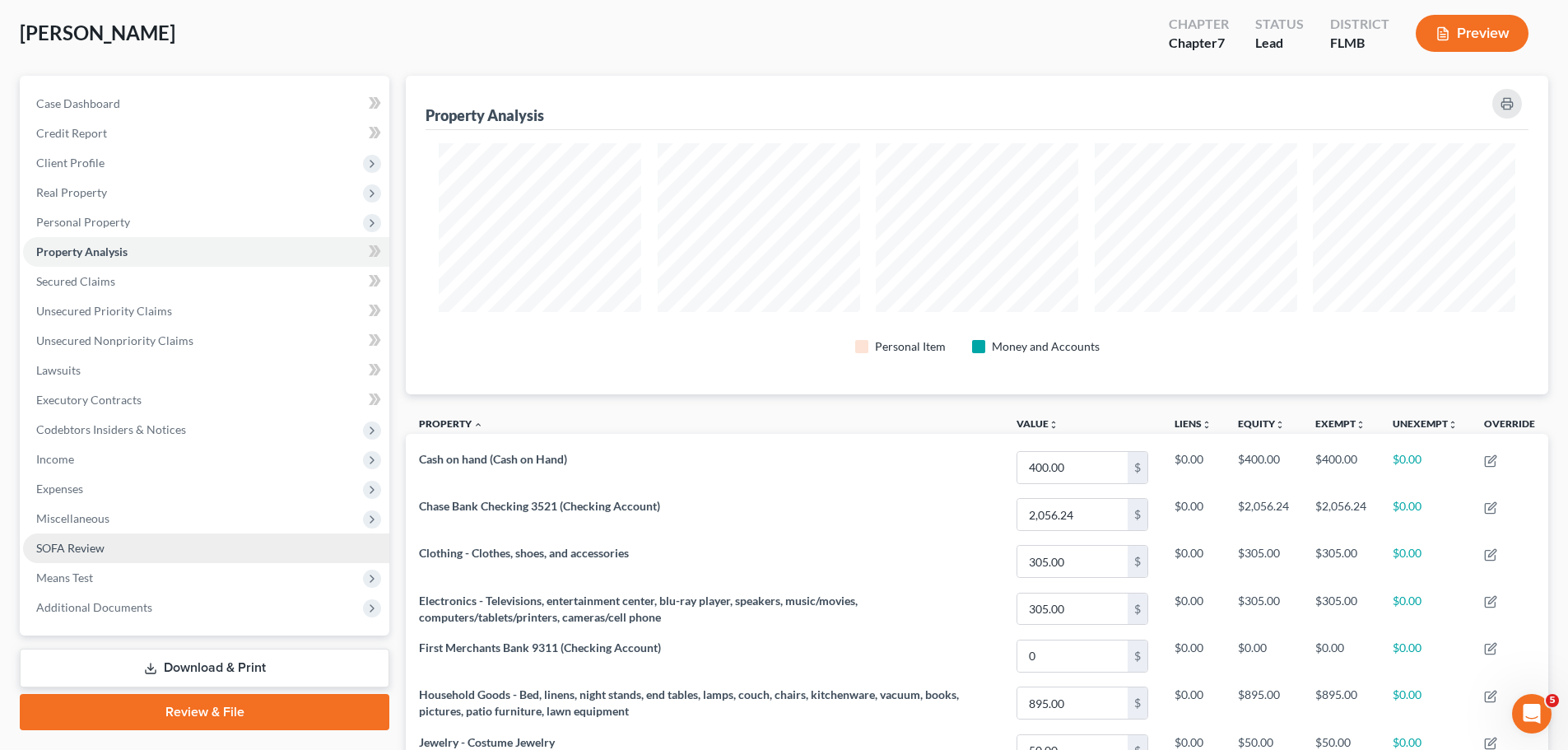
click at [145, 539] on link "SOFA Review" at bounding box center [206, 548] width 367 height 30
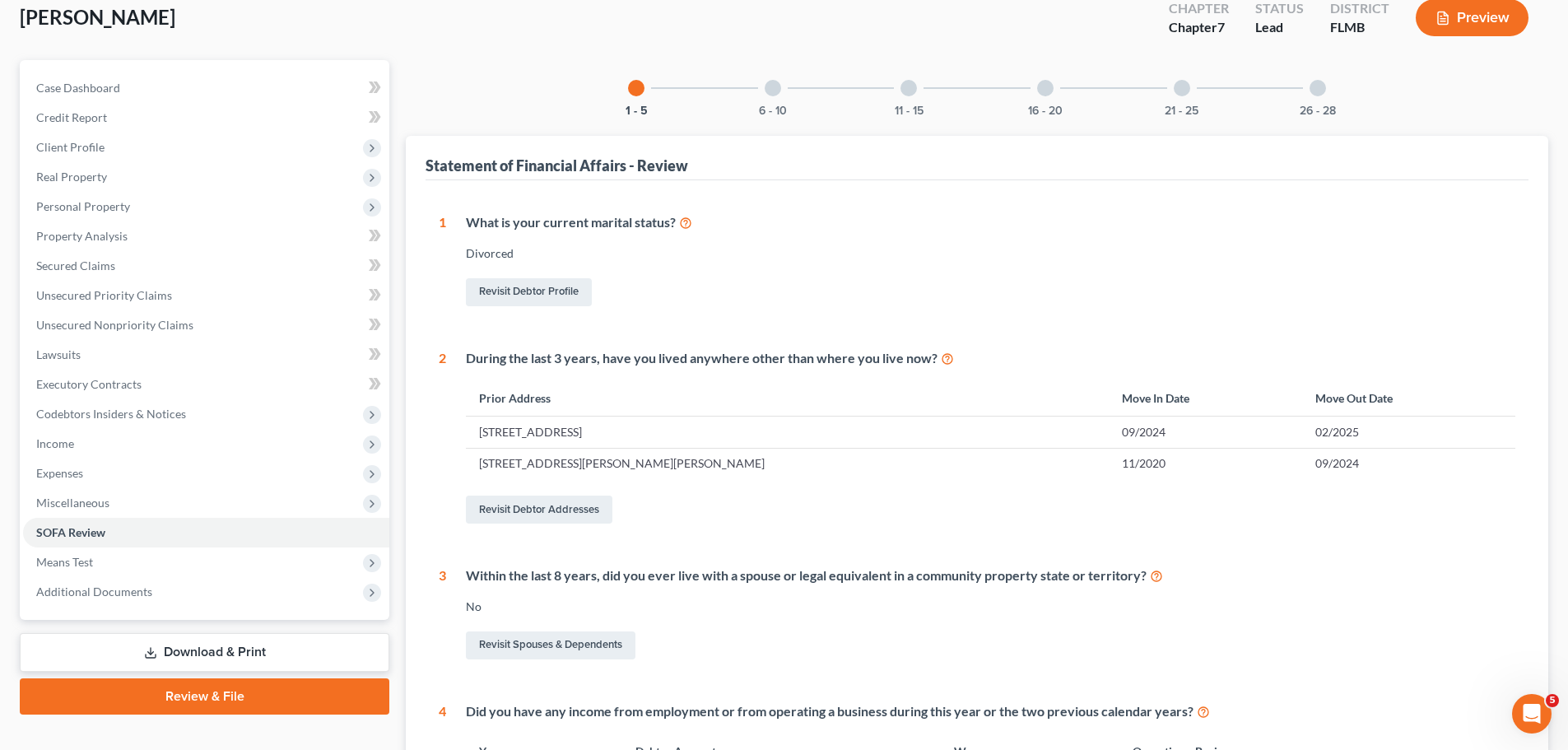
scroll to position [82, 0]
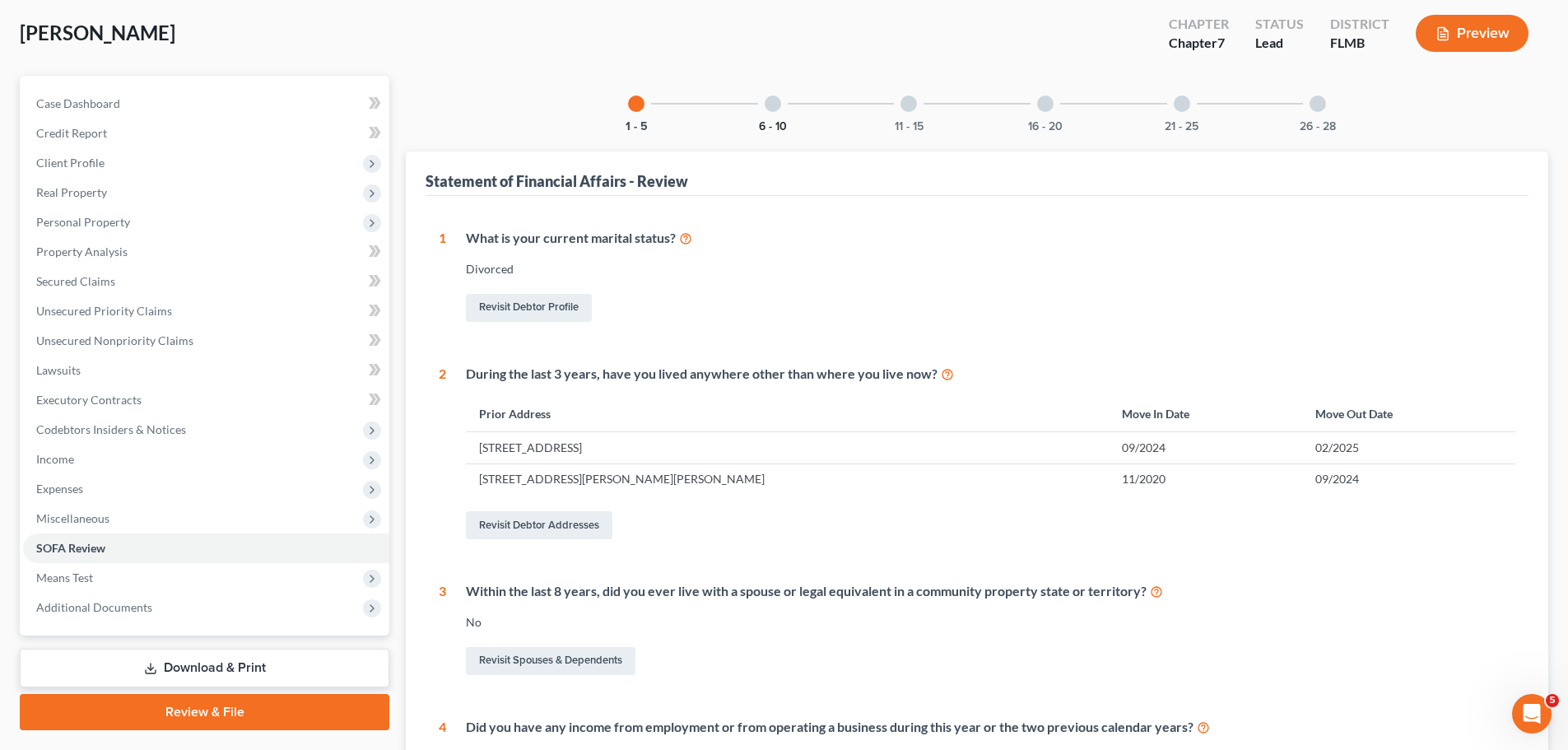
click at [763, 121] on button "6 - 10" at bounding box center [773, 127] width 28 height 11
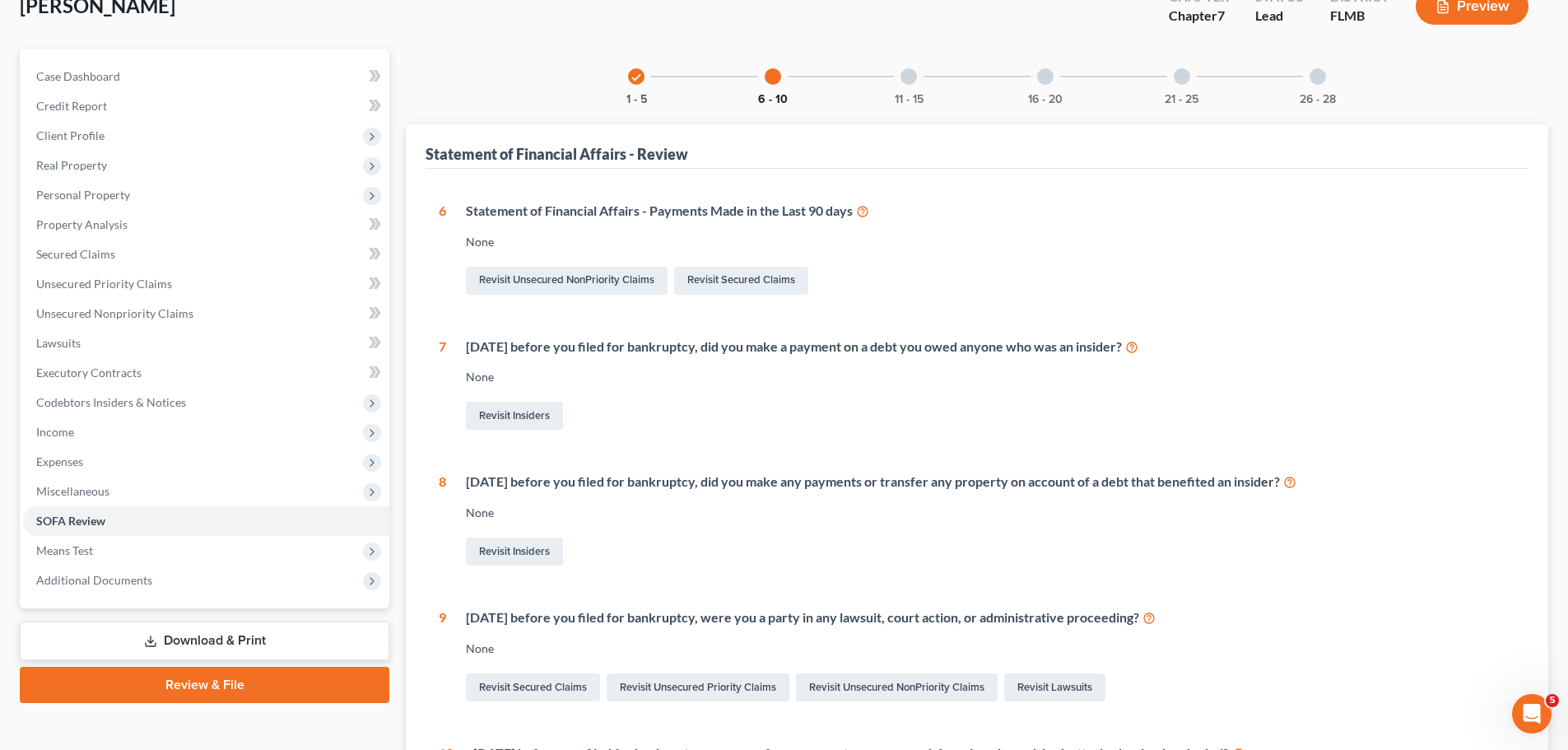
scroll to position [45, 0]
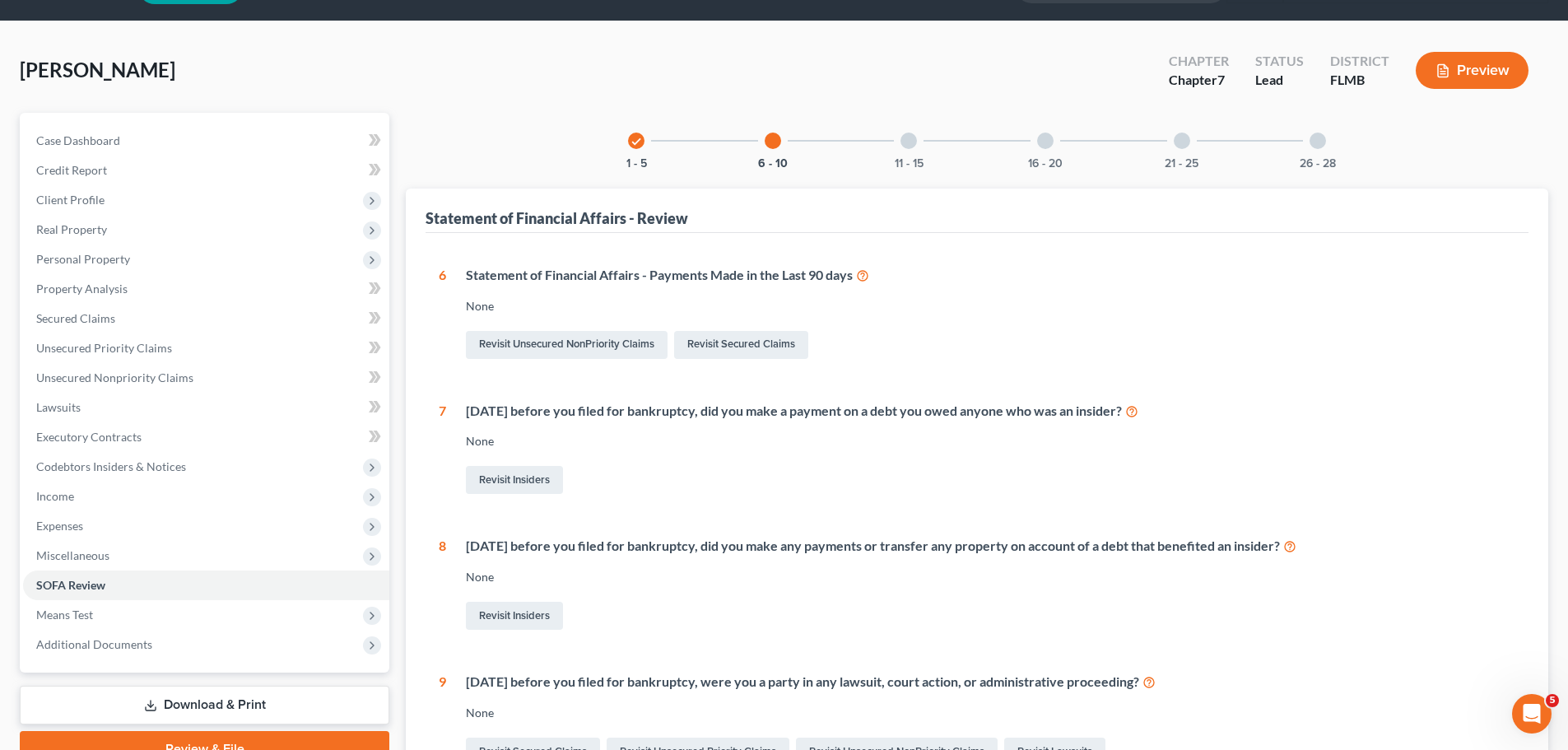
click at [914, 138] on div at bounding box center [909, 140] width 17 height 17
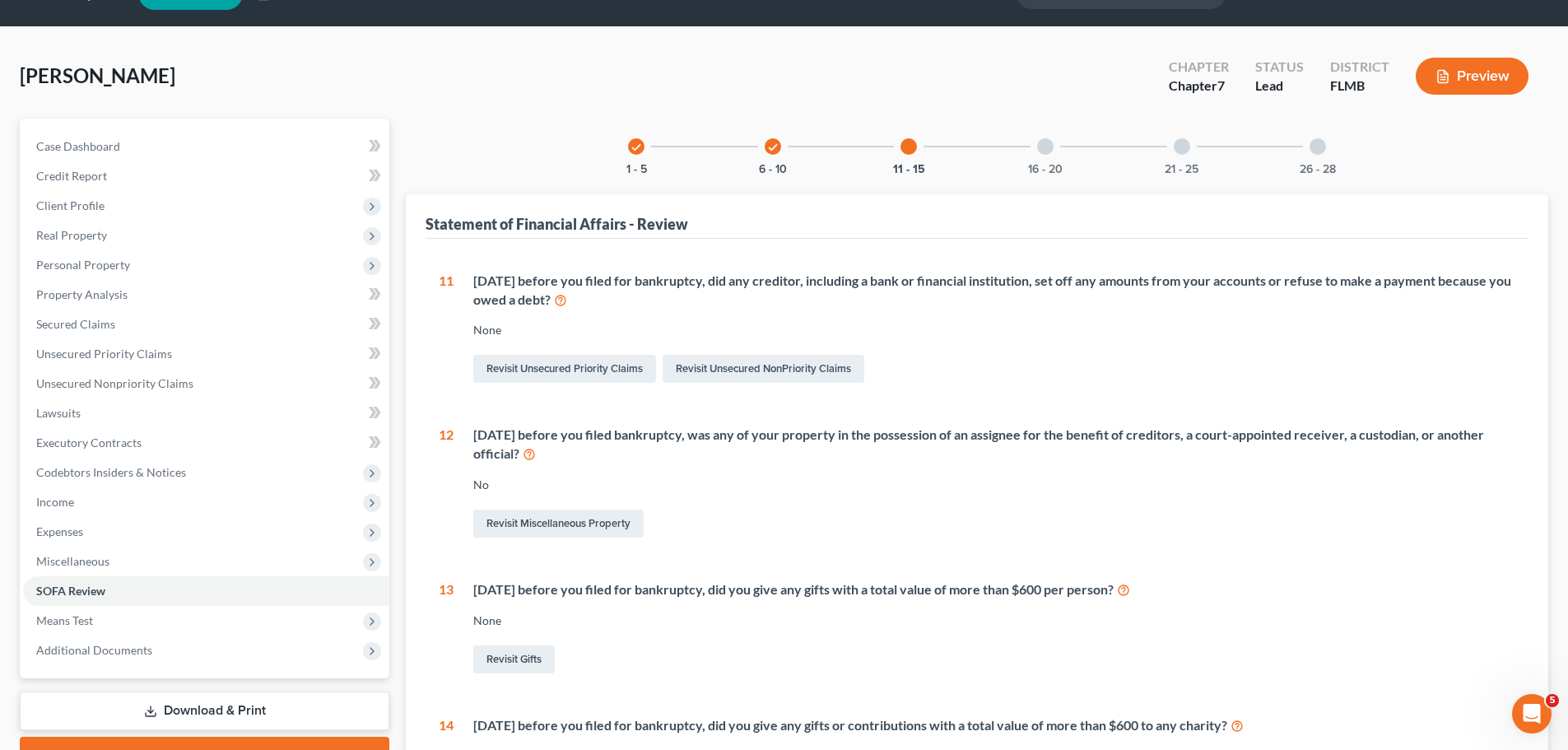
scroll to position [1, 0]
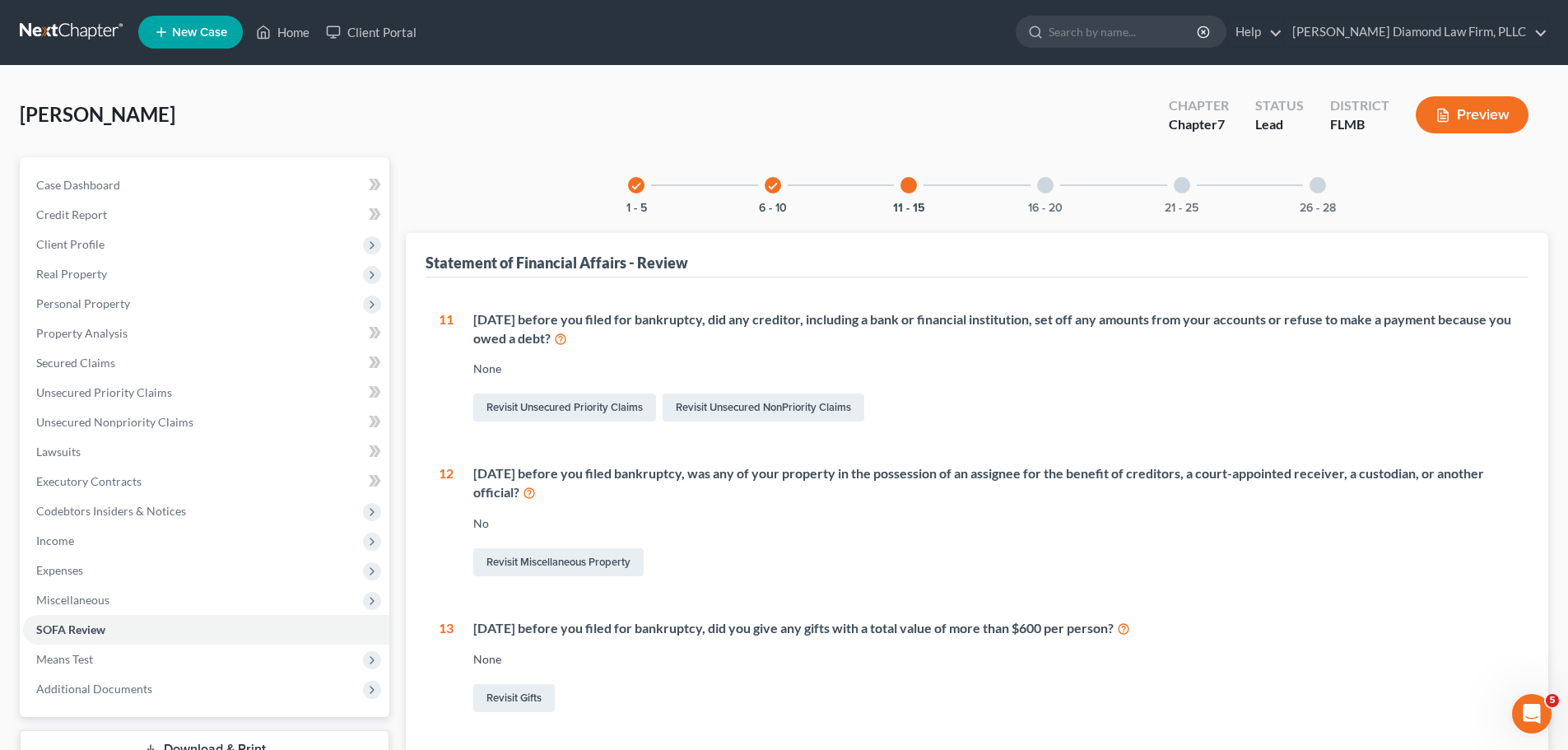
click at [1061, 183] on div "16 - 20" at bounding box center [1044, 185] width 56 height 56
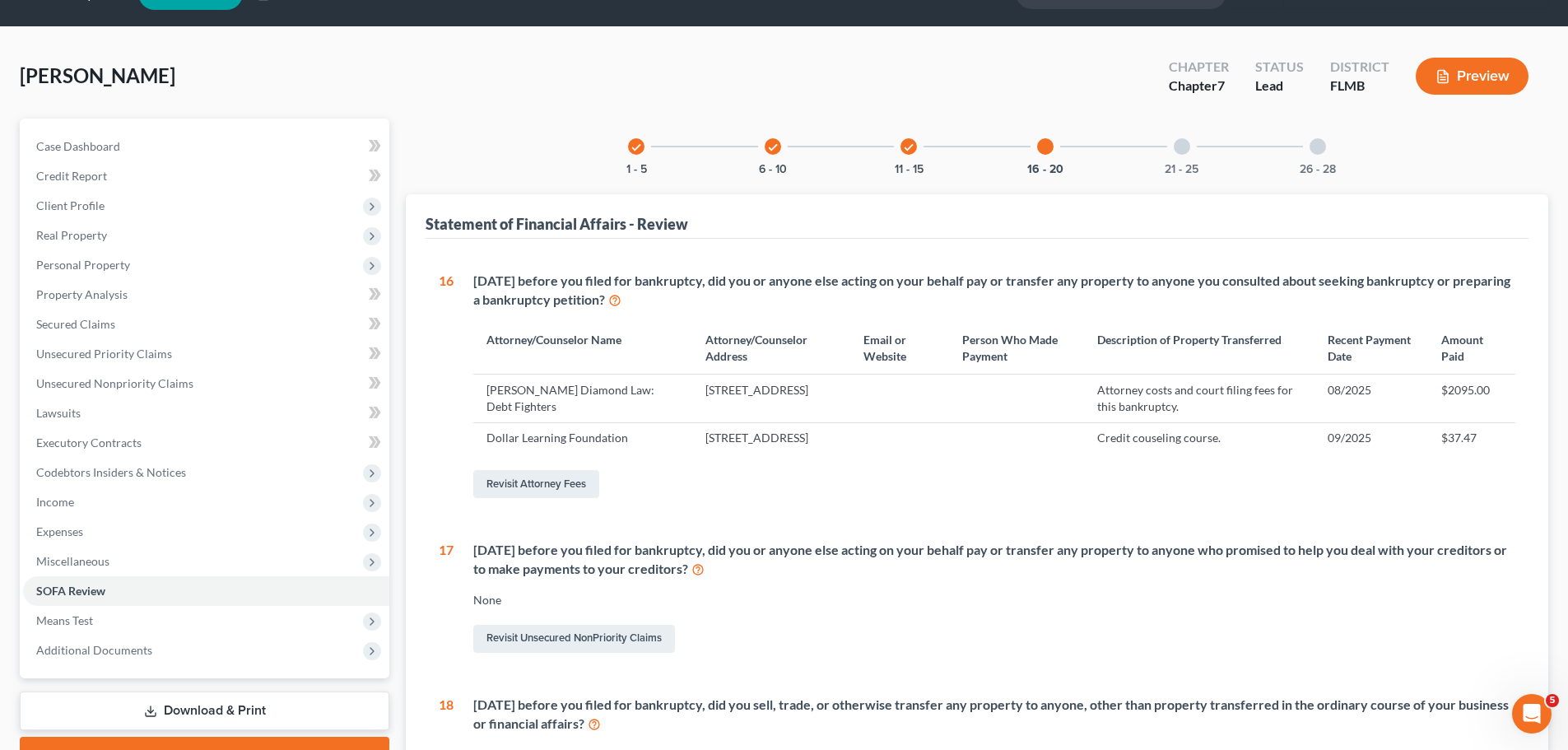
scroll to position [38, 0]
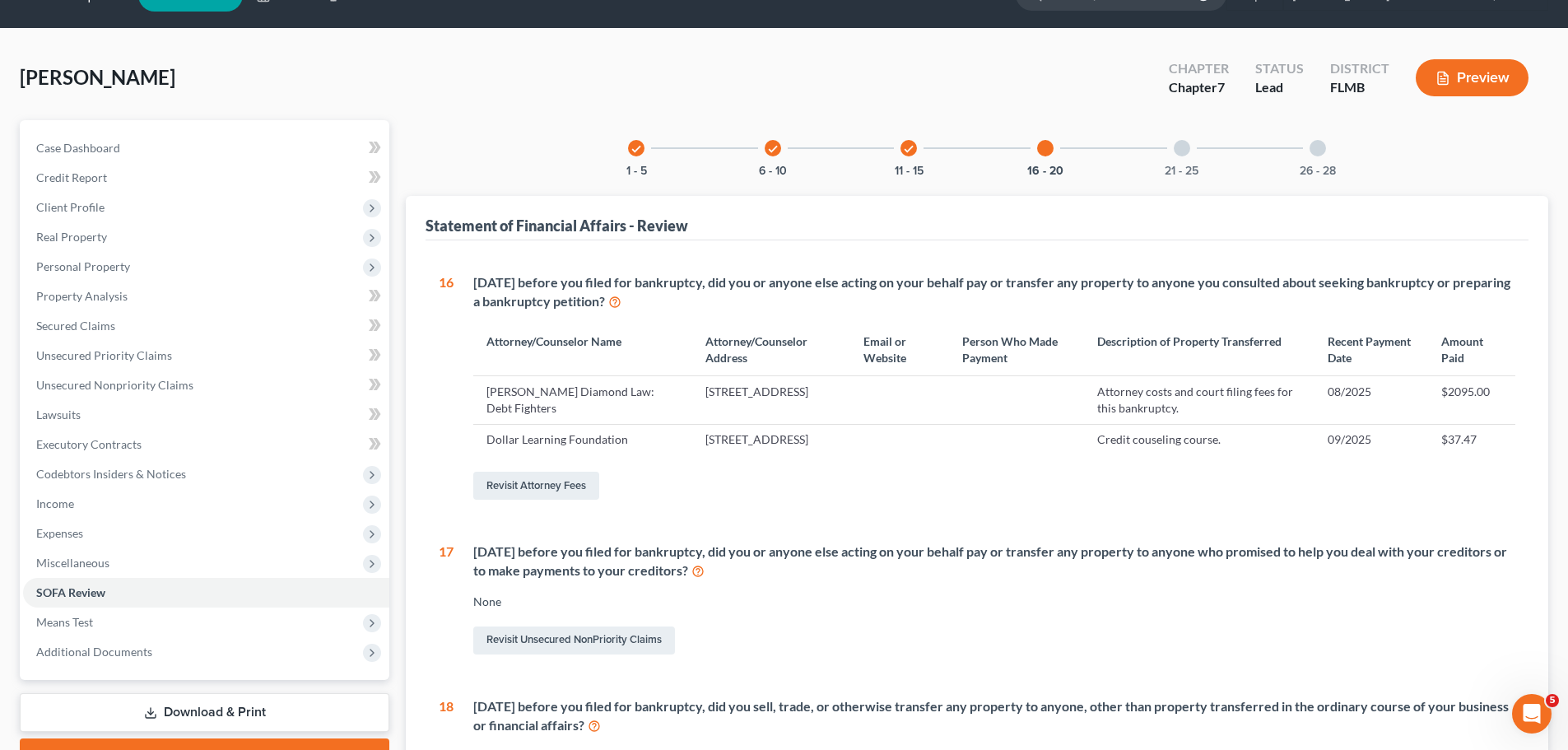
click at [1191, 153] on div "21 - 25" at bounding box center [1181, 148] width 56 height 56
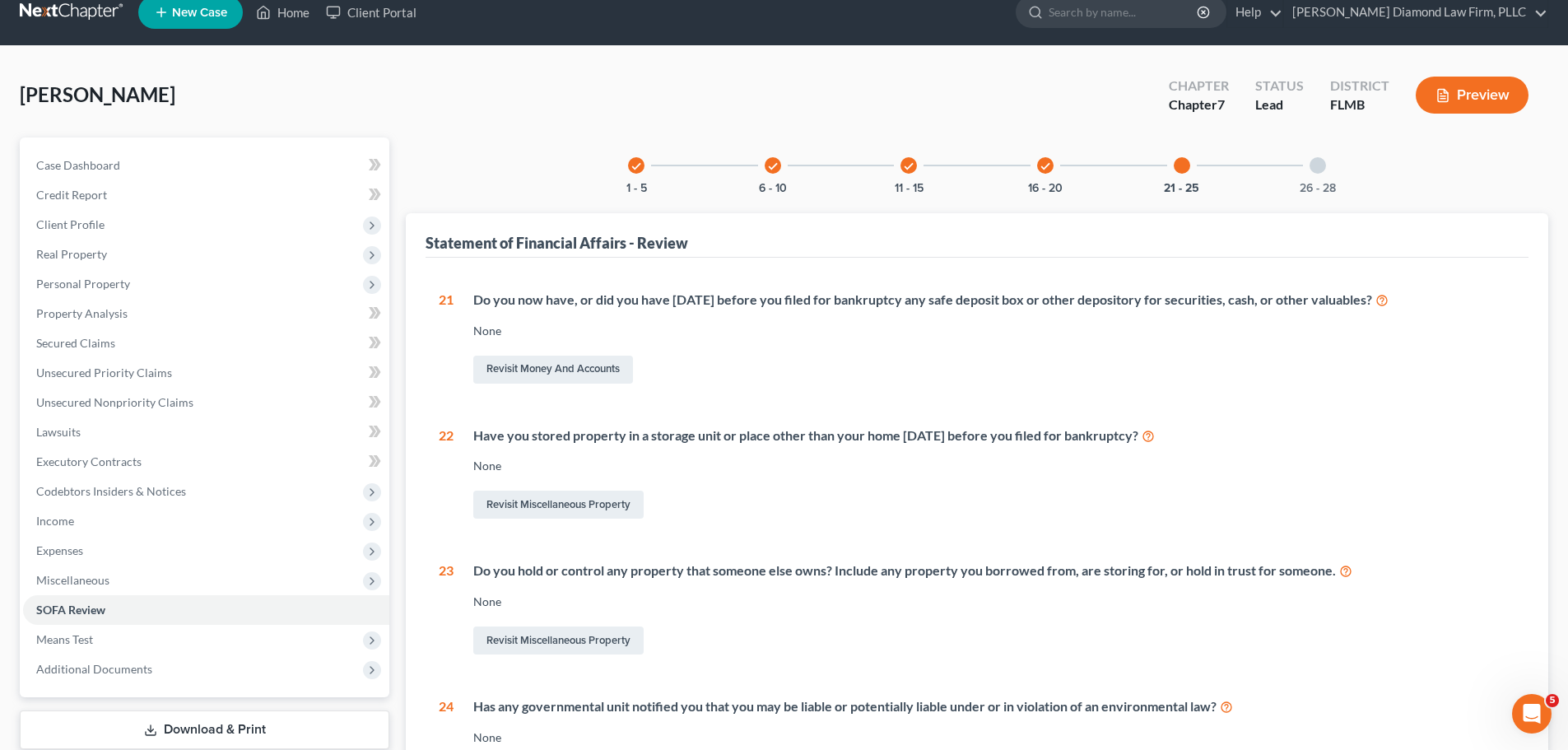
scroll to position [0, 0]
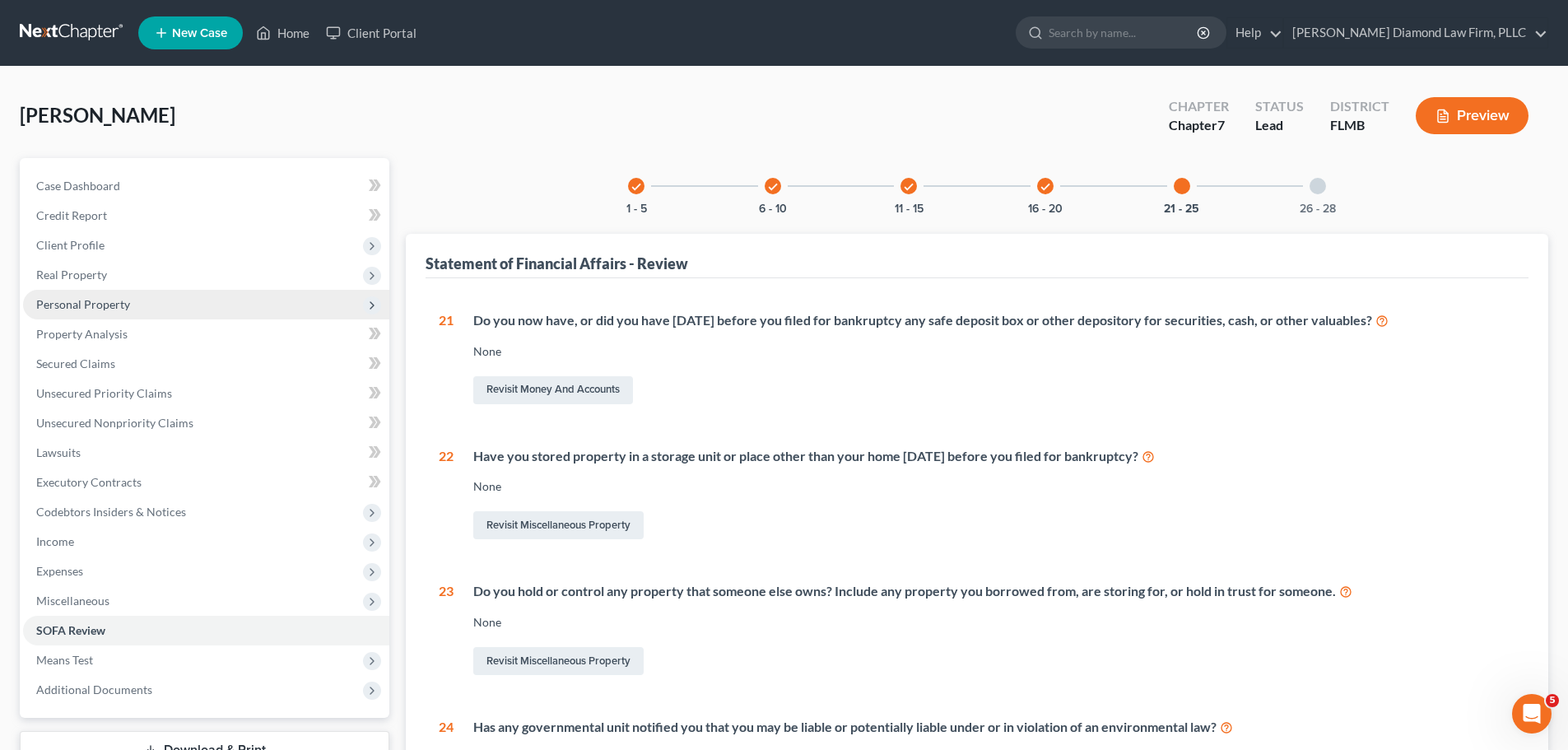
click at [91, 307] on span "Personal Property" at bounding box center [83, 304] width 94 height 14
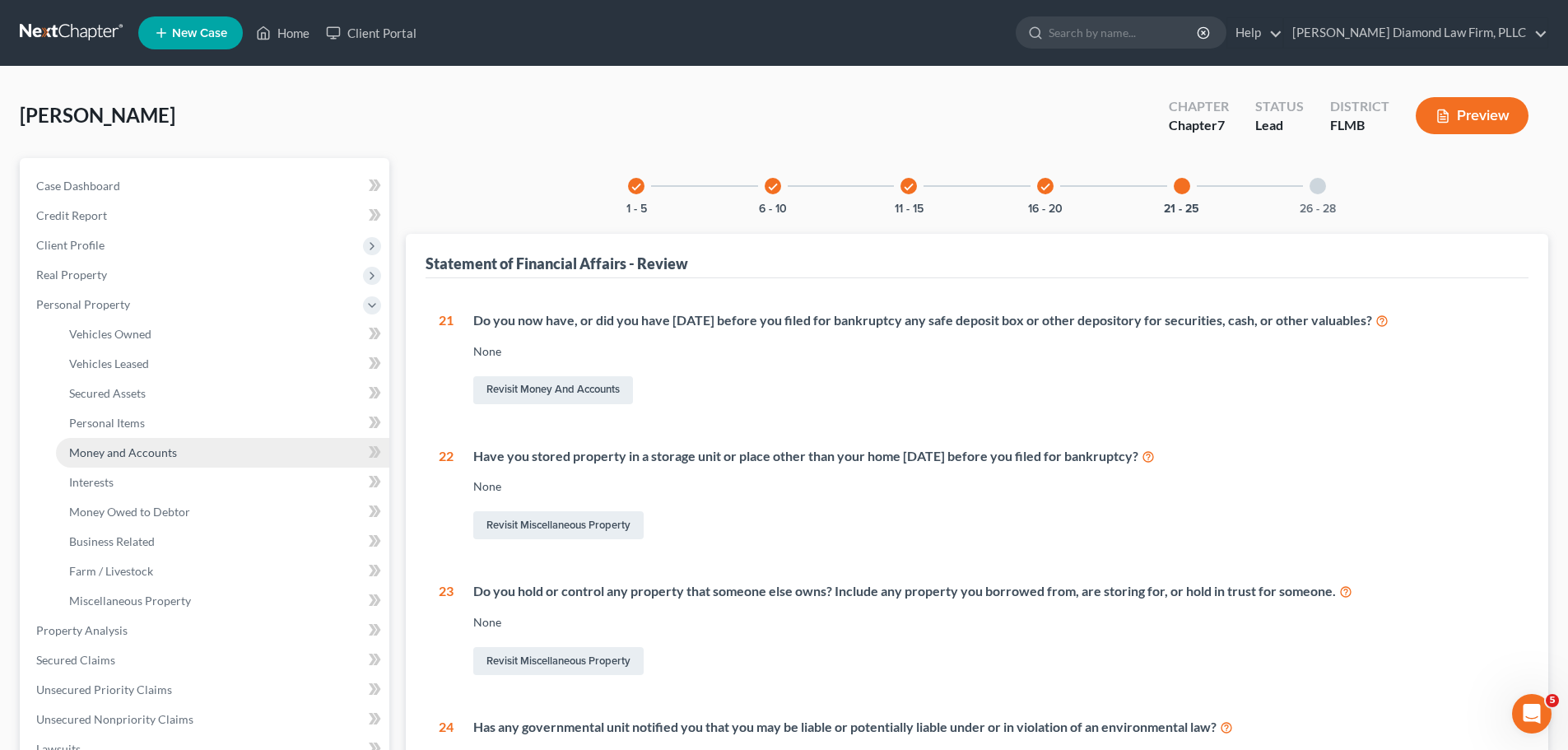
click at [110, 446] on span "Money and Accounts" at bounding box center [123, 452] width 108 height 14
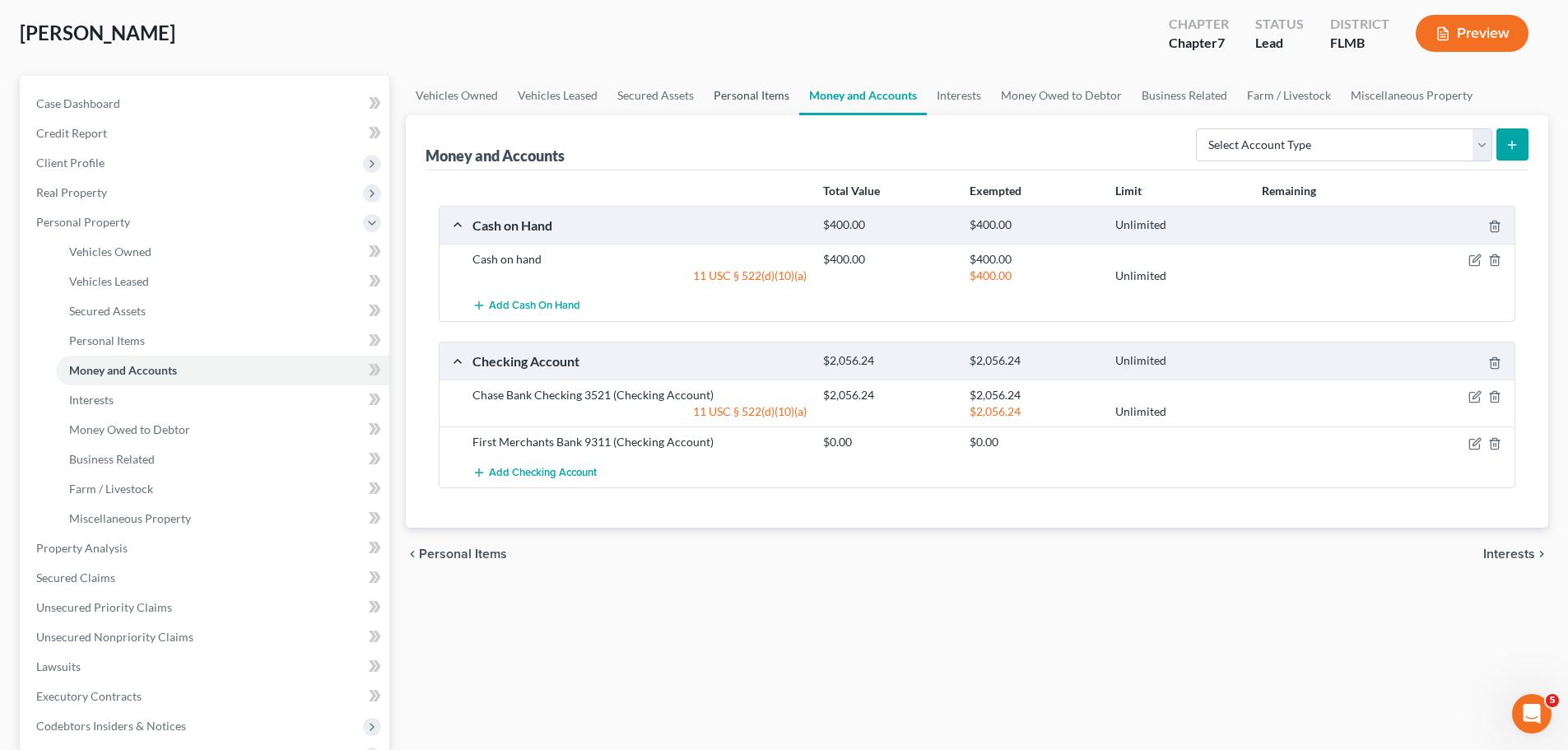
click at [749, 81] on link "Personal Items" at bounding box center [751, 95] width 95 height 40
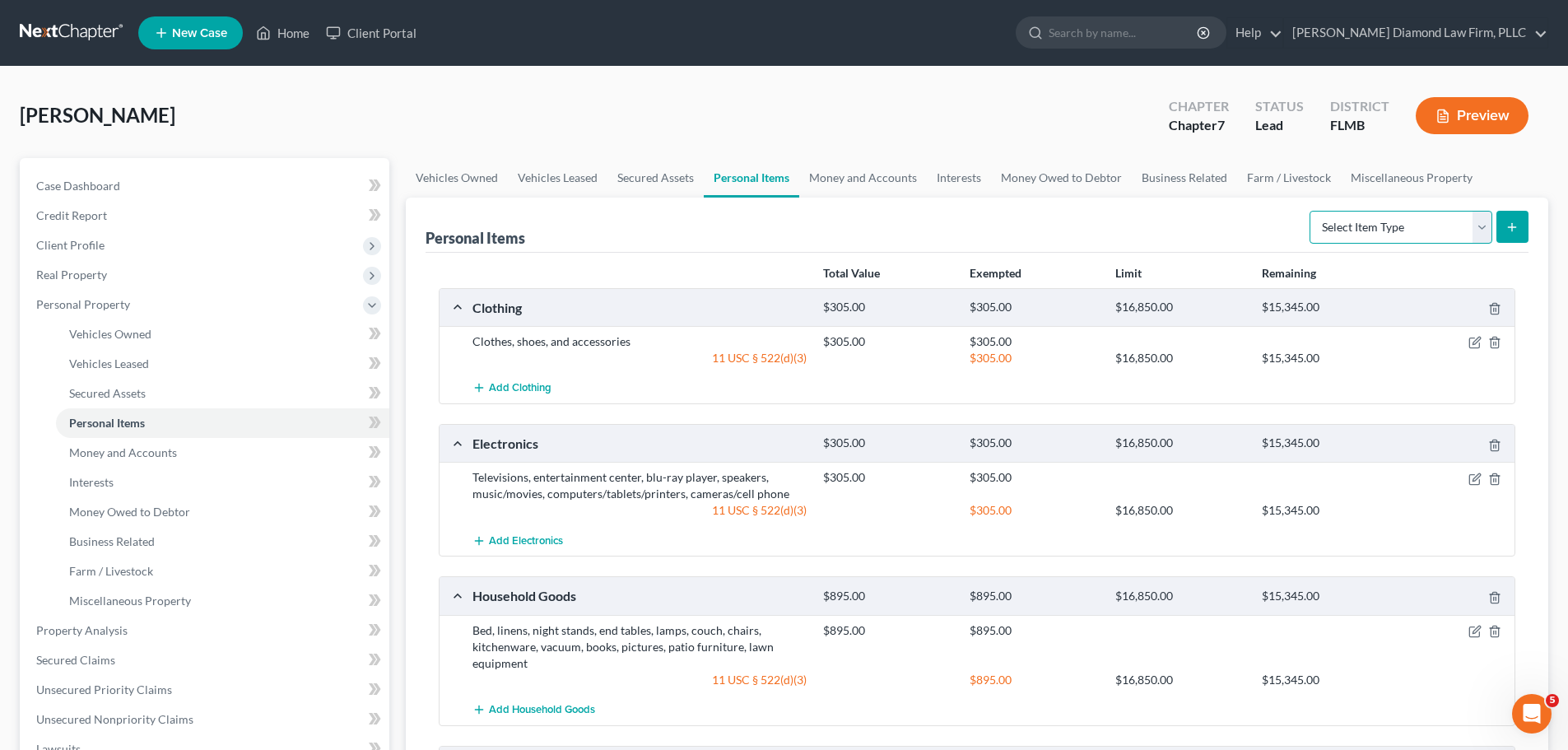
click at [1377, 232] on select "Select Item Type Clothing Collectibles Of Value Electronics Firearms Household …" at bounding box center [1401, 227] width 183 height 33
drag, startPoint x: 1377, startPoint y: 232, endPoint x: 1320, endPoint y: 233, distance: 57.0
click at [1377, 232] on select "Select Item Type Clothing Collectibles Of Value Electronics Firearms Household …" at bounding box center [1401, 227] width 183 height 33
click at [863, 184] on link "Money and Accounts" at bounding box center [862, 177] width 127 height 40
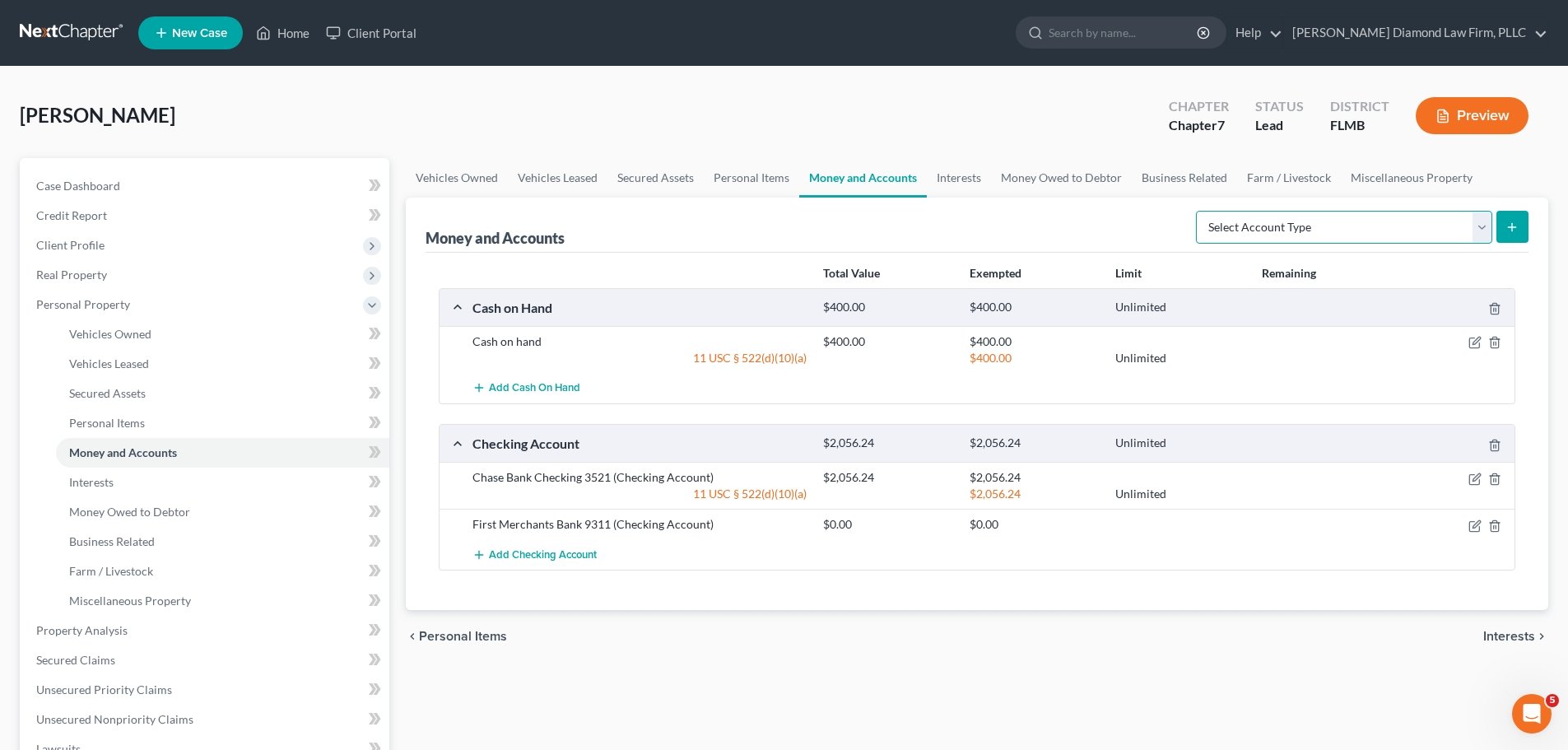
click at [1387, 232] on select "Select Account Type Brokerage Cash on Hand Certificates of Deposit Checking Acc…" at bounding box center [1344, 227] width 296 height 33
select select "security_deposits"
click at [1199, 211] on select "Select Account Type Brokerage Cash on Hand Certificates of Deposit Checking Acc…" at bounding box center [1344, 227] width 296 height 33
click at [1504, 226] on button "submit" at bounding box center [1512, 226] width 32 height 32
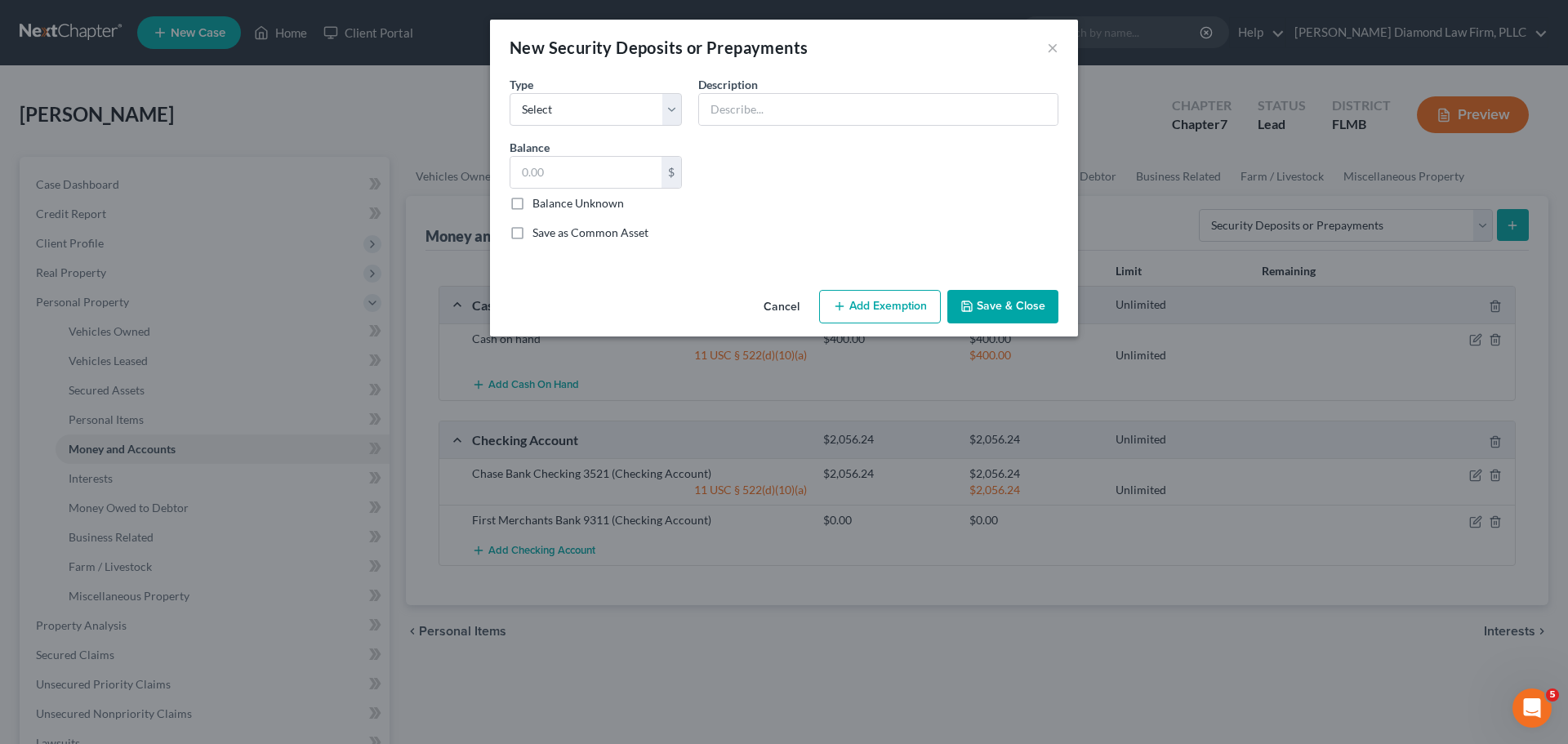
click at [581, 93] on div "Type Select Electric Gas Heating Oil Security Deposit On Rental Unit Prepaid Re…" at bounding box center [596, 101] width 189 height 49
click at [580, 101] on select "Select Electric Gas Heating Oil Security Deposit On Rental Unit Prepaid Rent Te…" at bounding box center [596, 110] width 172 height 33
select select "0"
click at [510, 93] on select "Select Electric Gas Heating Oil Security Deposit On Rental Unit Prepaid Rent Te…" at bounding box center [596, 110] width 172 height 33
click at [828, 111] on input "text" at bounding box center [878, 109] width 358 height 31
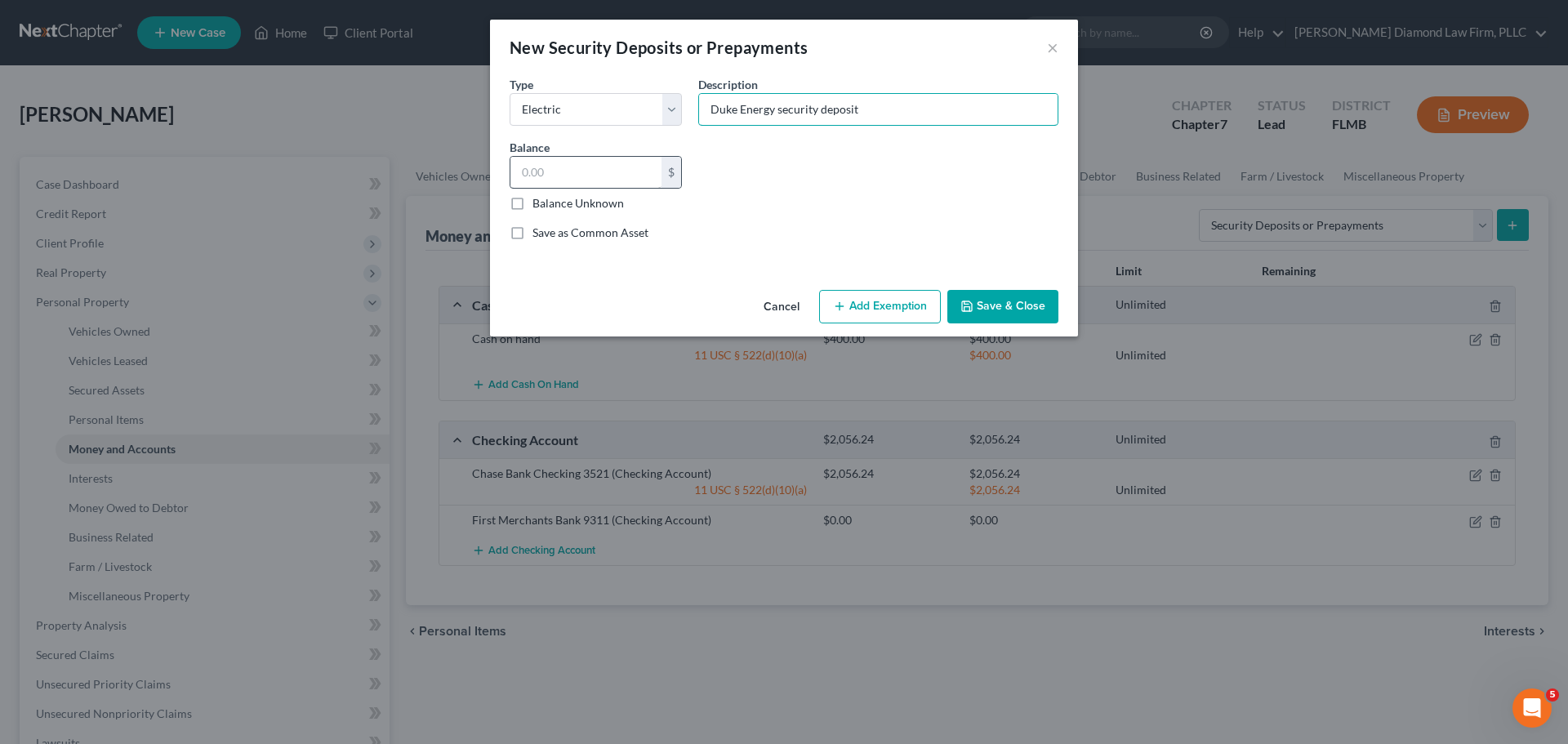
type input "Duke Energy security deposit"
click at [625, 162] on input "text" at bounding box center [586, 172] width 151 height 31
type input "165"
click at [989, 306] on button "Save & Close" at bounding box center [1003, 306] width 111 height 34
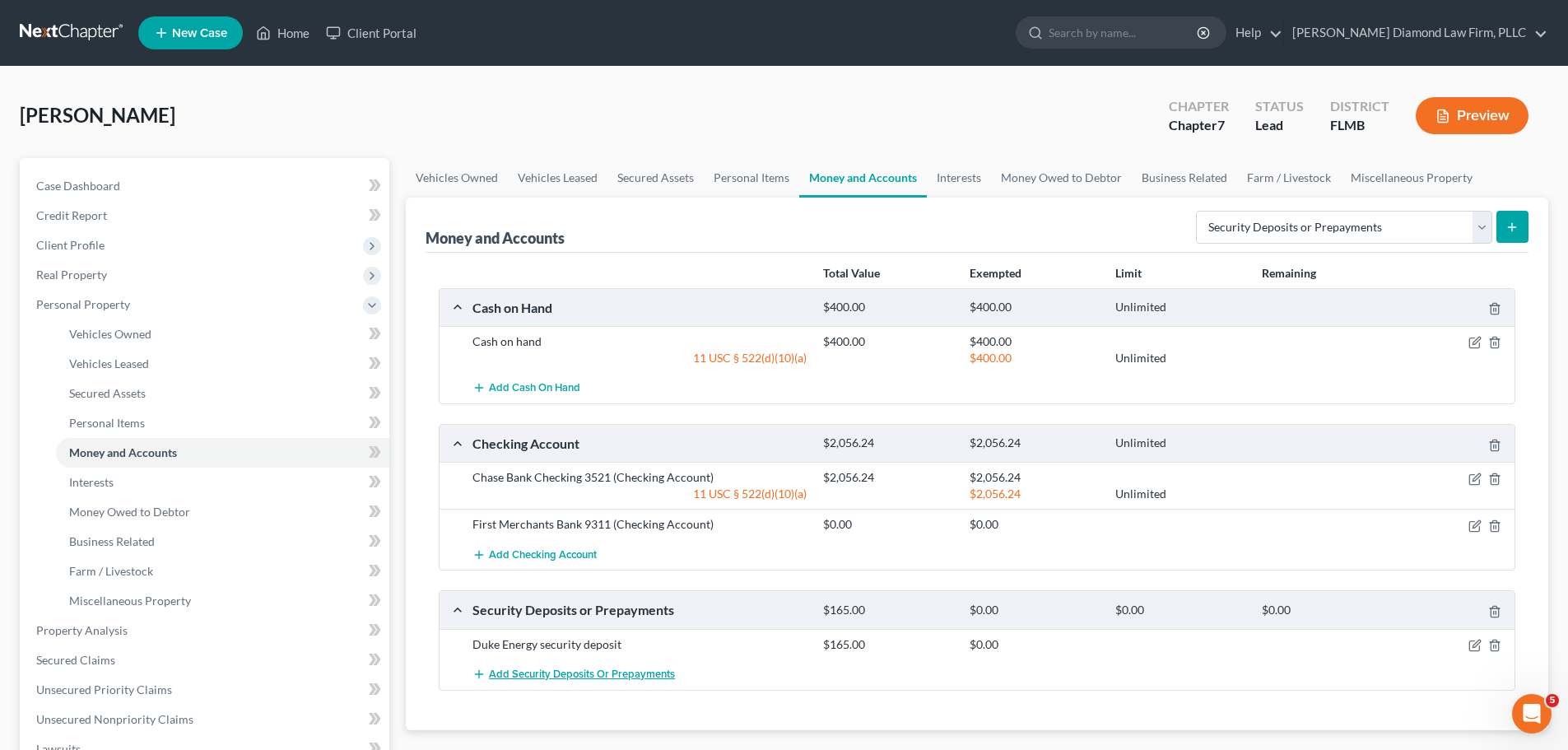
click at [548, 679] on span "Add Security Deposits or Prepayments" at bounding box center [581, 674] width 186 height 13
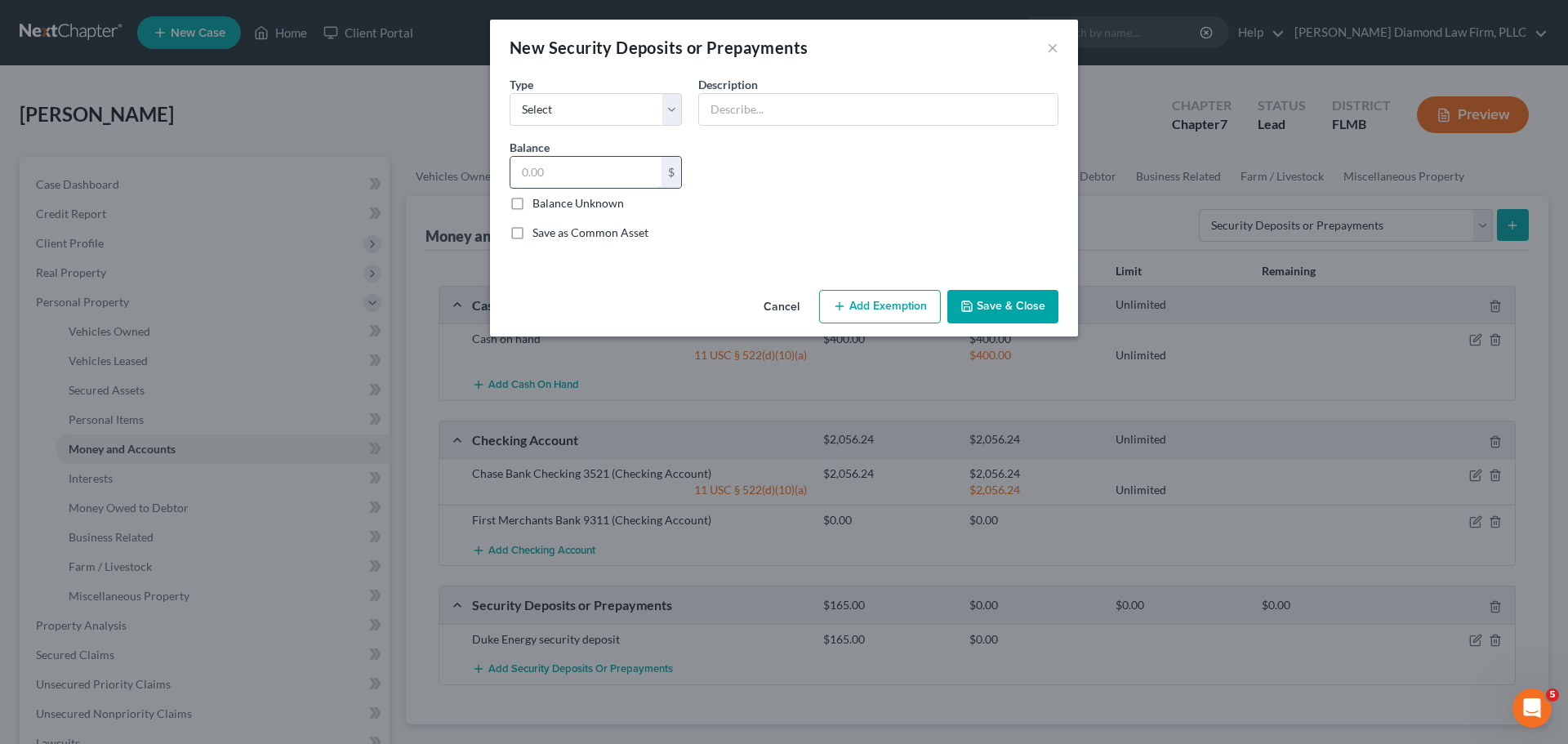
click at [617, 173] on input "text" at bounding box center [586, 172] width 151 height 31
type input "295.90"
click at [781, 104] on input "text" at bounding box center [878, 109] width 358 height 31
type input "Pinellas County Utilities security deposit"
click at [1050, 297] on button "Save & Close" at bounding box center [1003, 306] width 111 height 34
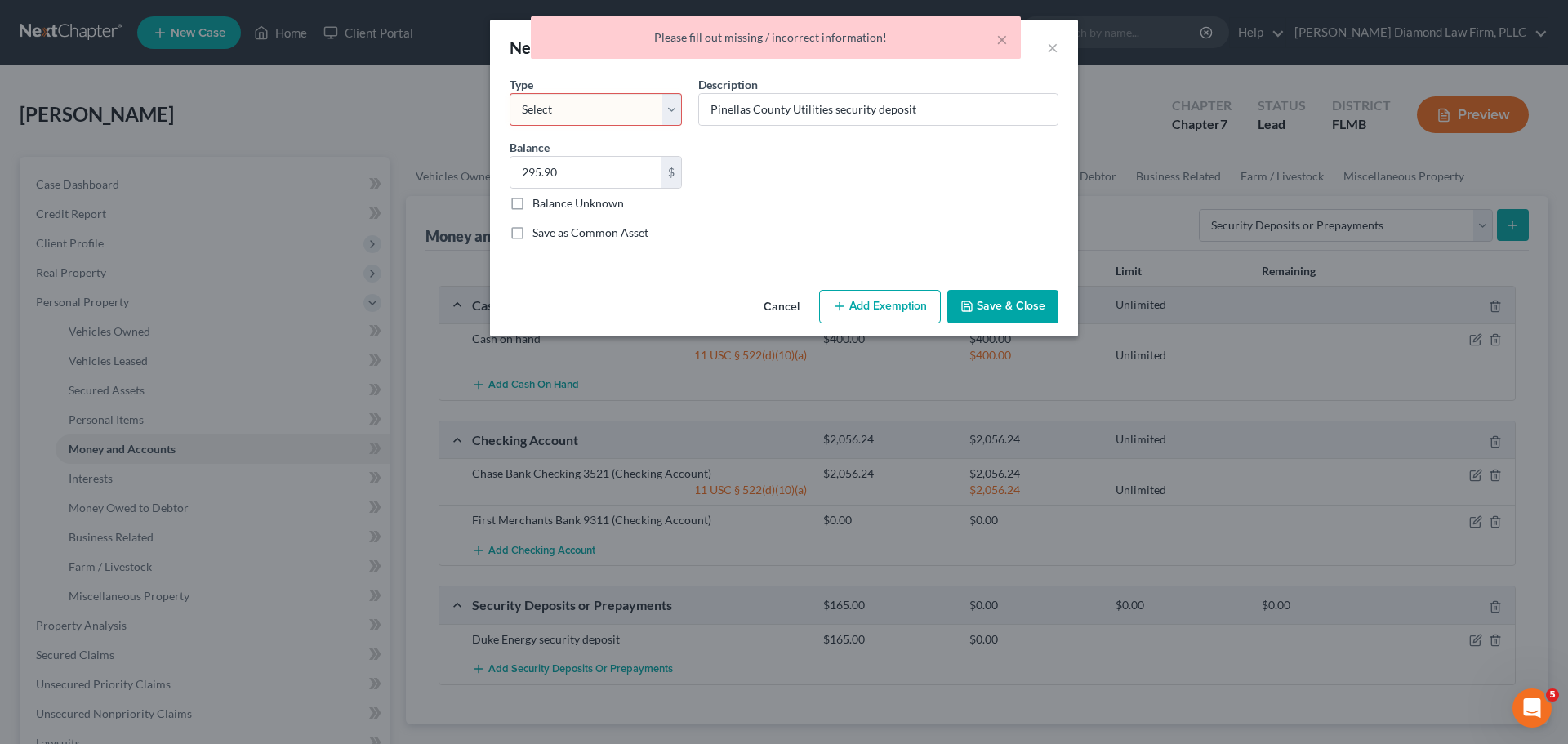
click at [577, 101] on select "Select Electric Gas Heating Oil Security Deposit On Rental Unit Prepaid Rent Te…" at bounding box center [596, 110] width 172 height 33
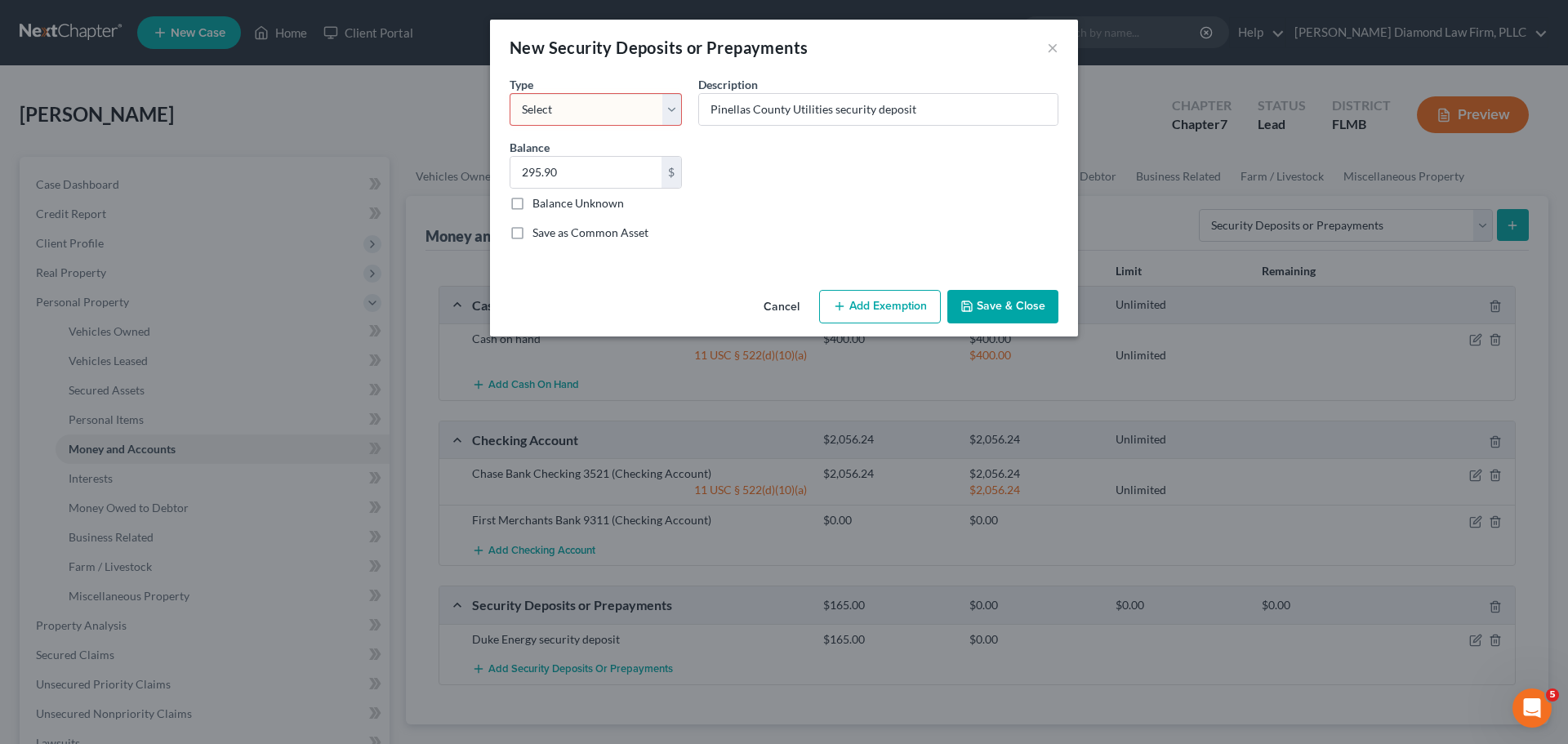
select select "6"
click at [510, 93] on select "Select Electric Gas Heating Oil Security Deposit On Rental Unit Prepaid Rent Te…" at bounding box center [596, 110] width 172 height 33
click at [1035, 310] on button "Save & Close" at bounding box center [1003, 306] width 111 height 34
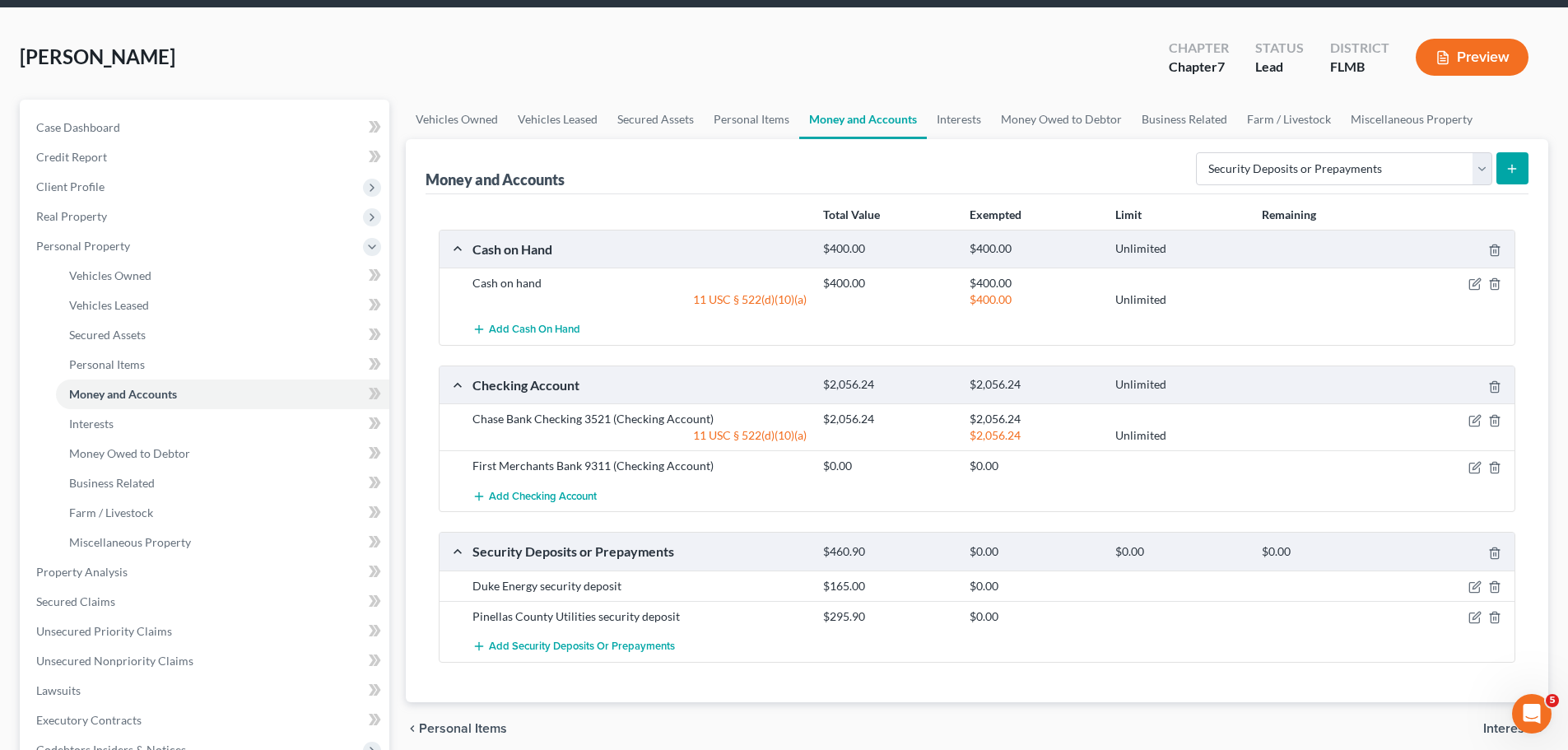
scroll to position [164, 0]
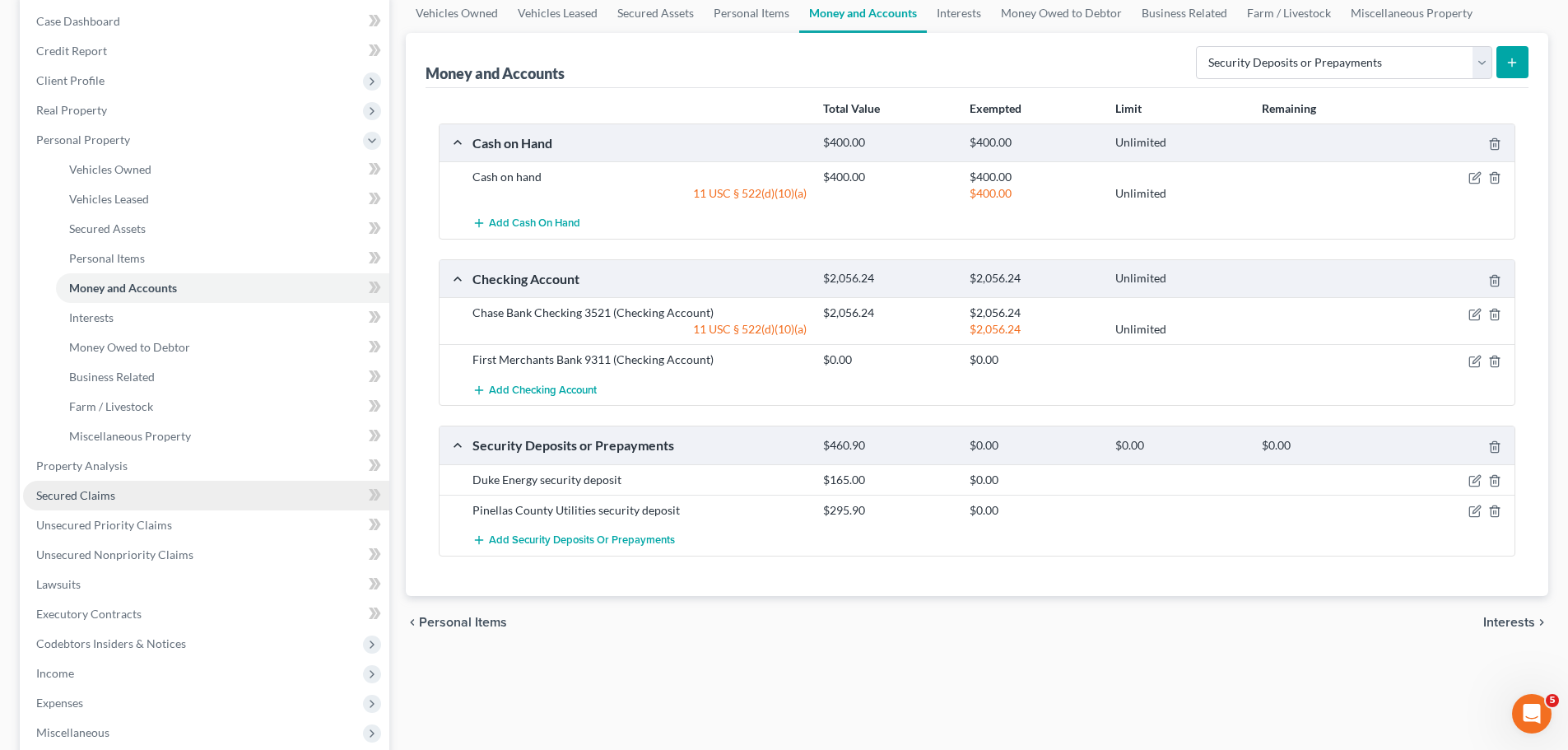
click at [188, 501] on link "Secured Claims" at bounding box center [206, 495] width 367 height 30
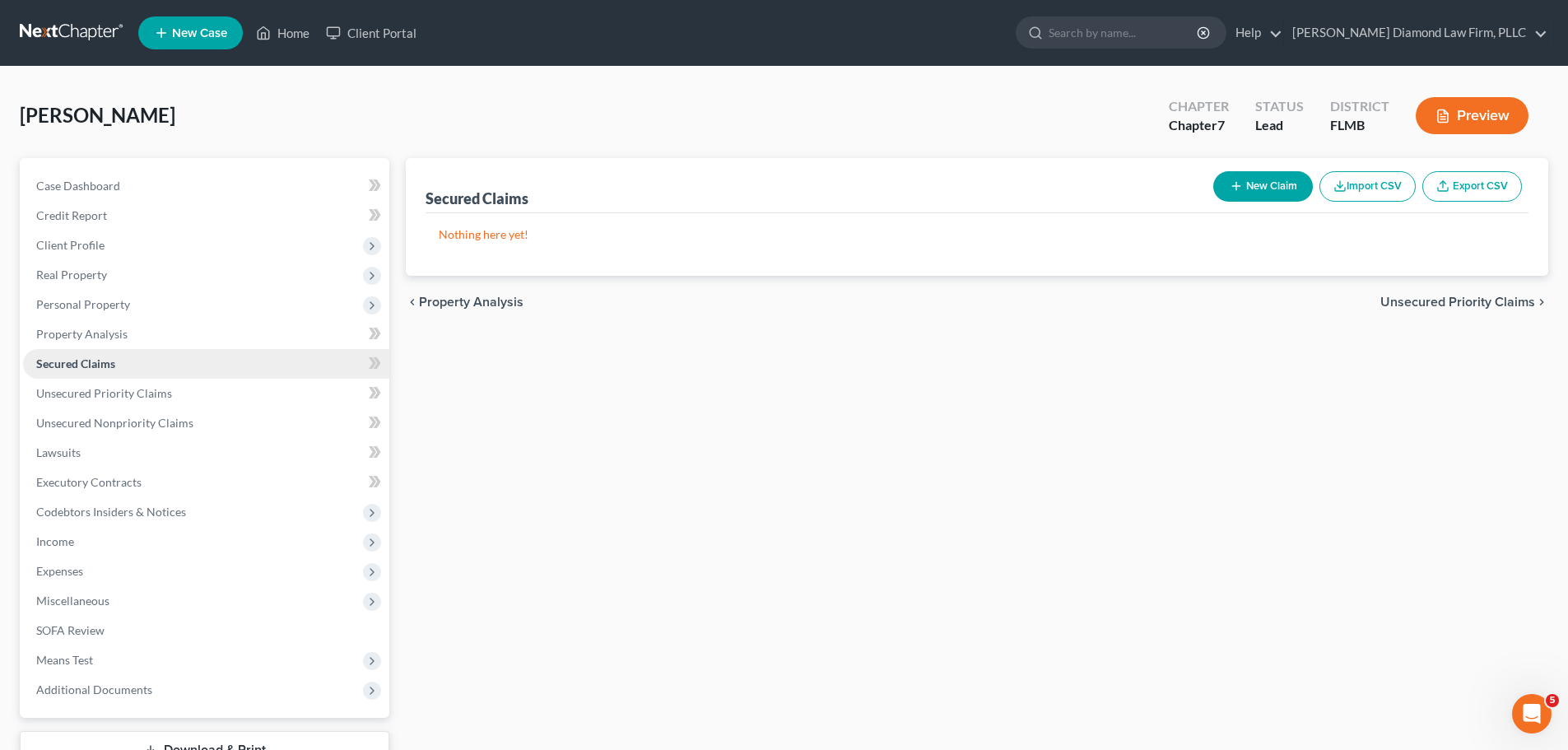
click at [89, 374] on link "Secured Claims" at bounding box center [206, 364] width 367 height 30
click at [87, 391] on span "Unsecured Priority Claims" at bounding box center [103, 393] width 136 height 14
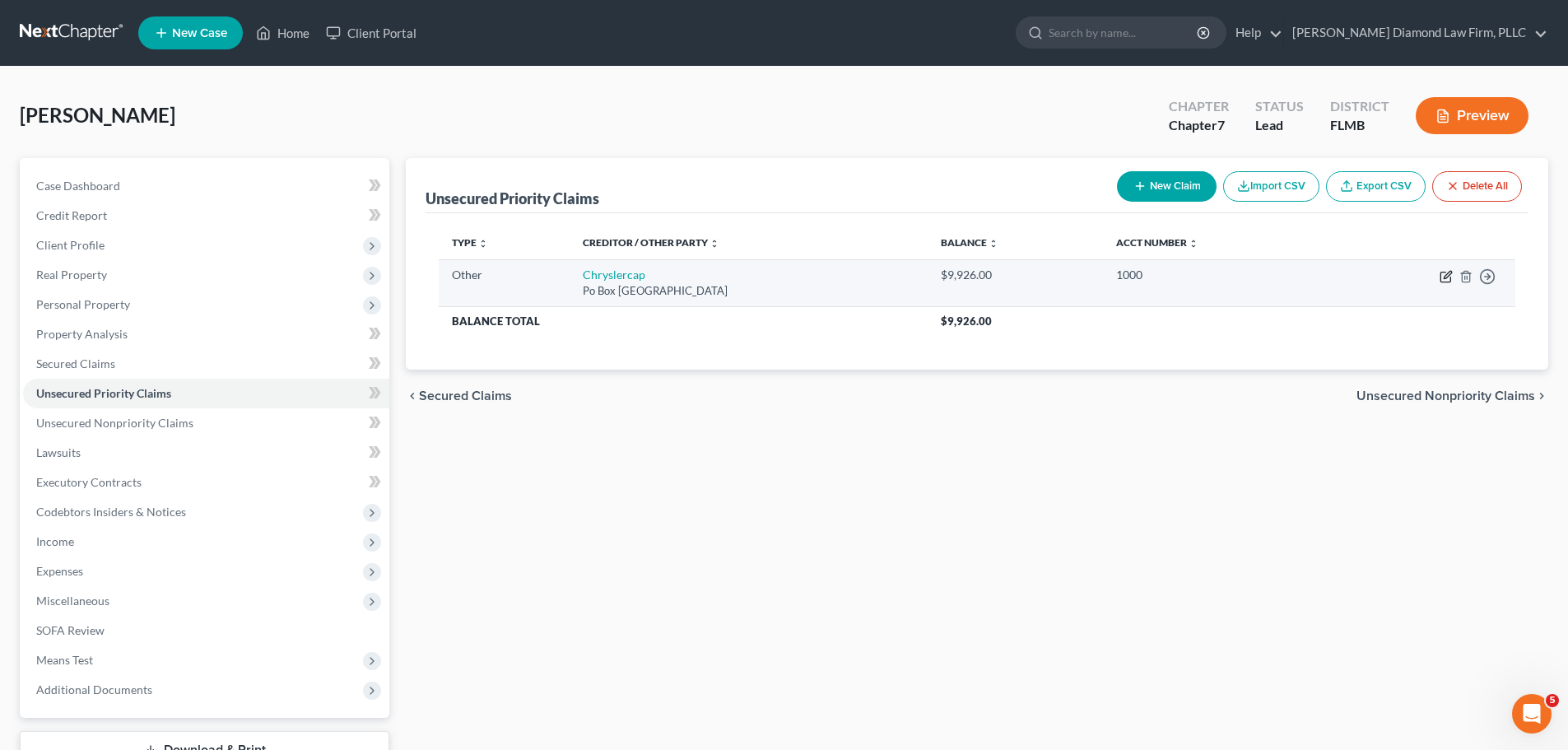
click at [1448, 273] on icon "button" at bounding box center [1446, 276] width 13 height 13
select select "9"
select select "45"
select select "0"
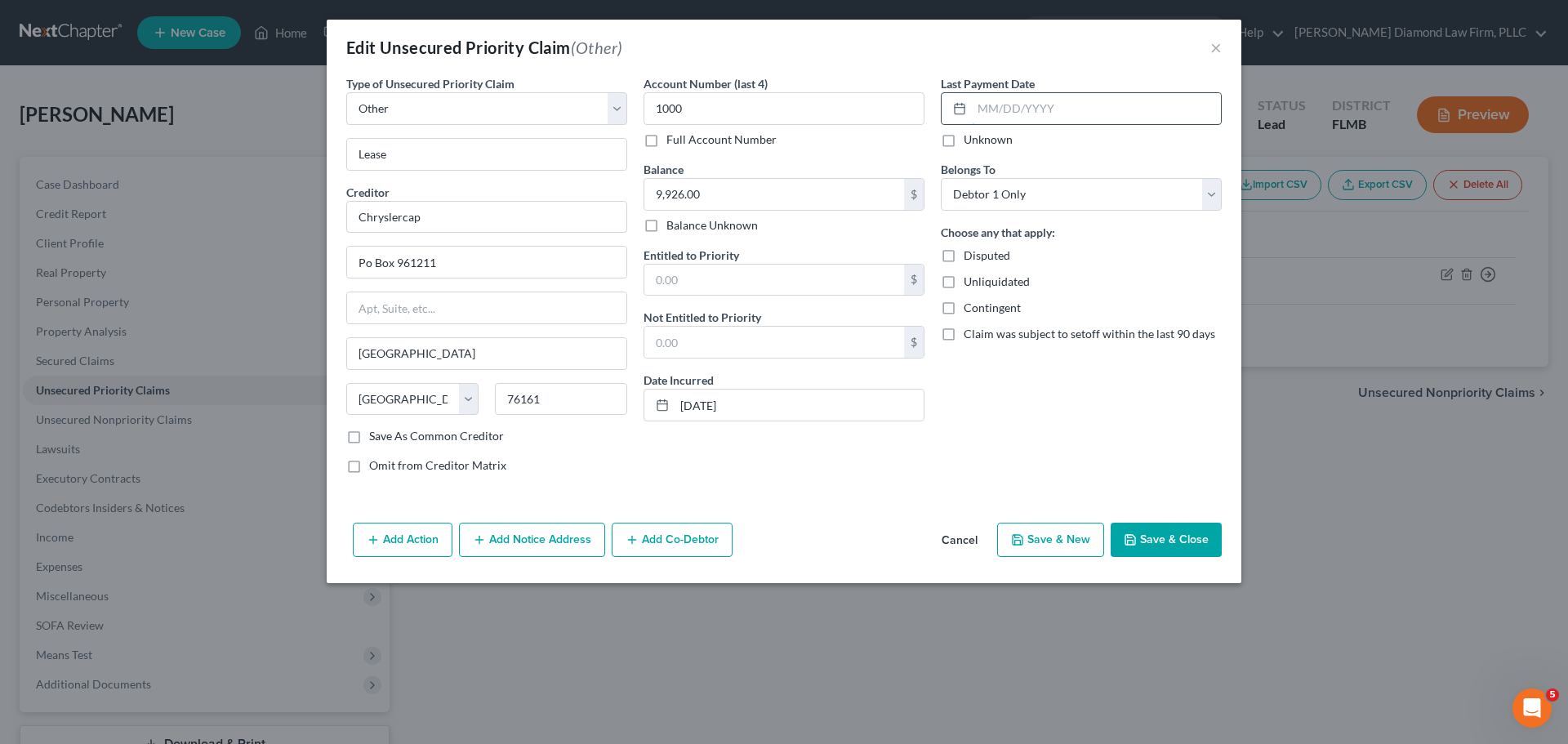
click at [1080, 111] on input "text" at bounding box center [1096, 109] width 249 height 31
type input "0"
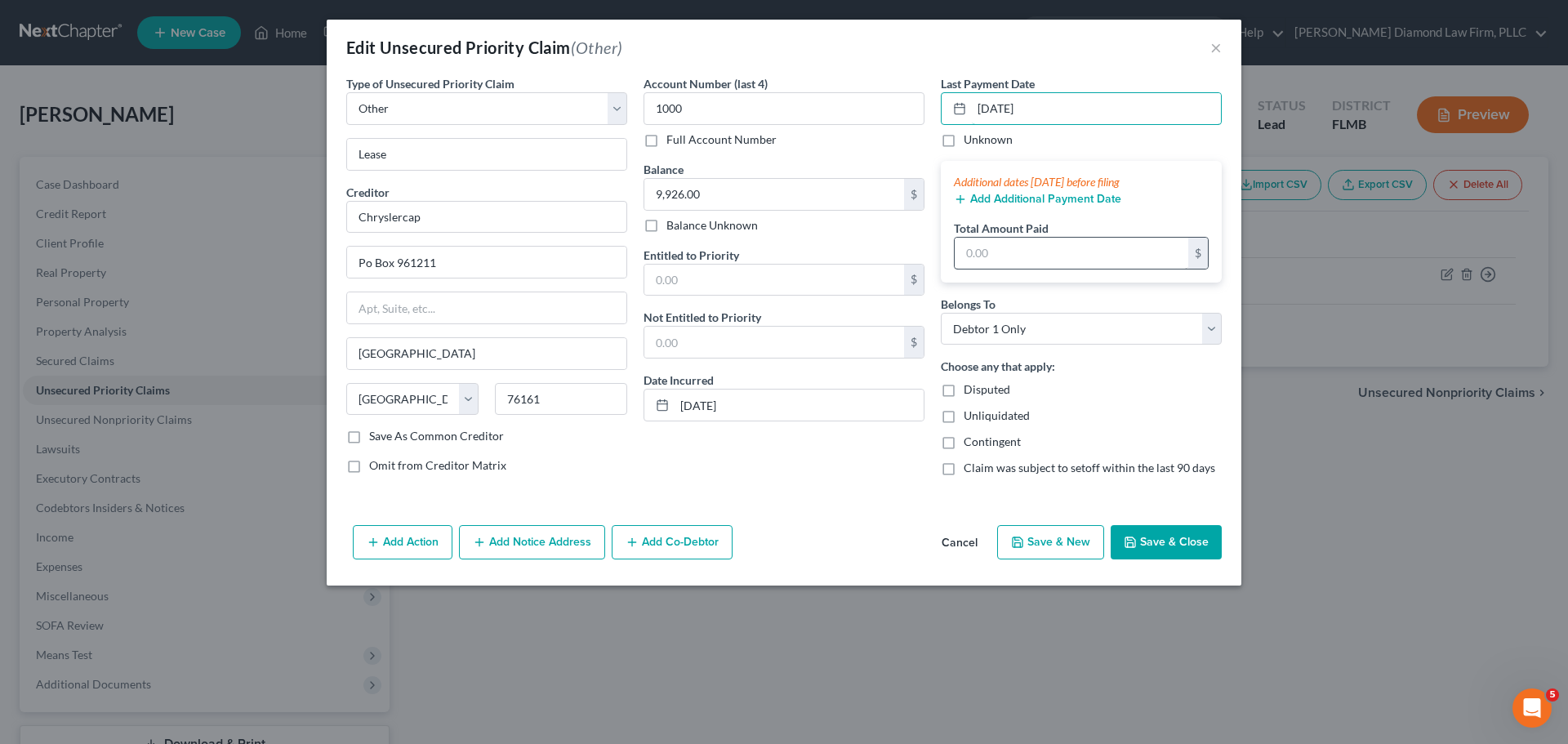
type input "[DATE]"
click at [1017, 246] on input "text" at bounding box center [1071, 253] width 234 height 31
type input "426.03"
click at [1014, 199] on button "Add Additional Payment Date" at bounding box center [1037, 199] width 168 height 13
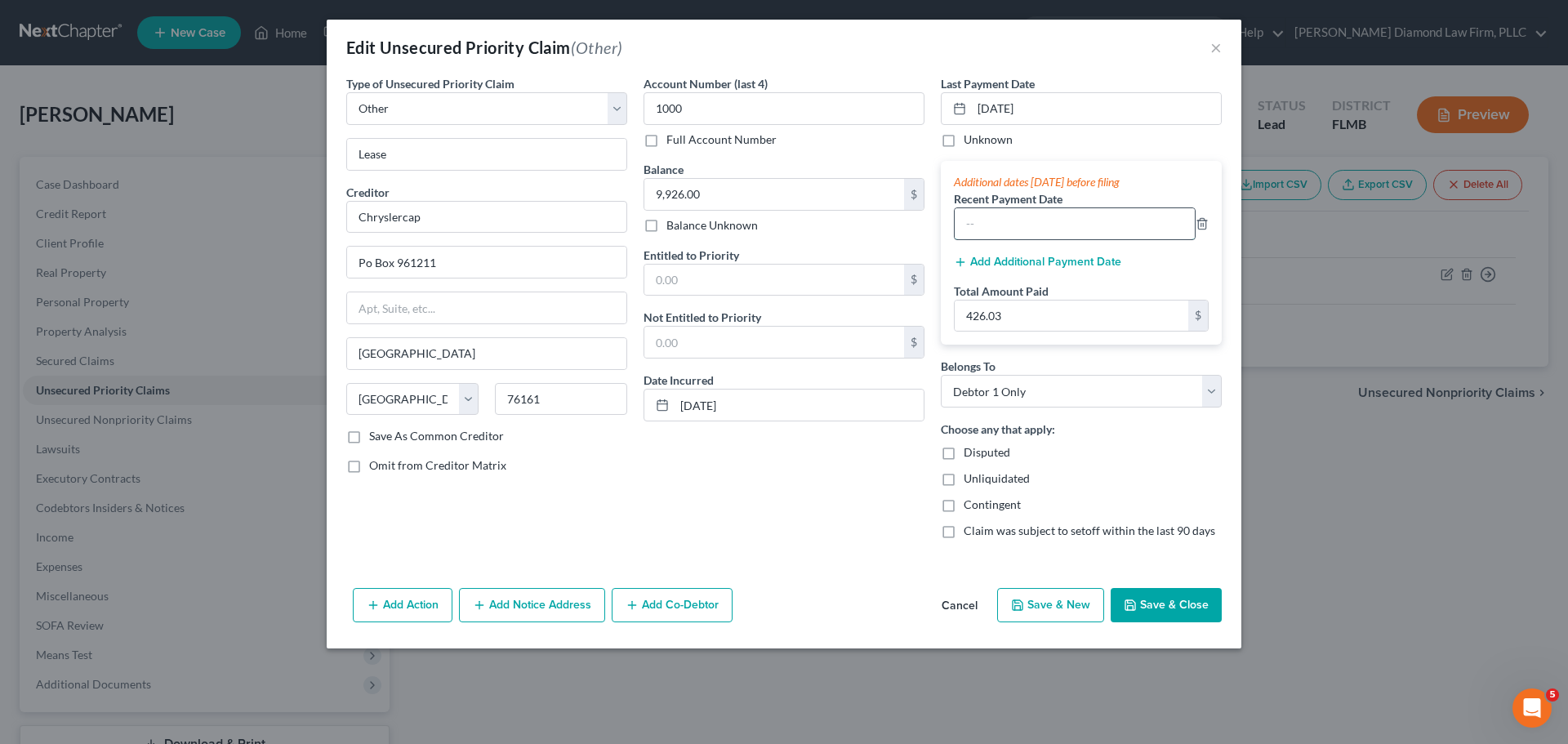
click at [1019, 235] on input "text" at bounding box center [1075, 224] width 240 height 31
type input "[DATE]"
click at [1069, 314] on input "426.03" at bounding box center [1071, 316] width 234 height 31
type input "852.06"
click at [1174, 596] on button "Save & Close" at bounding box center [1166, 605] width 111 height 34
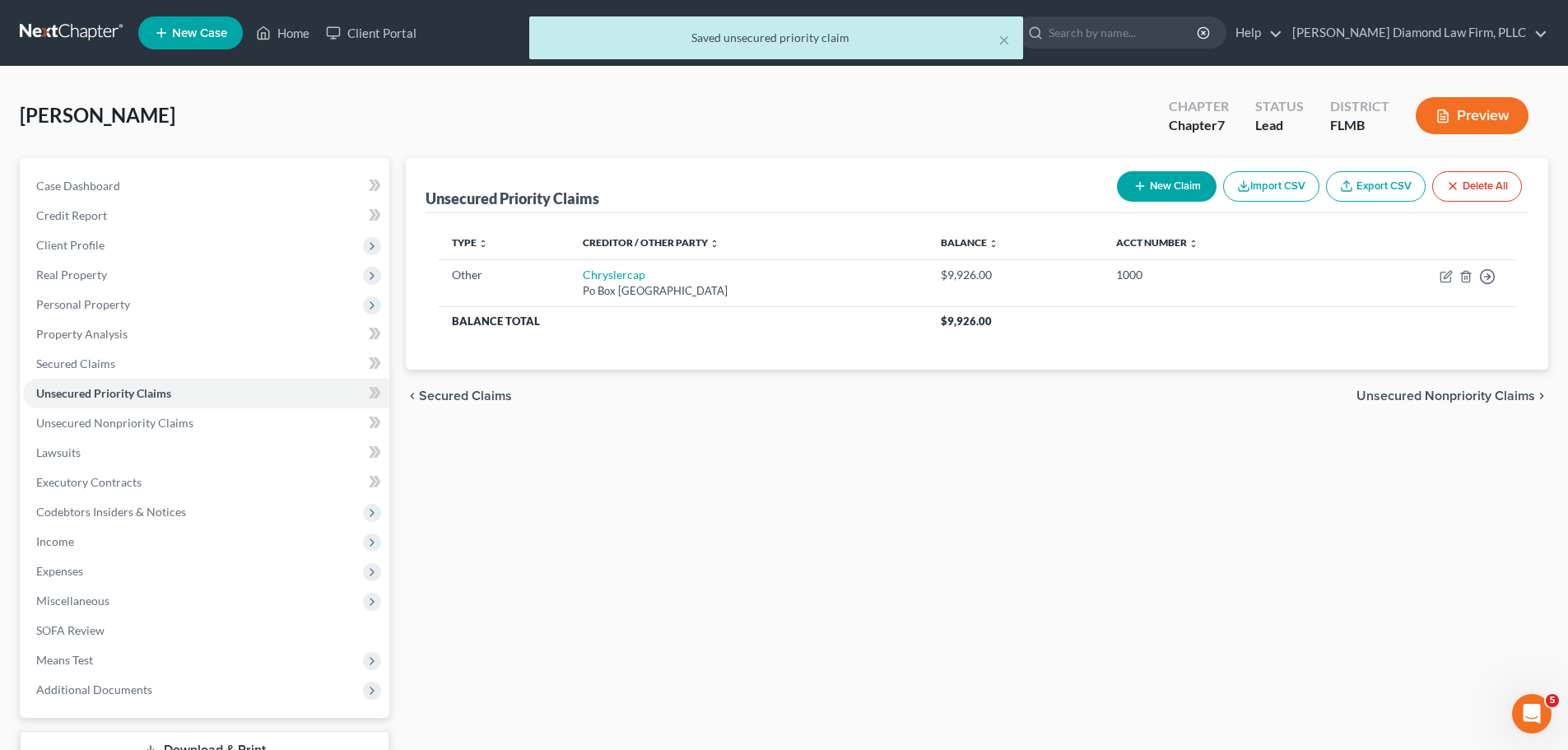
click at [42, 19] on div "× Saved unsecured priority claim" at bounding box center [776, 42] width 1568 height 51
click at [42, 30] on div "× Saved unsecured priority claim" at bounding box center [776, 42] width 1568 height 51
click at [1006, 40] on button "×" at bounding box center [1004, 39] width 11 height 19
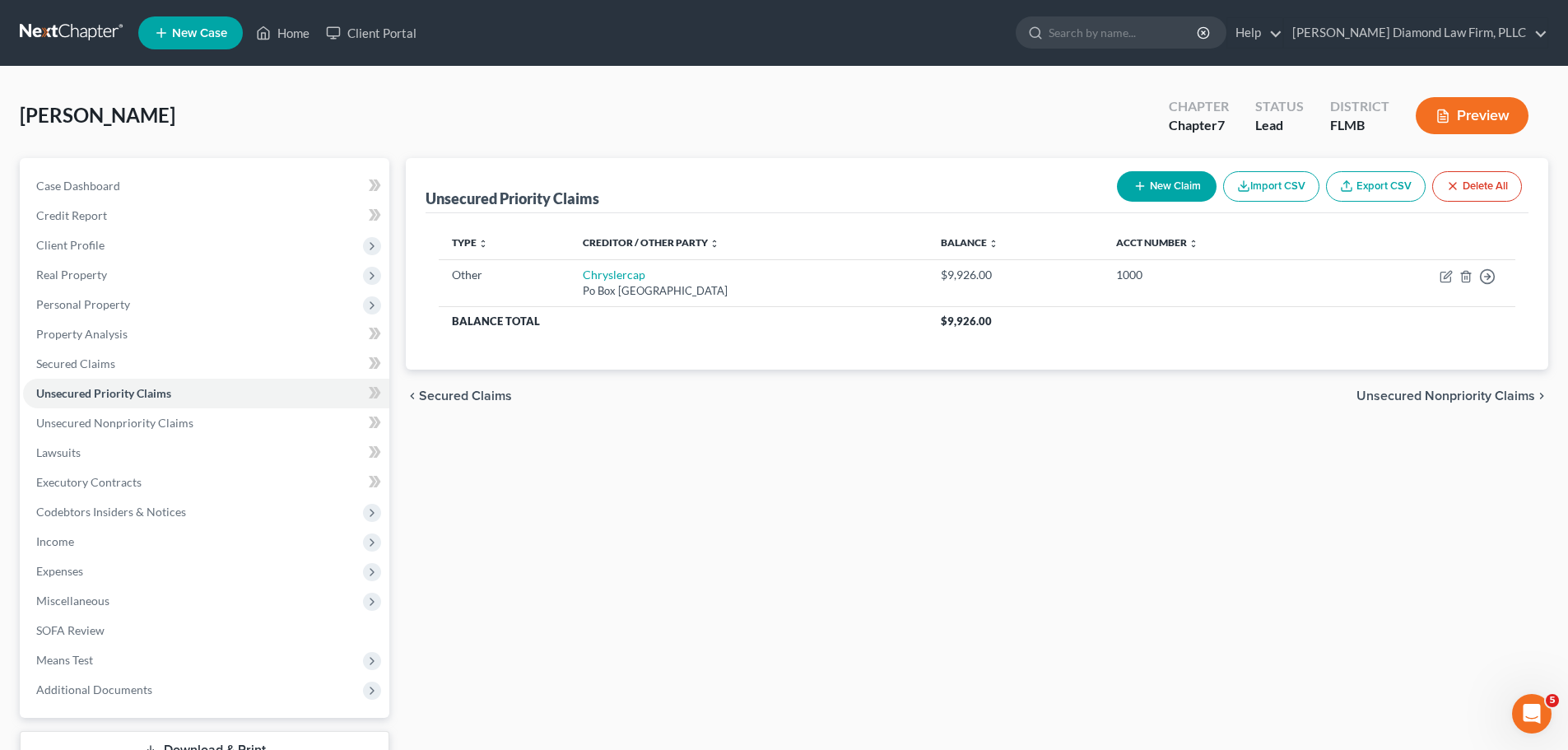
click at [92, 27] on link at bounding box center [72, 33] width 105 height 30
